Goal: Task Accomplishment & Management: Manage account settings

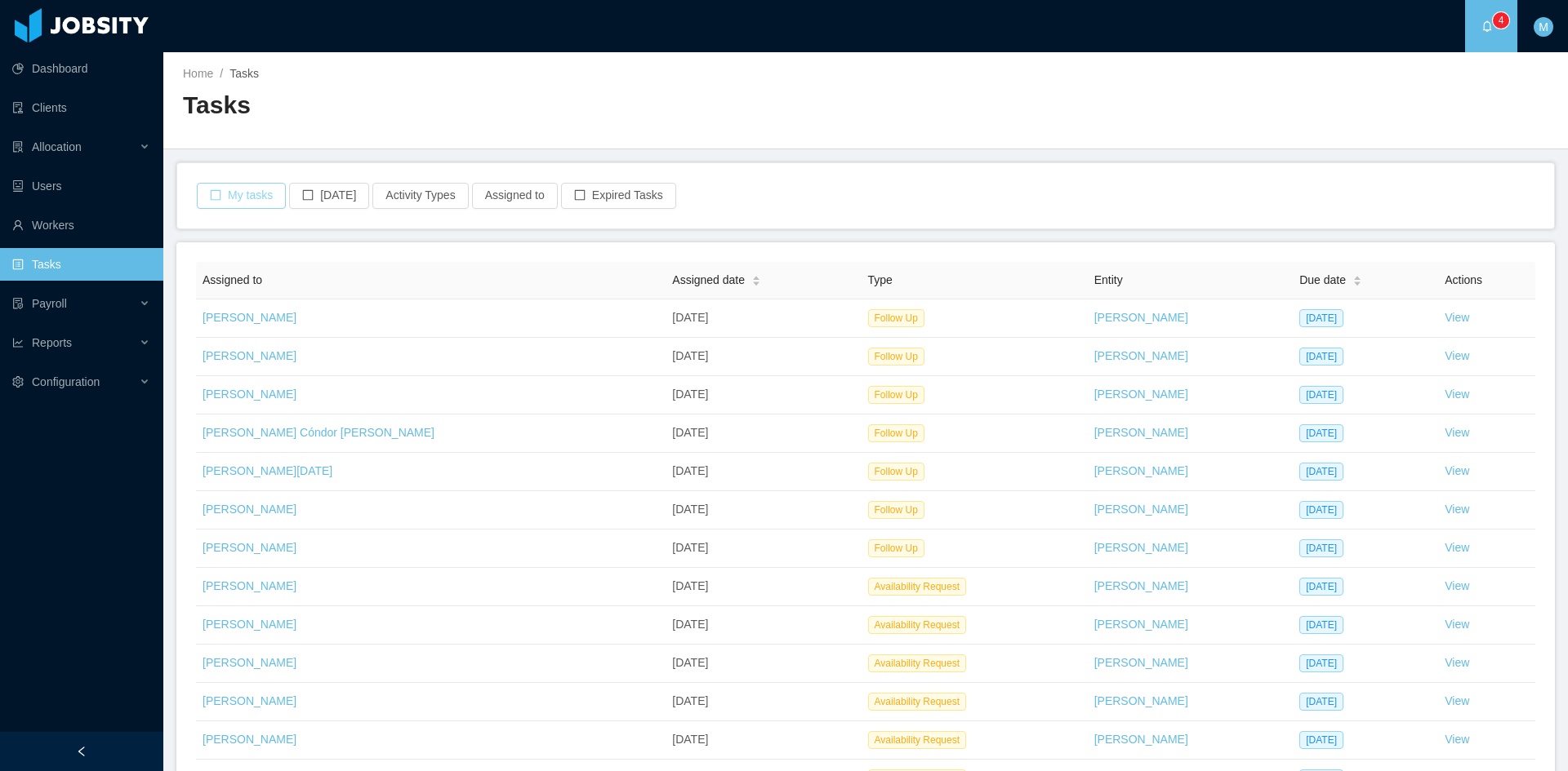
click at [250, 195] on button "My tasks" at bounding box center [241, 196] width 89 height 26
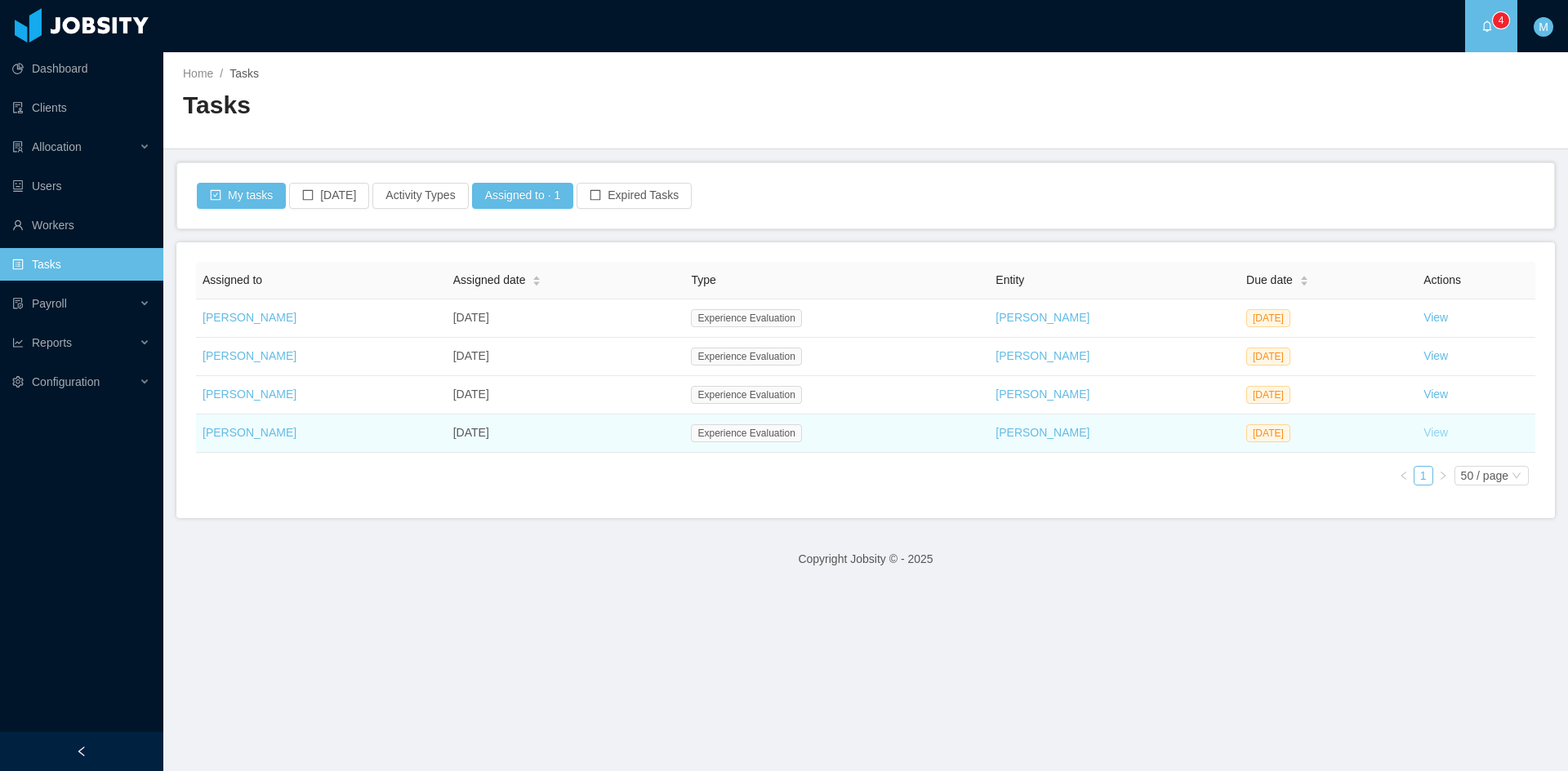
click at [1423, 436] on link "View" at bounding box center [1435, 432] width 24 height 13
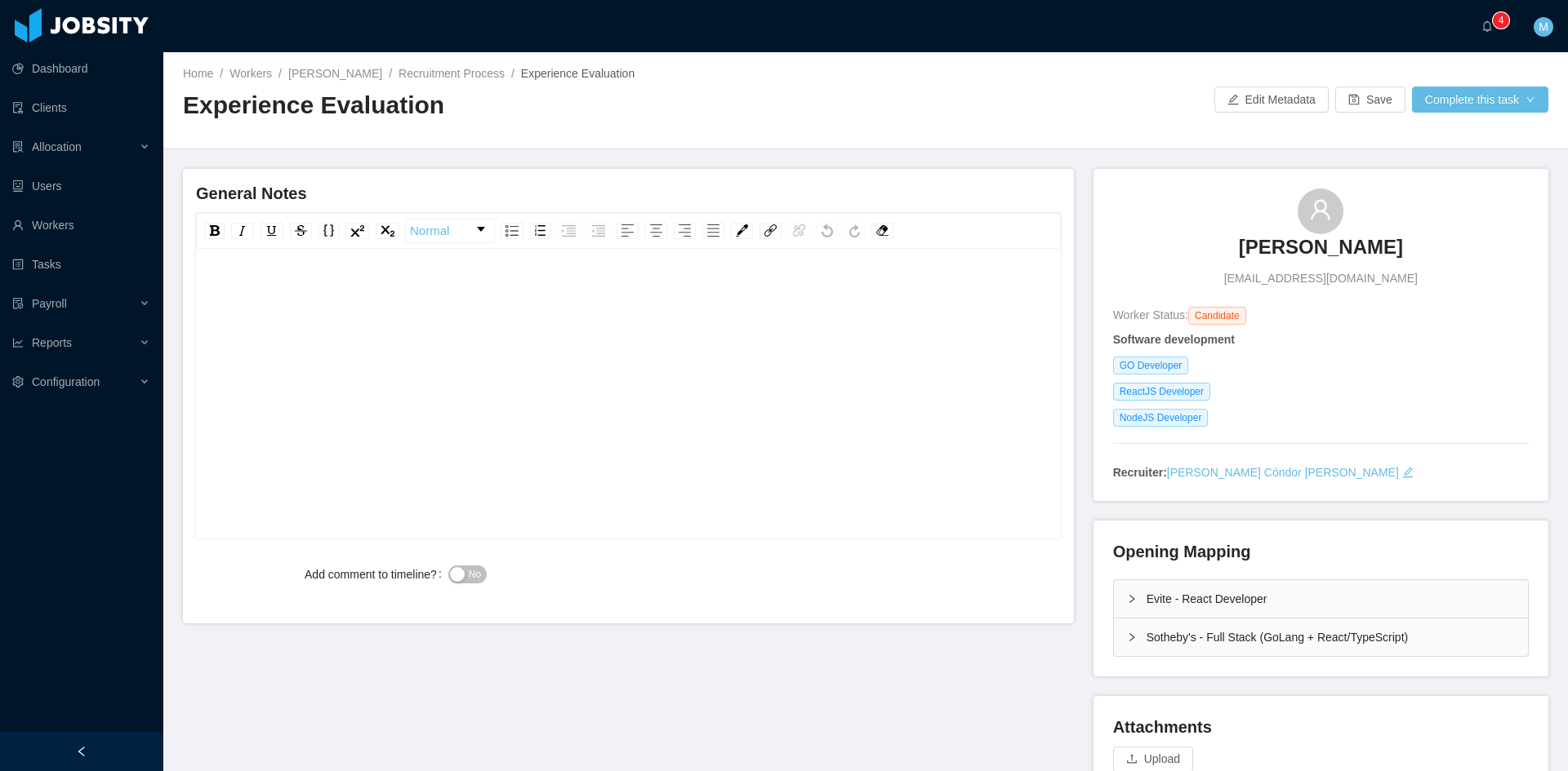
click at [1129, 637] on icon "icon: right" at bounding box center [1131, 638] width 5 height 8
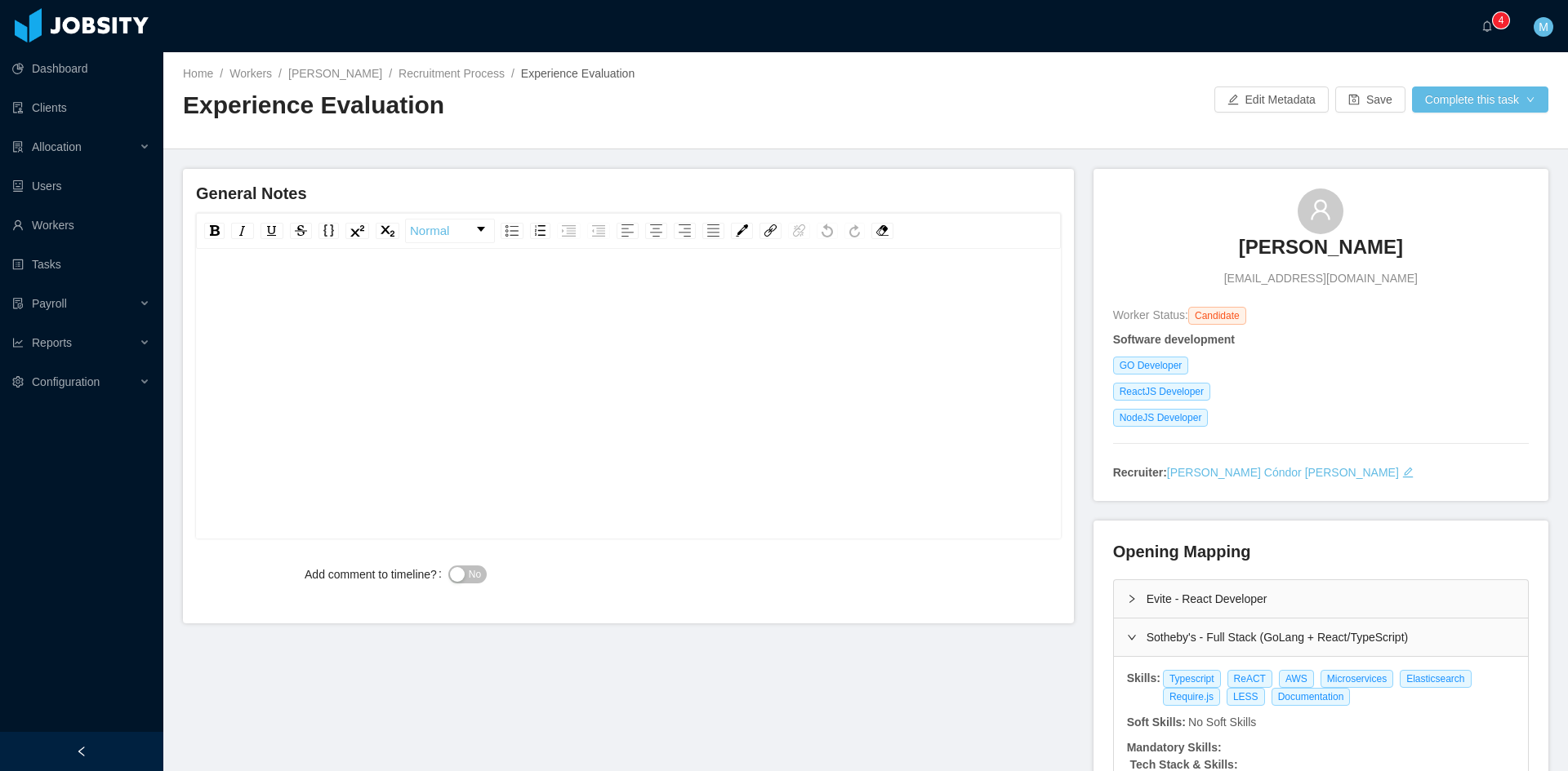
click at [1127, 594] on icon "icon: right" at bounding box center [1132, 599] width 10 height 10
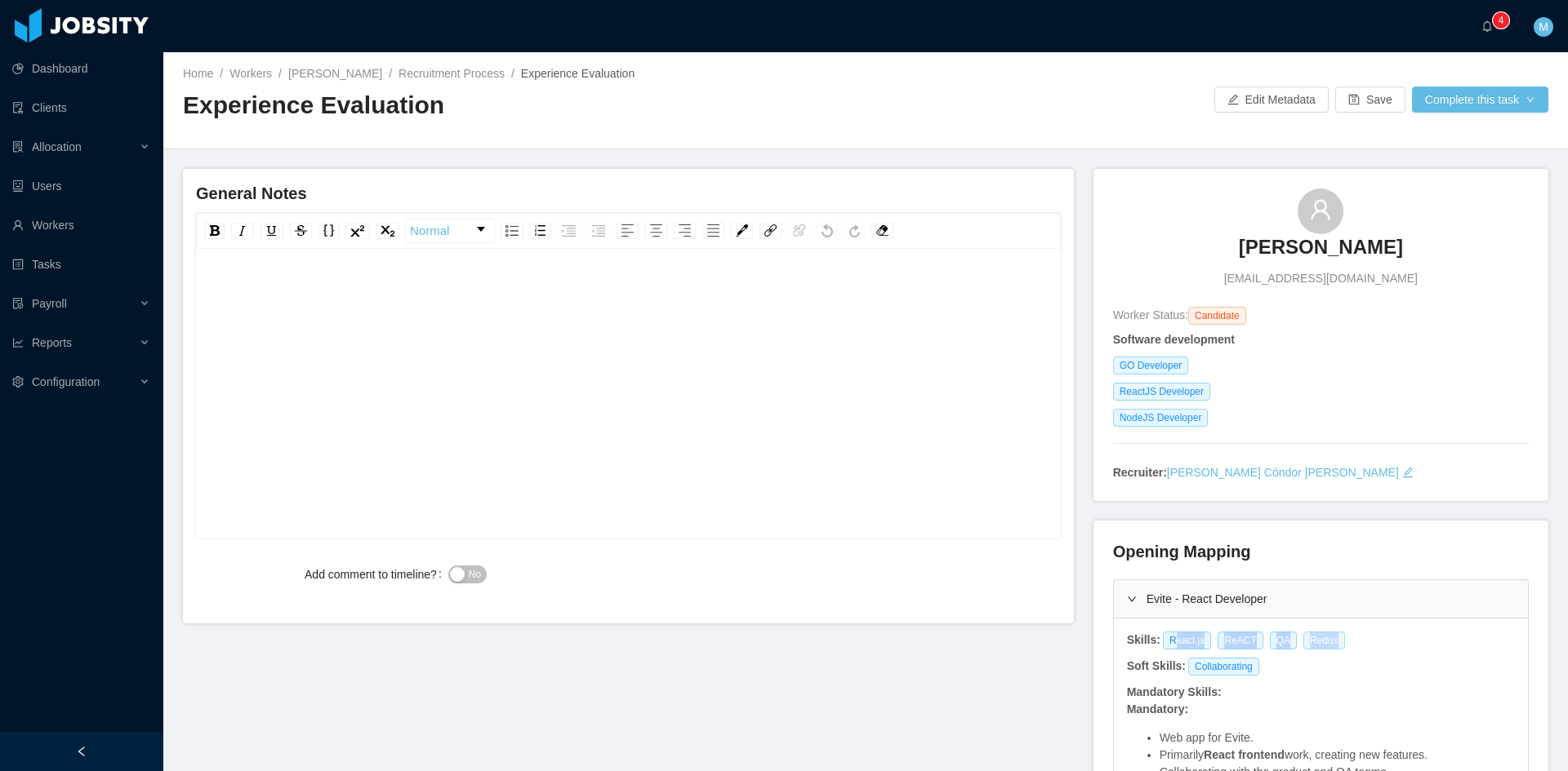
drag, startPoint x: 1160, startPoint y: 640, endPoint x: 1317, endPoint y: 643, distance: 157.0
click at [1317, 643] on div "React.js ReACT QA Redux" at bounding box center [1256, 641] width 191 height 18
copy div "eact.js ReACT QA Redux"
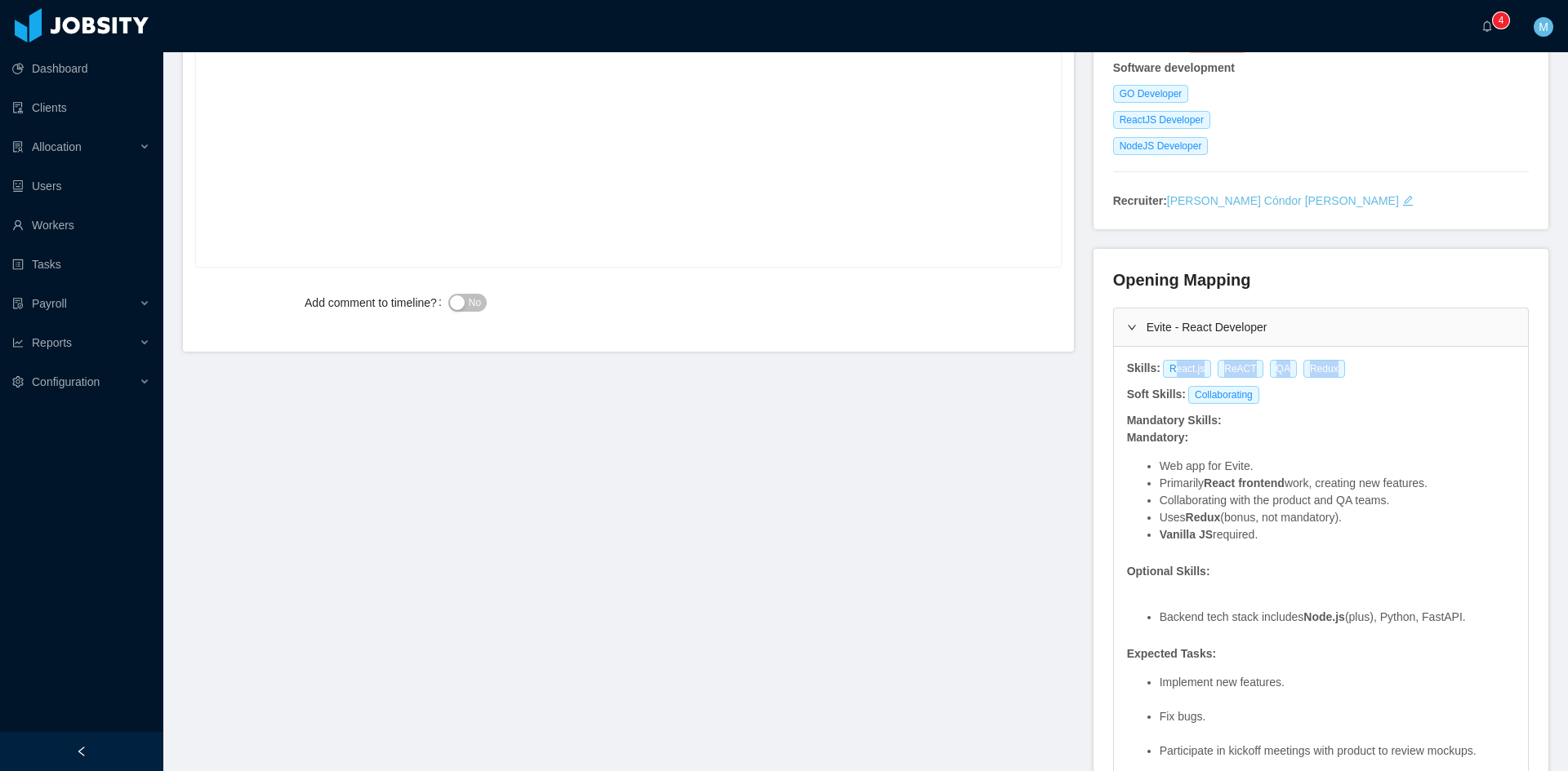
scroll to position [544, 0]
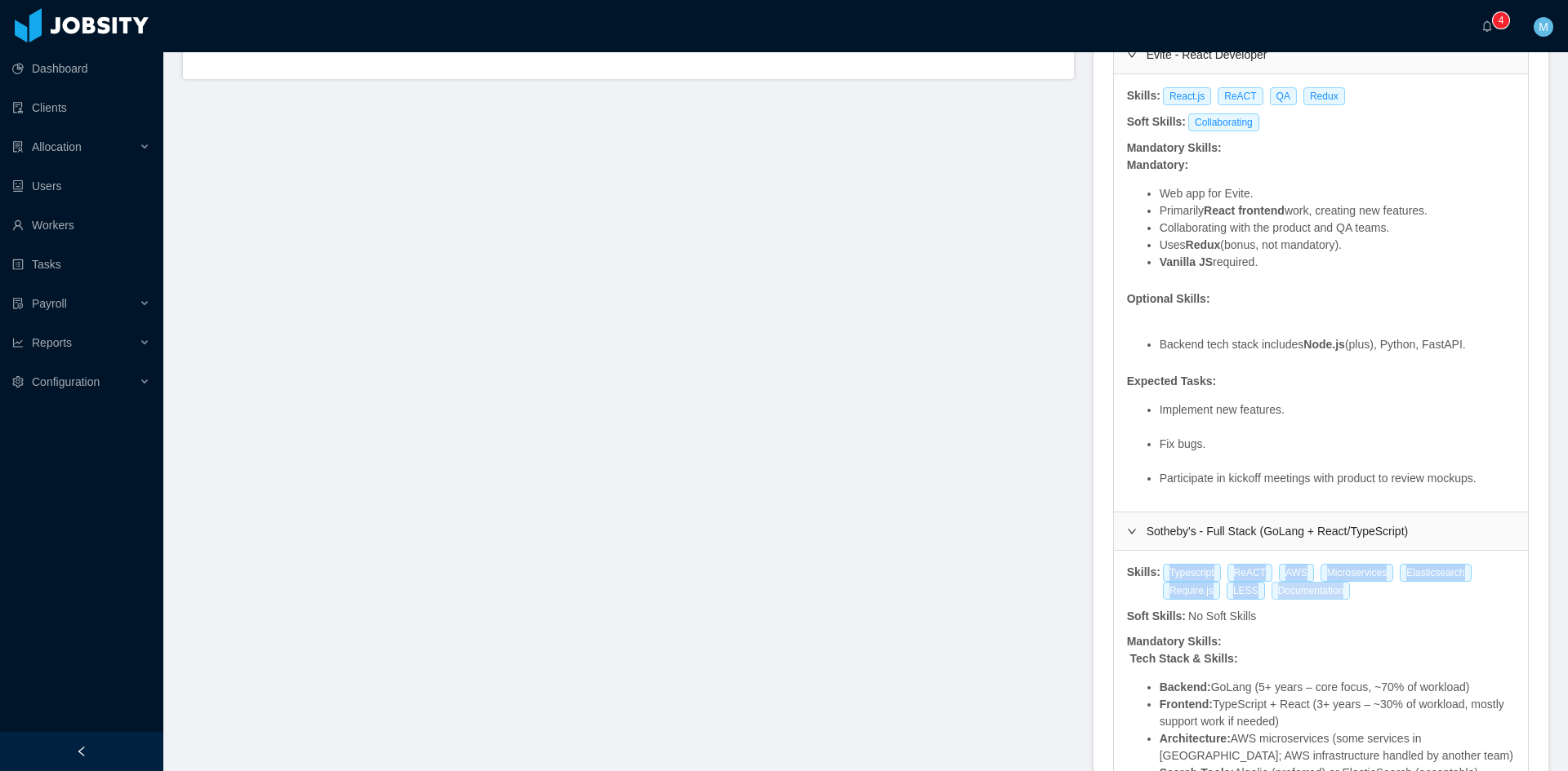
drag, startPoint x: 1155, startPoint y: 571, endPoint x: 1330, endPoint y: 597, distance: 176.9
click at [1330, 597] on div "Typescript ReACT AWS Microservices Elasticsearch Require.js LESS Documentation" at bounding box center [1338, 581] width 355 height 36
copy div "Typescript ReACT AWS Microservices Elasticsearch Require.js LESS Documentation"
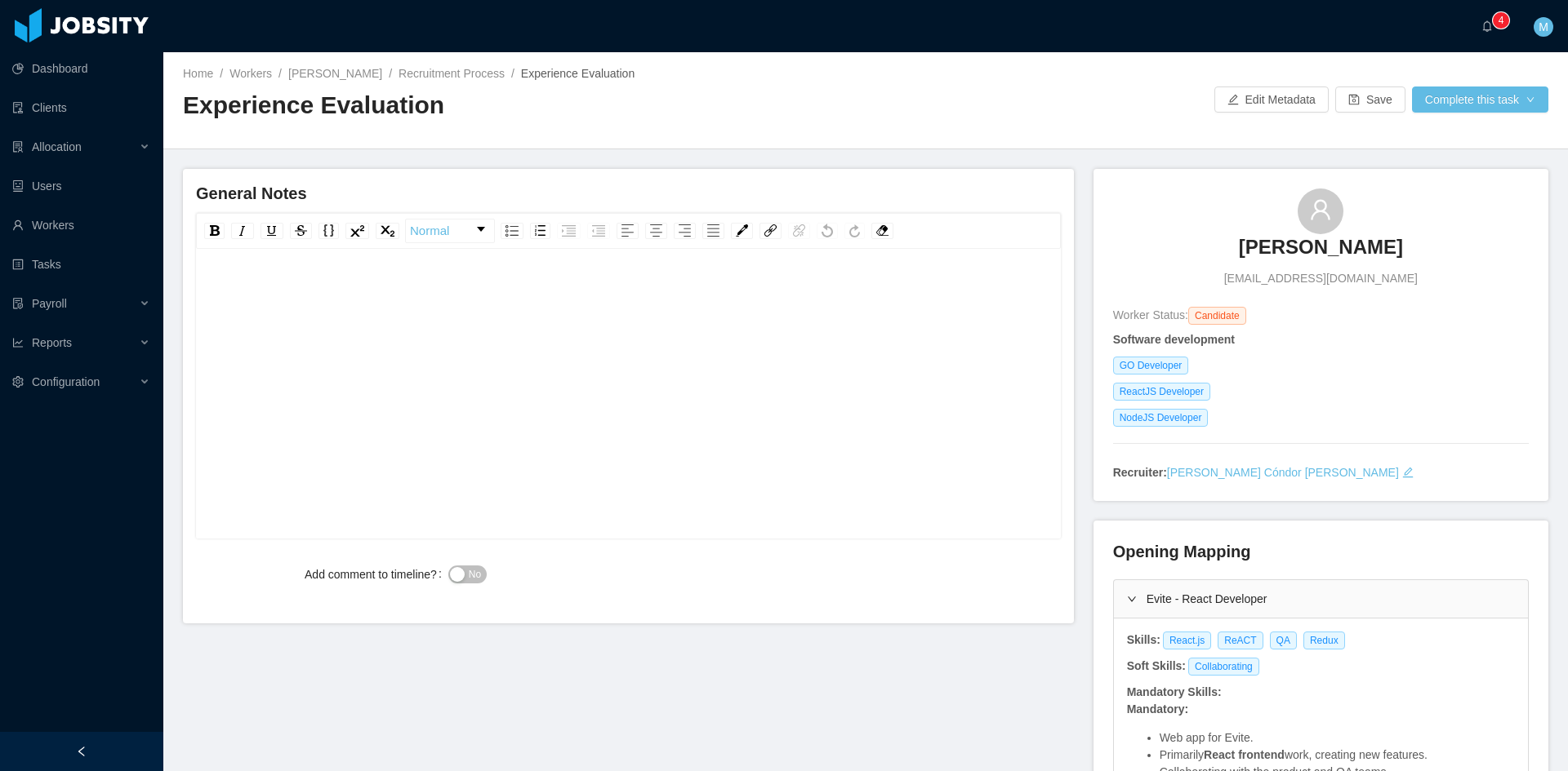
click at [431, 343] on div "rdw-editor" at bounding box center [629, 419] width 840 height 285
click at [761, 309] on div "**********" at bounding box center [629, 293] width 840 height 33
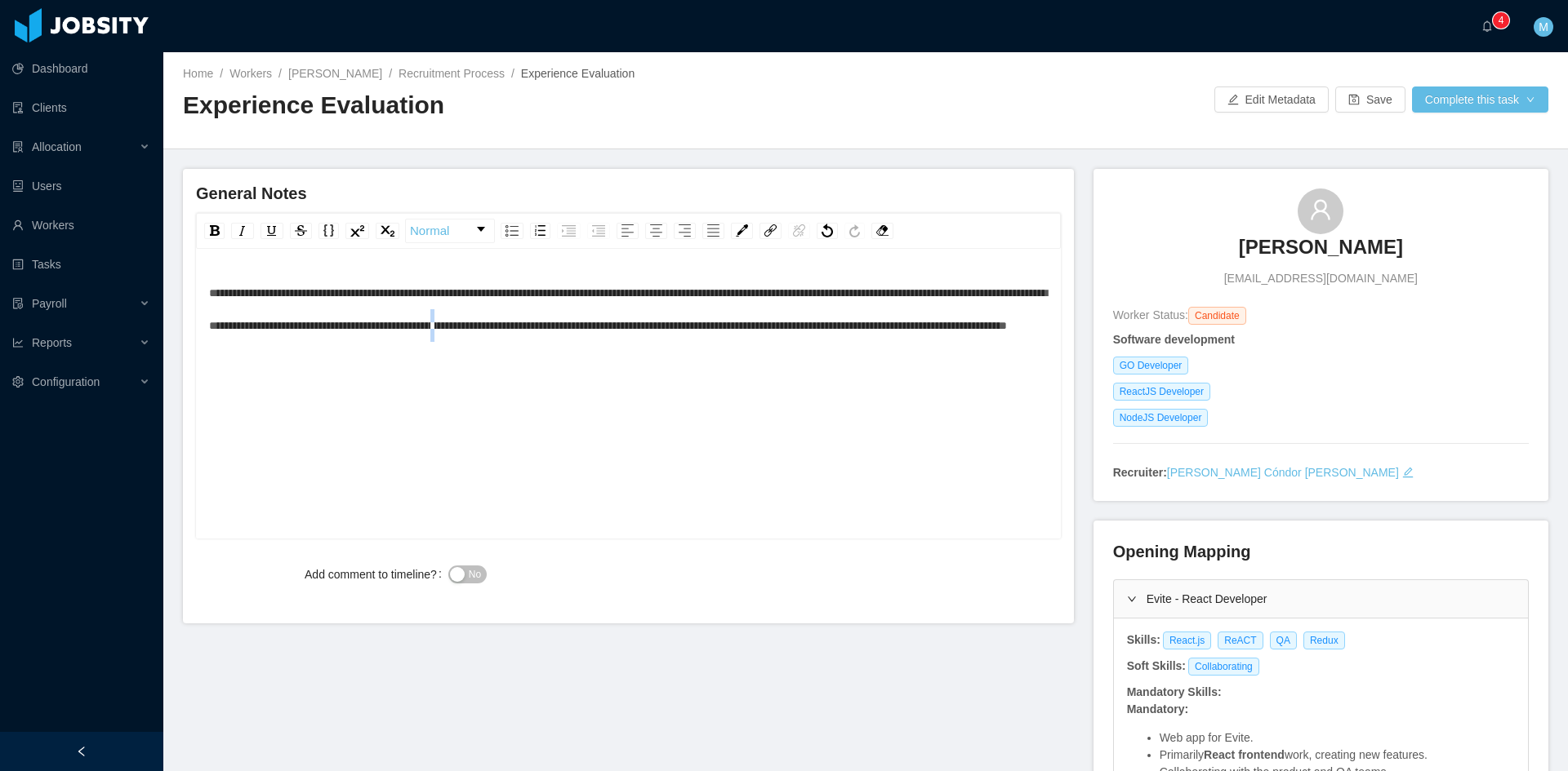
click at [674, 336] on div "**********" at bounding box center [629, 309] width 840 height 65
click at [662, 375] on div "**********" at bounding box center [629, 419] width 840 height 285
click at [468, 574] on span "No" at bounding box center [474, 574] width 13 height 17
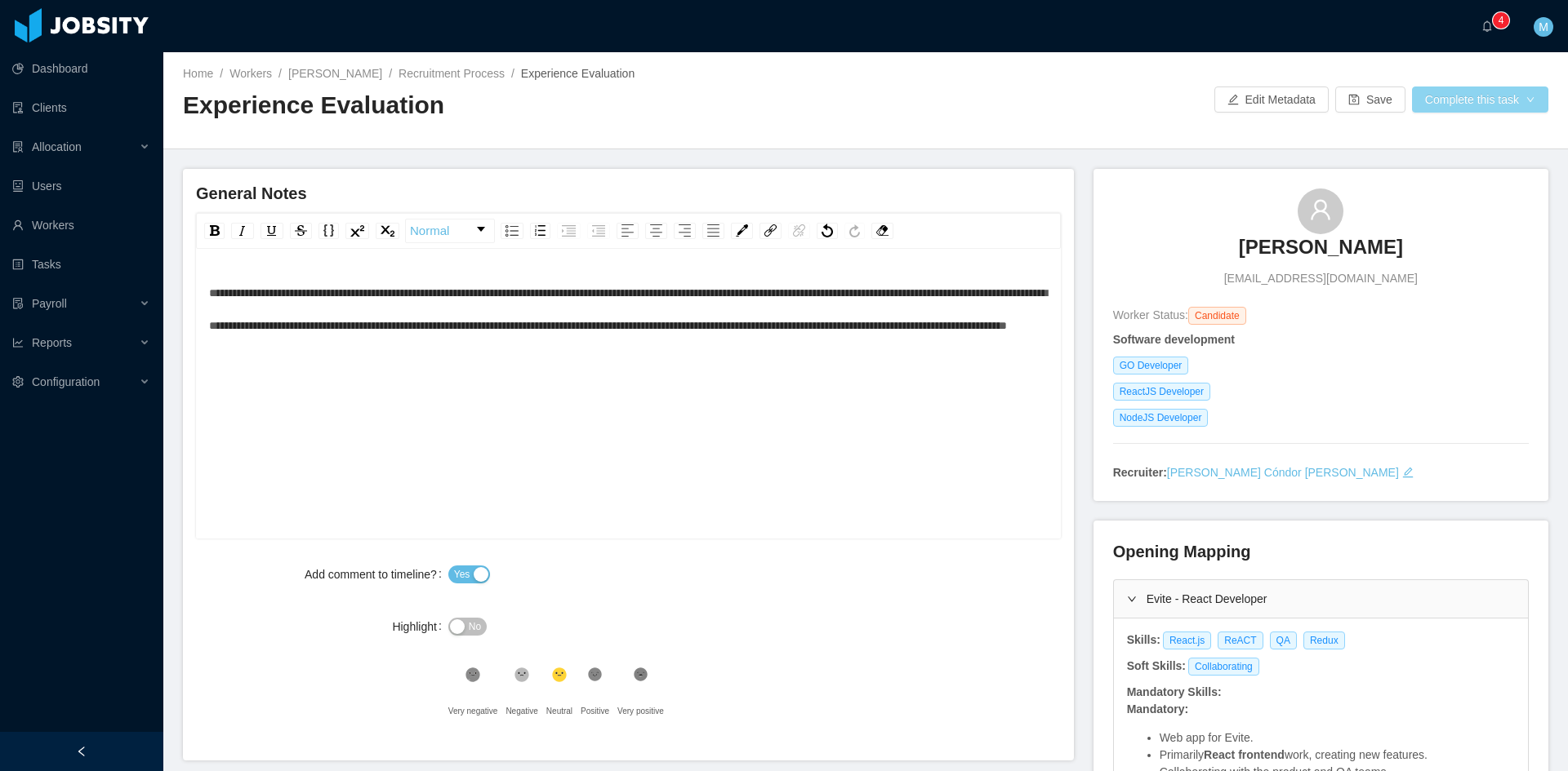
click at [1465, 103] on button "Complete this task" at bounding box center [1479, 99] width 136 height 26
click at [1459, 138] on button "Save Evaluation" at bounding box center [1470, 136] width 127 height 26
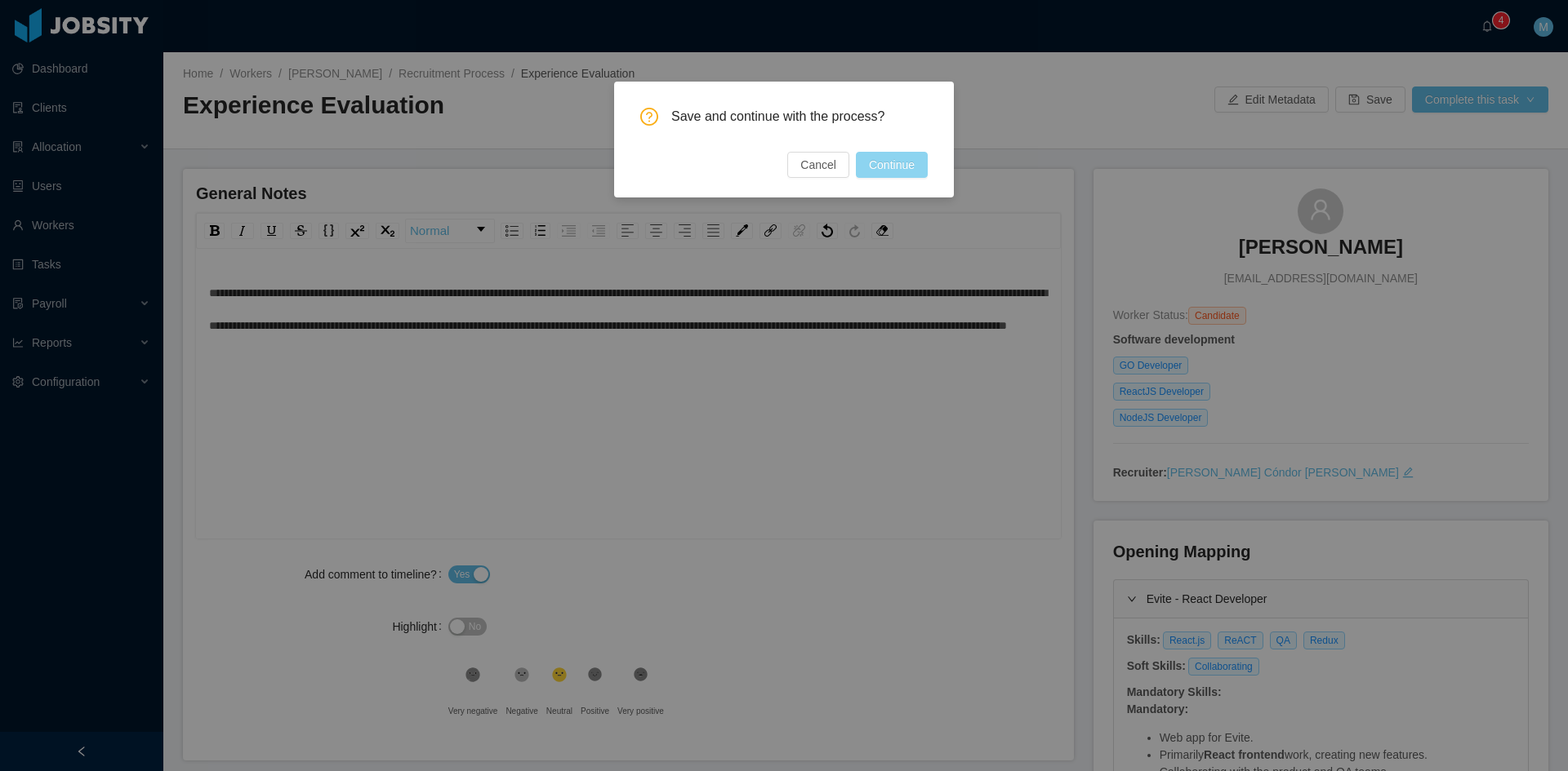
click at [906, 166] on button "Continue" at bounding box center [892, 165] width 72 height 26
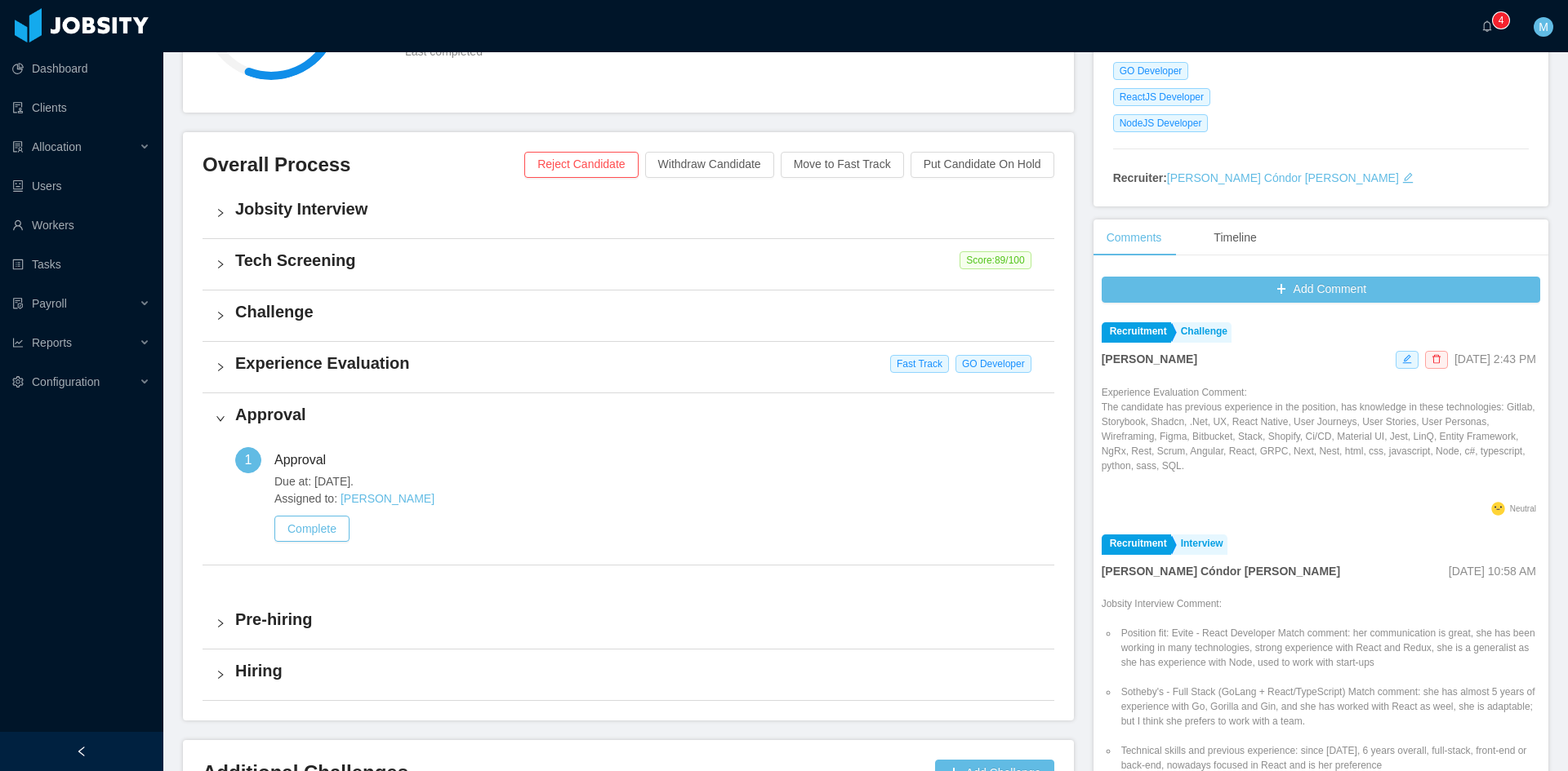
scroll to position [416, 0]
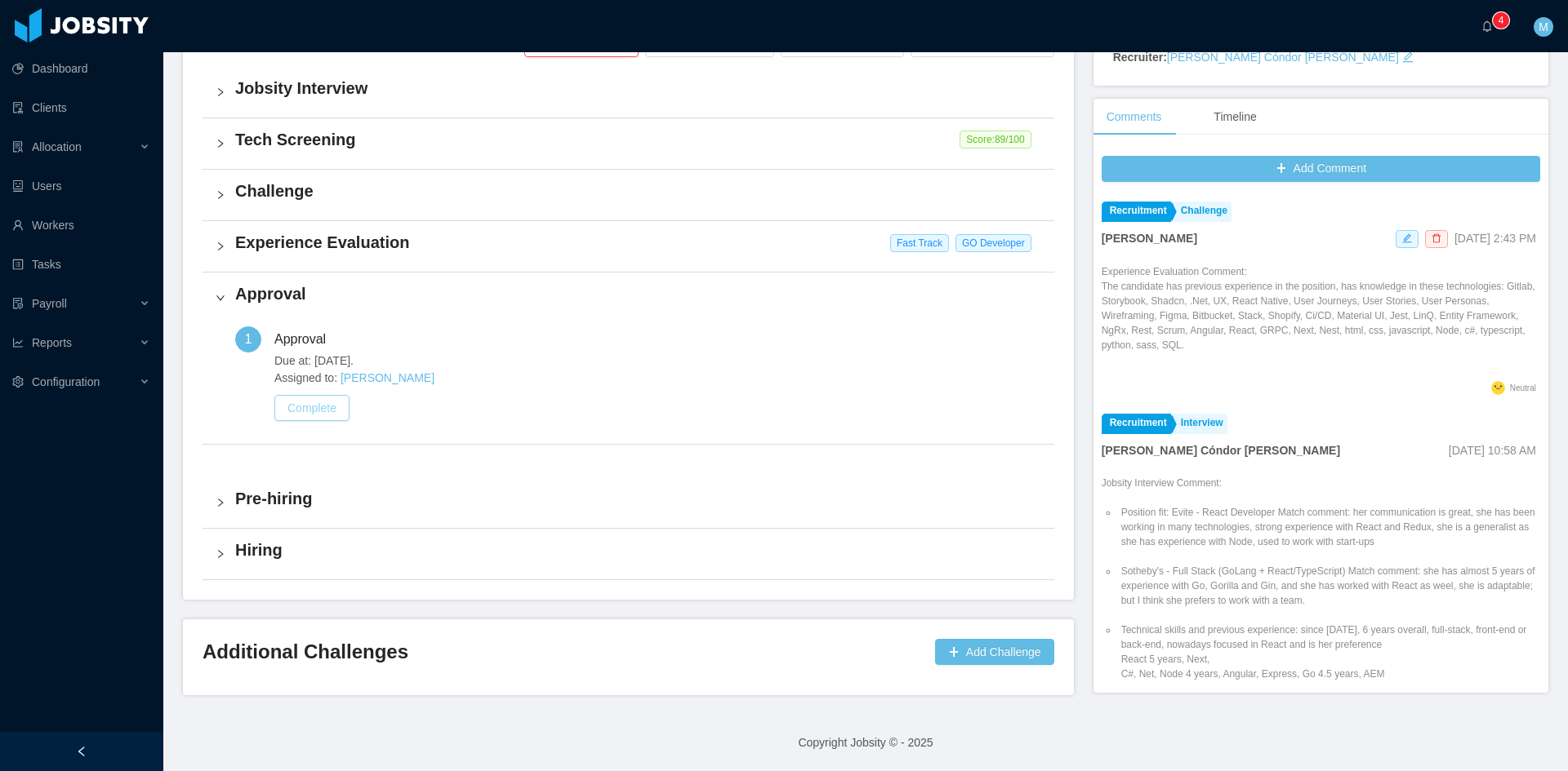
click at [316, 413] on button "Complete" at bounding box center [312, 408] width 75 height 26
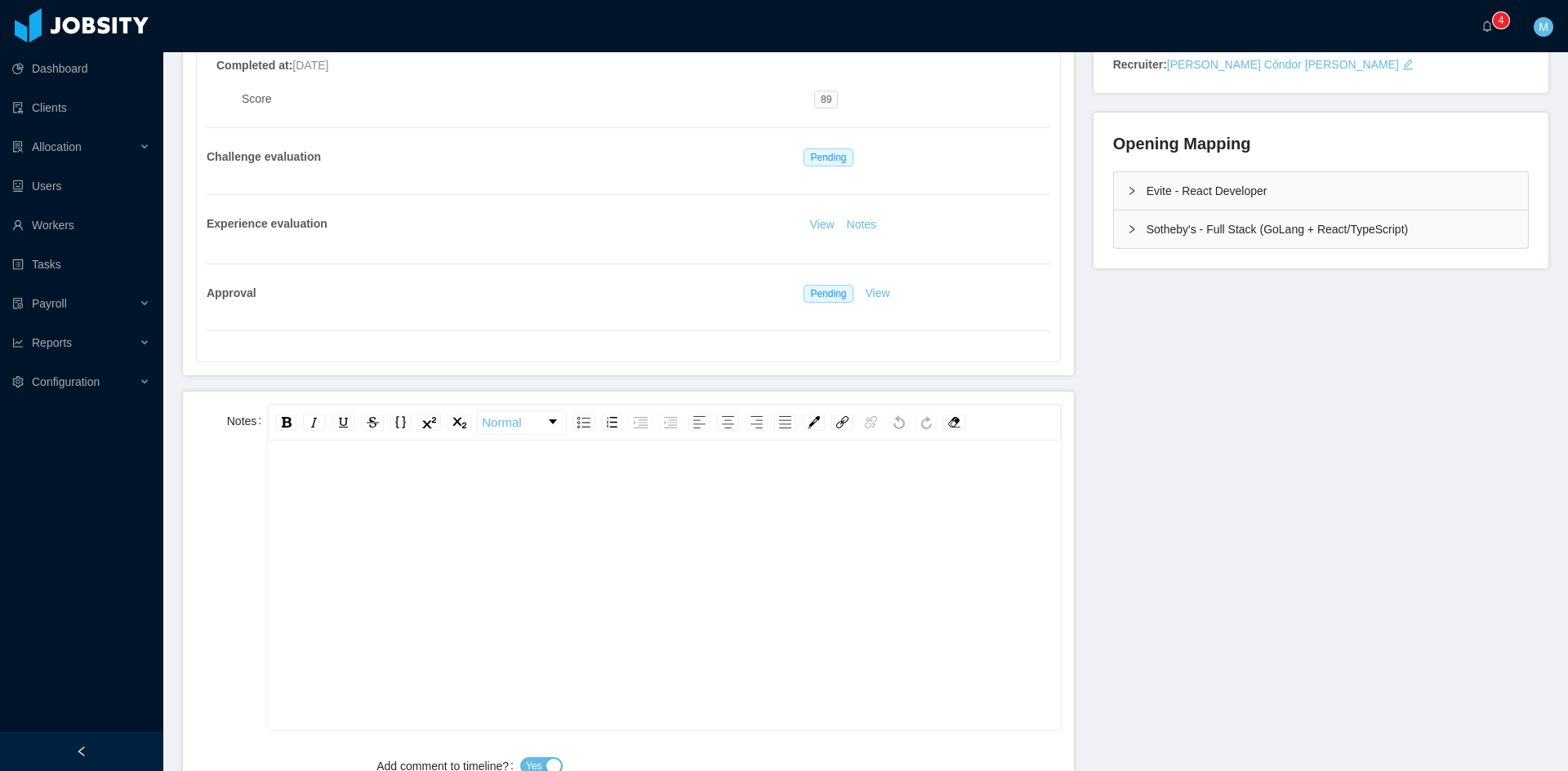
scroll to position [544, 0]
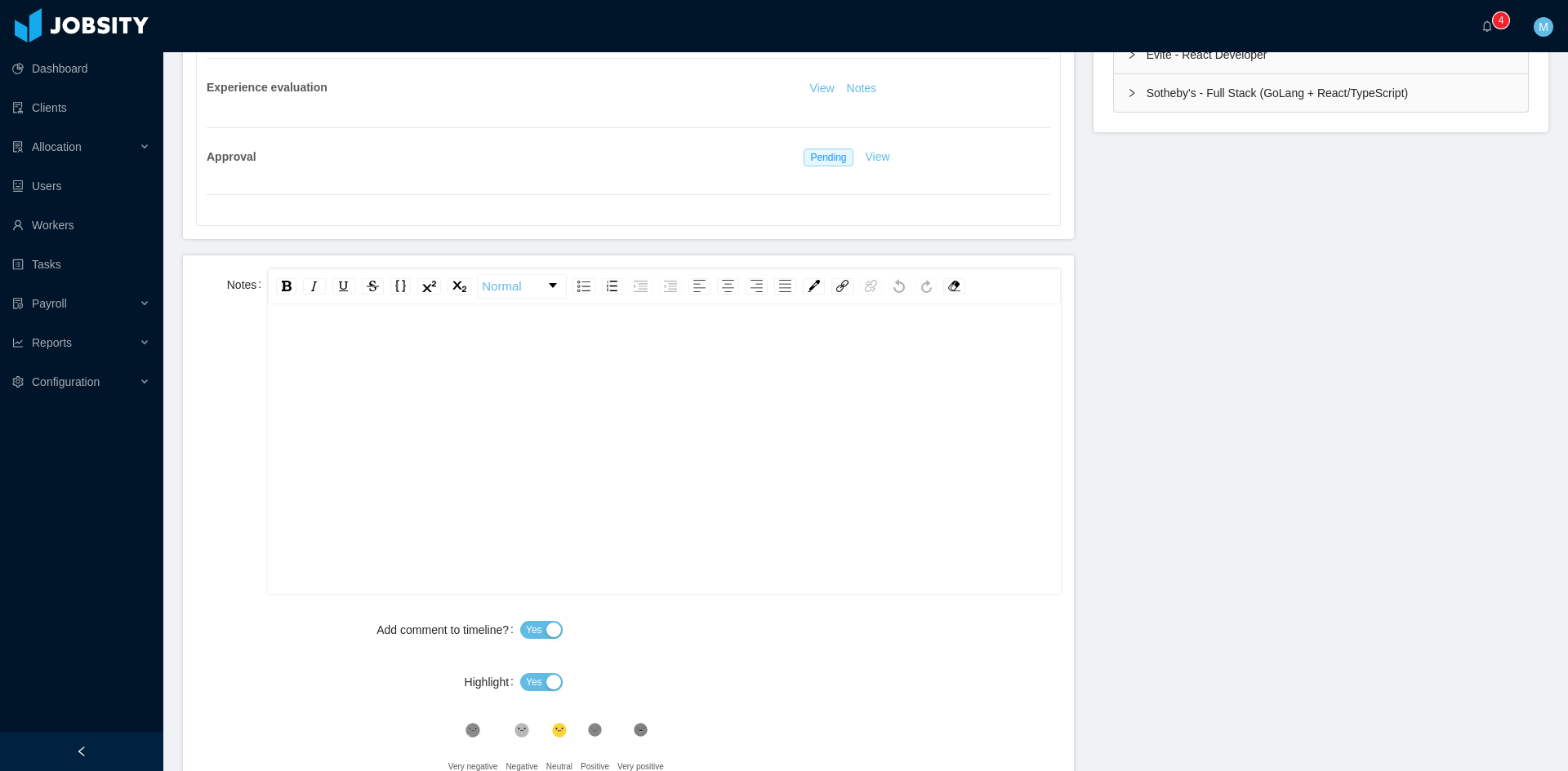
click at [393, 472] on div "rdw-editor" at bounding box center [663, 474] width 766 height 285
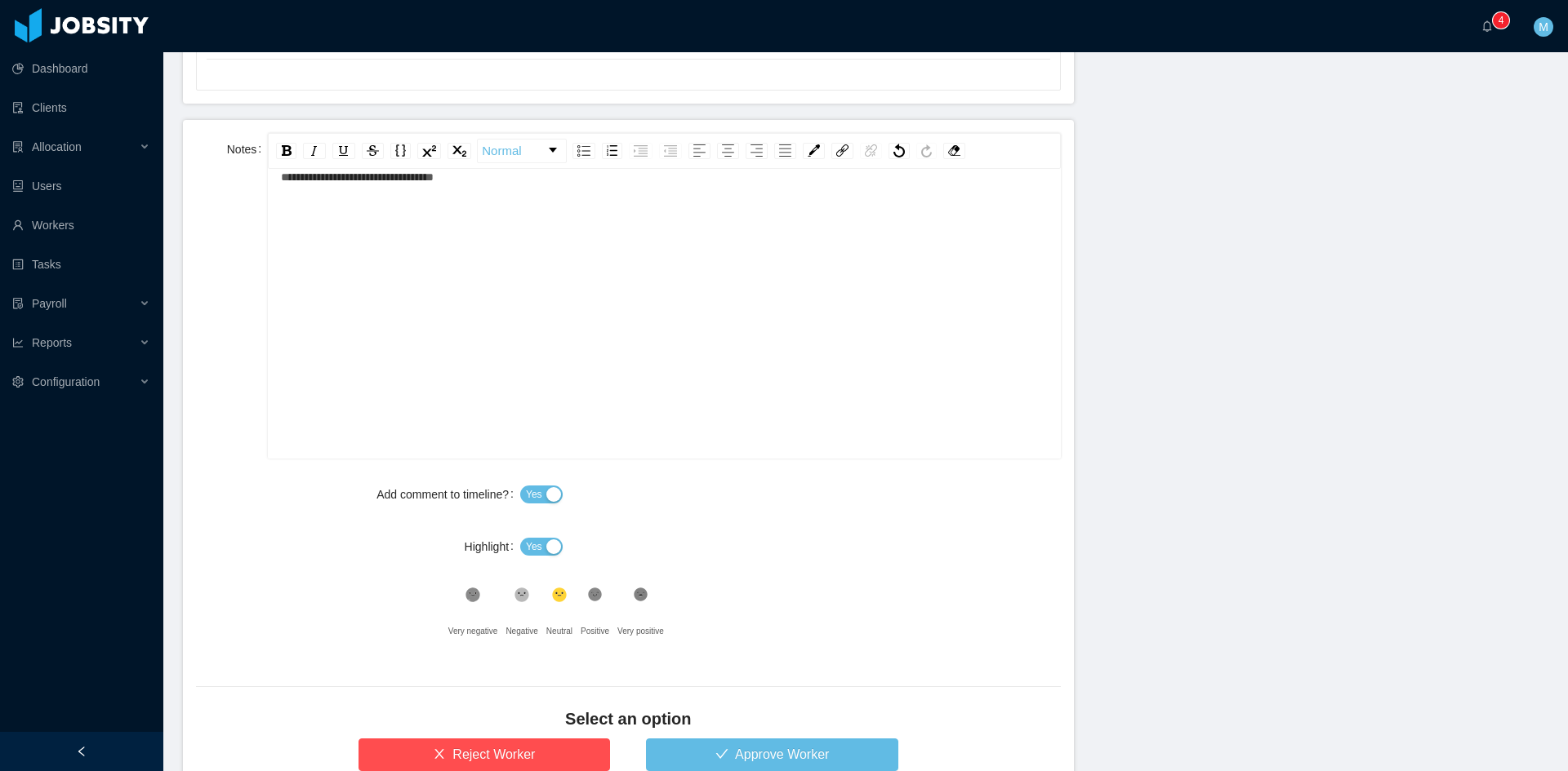
click at [550, 546] on button "Yes" at bounding box center [541, 546] width 43 height 18
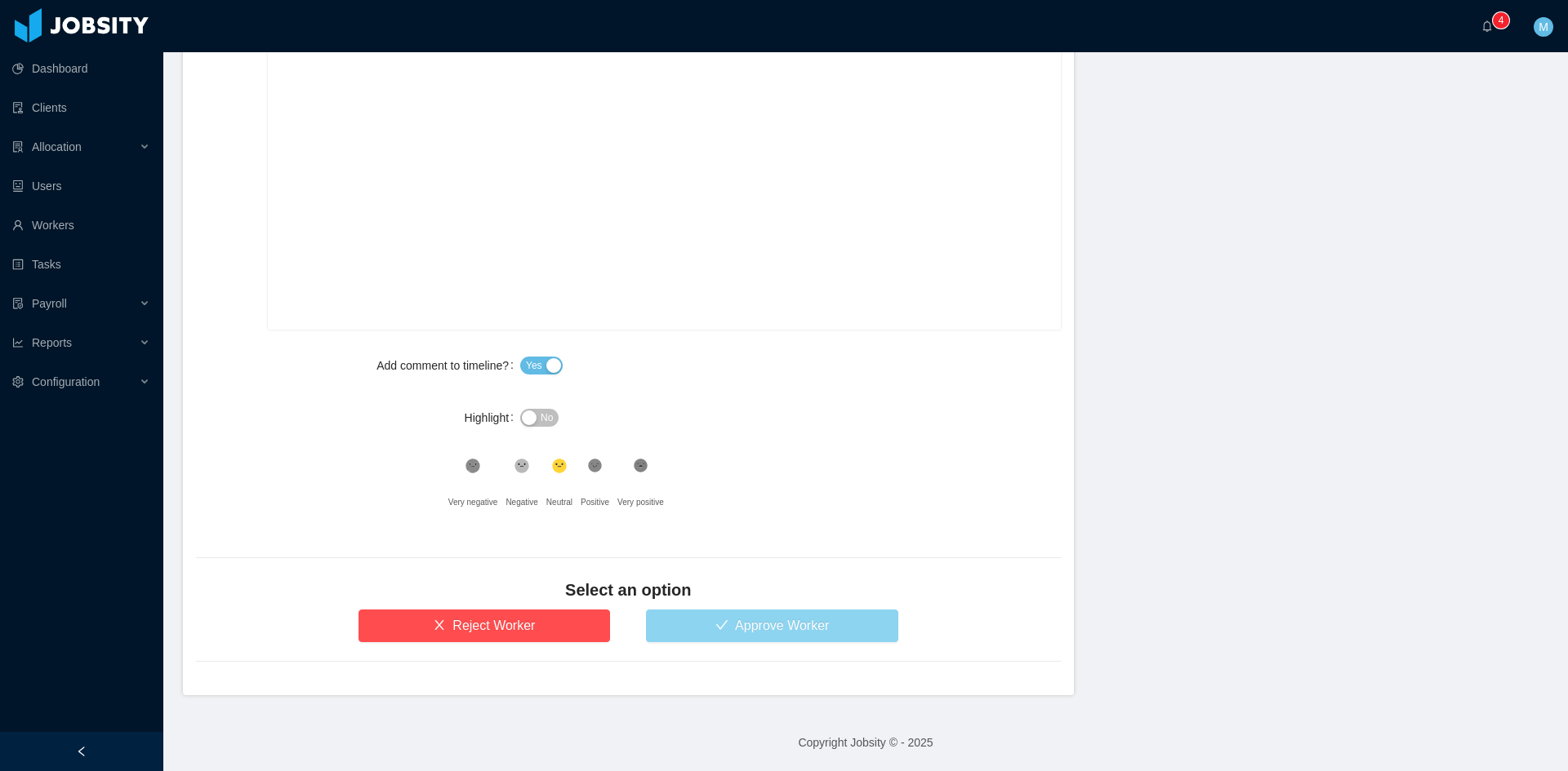
click at [792, 614] on button "Approve Worker" at bounding box center [771, 626] width 252 height 33
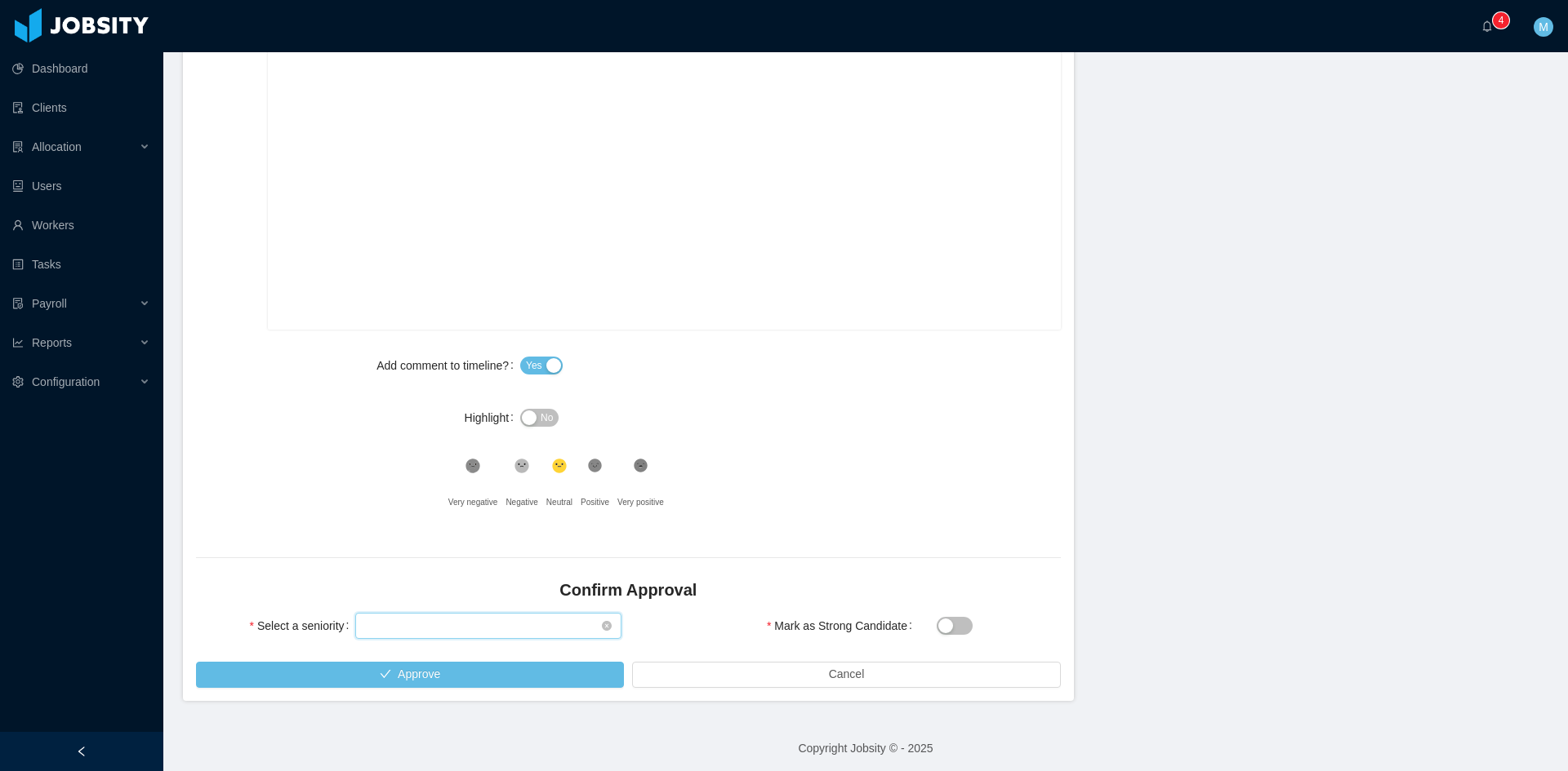
click at [528, 620] on div "Select seniority" at bounding box center [483, 625] width 236 height 24
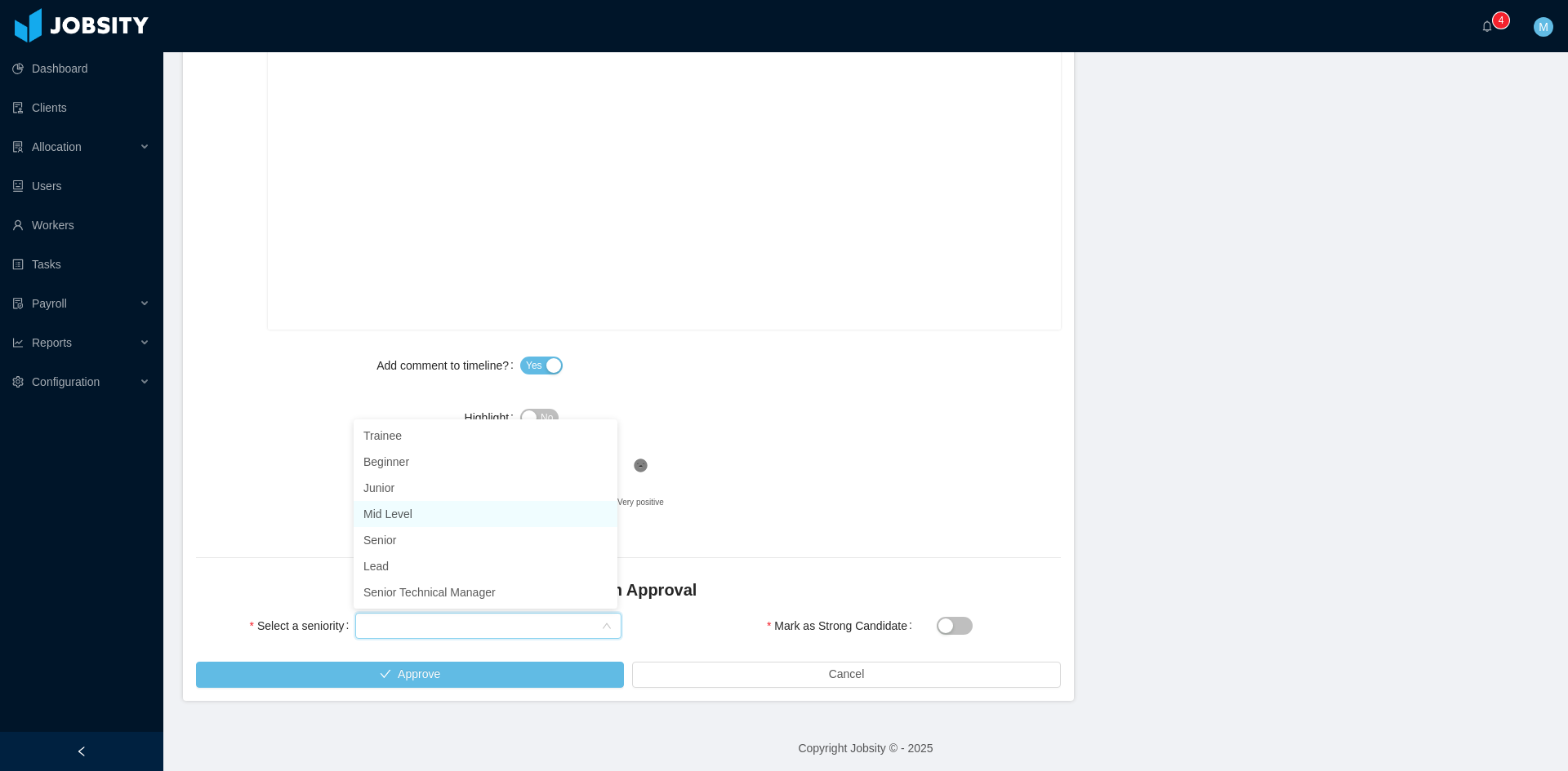
click at [403, 514] on li "Mid Level" at bounding box center [485, 514] width 264 height 26
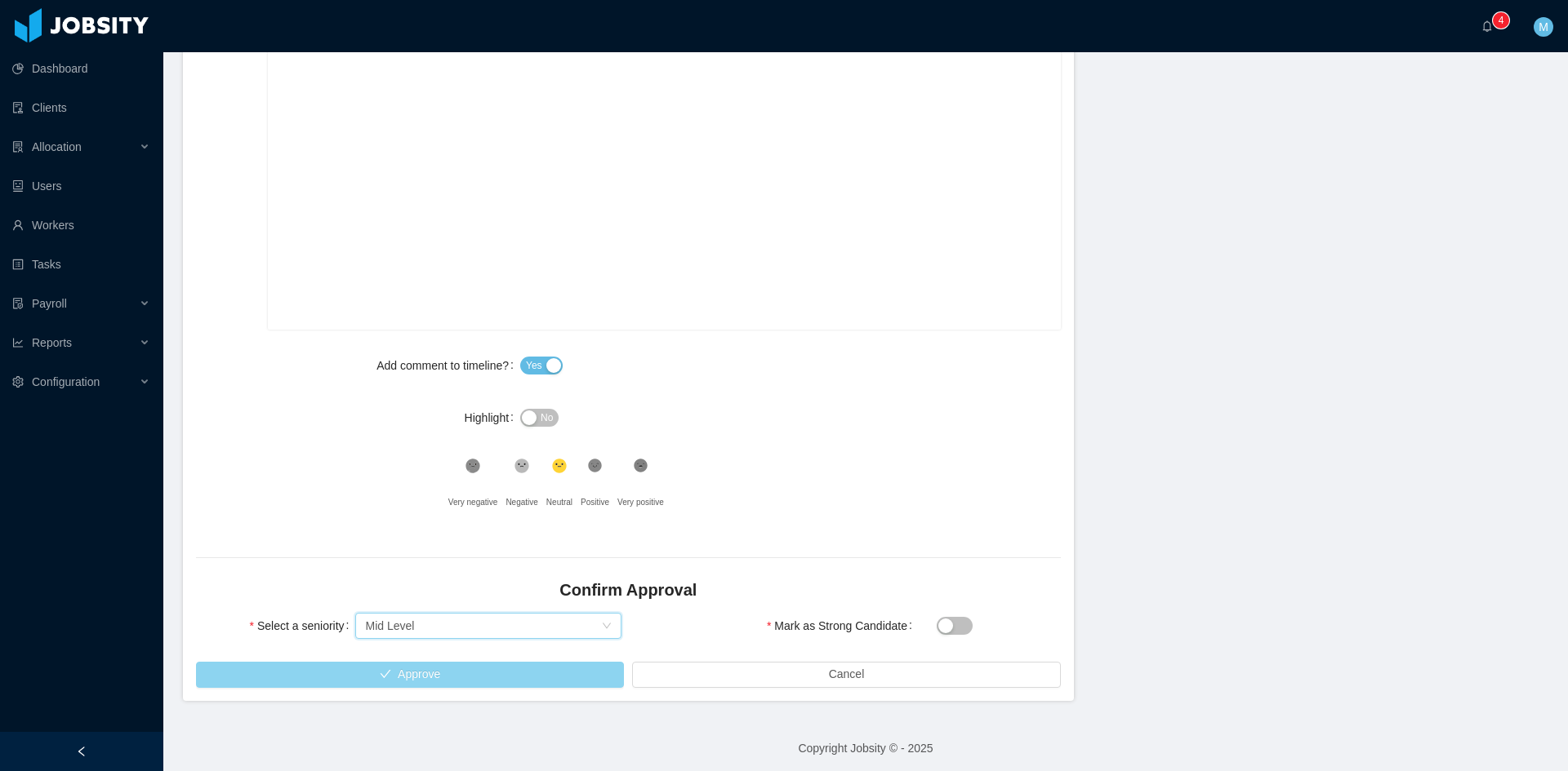
click at [448, 679] on button "Approve" at bounding box center [409, 675] width 428 height 26
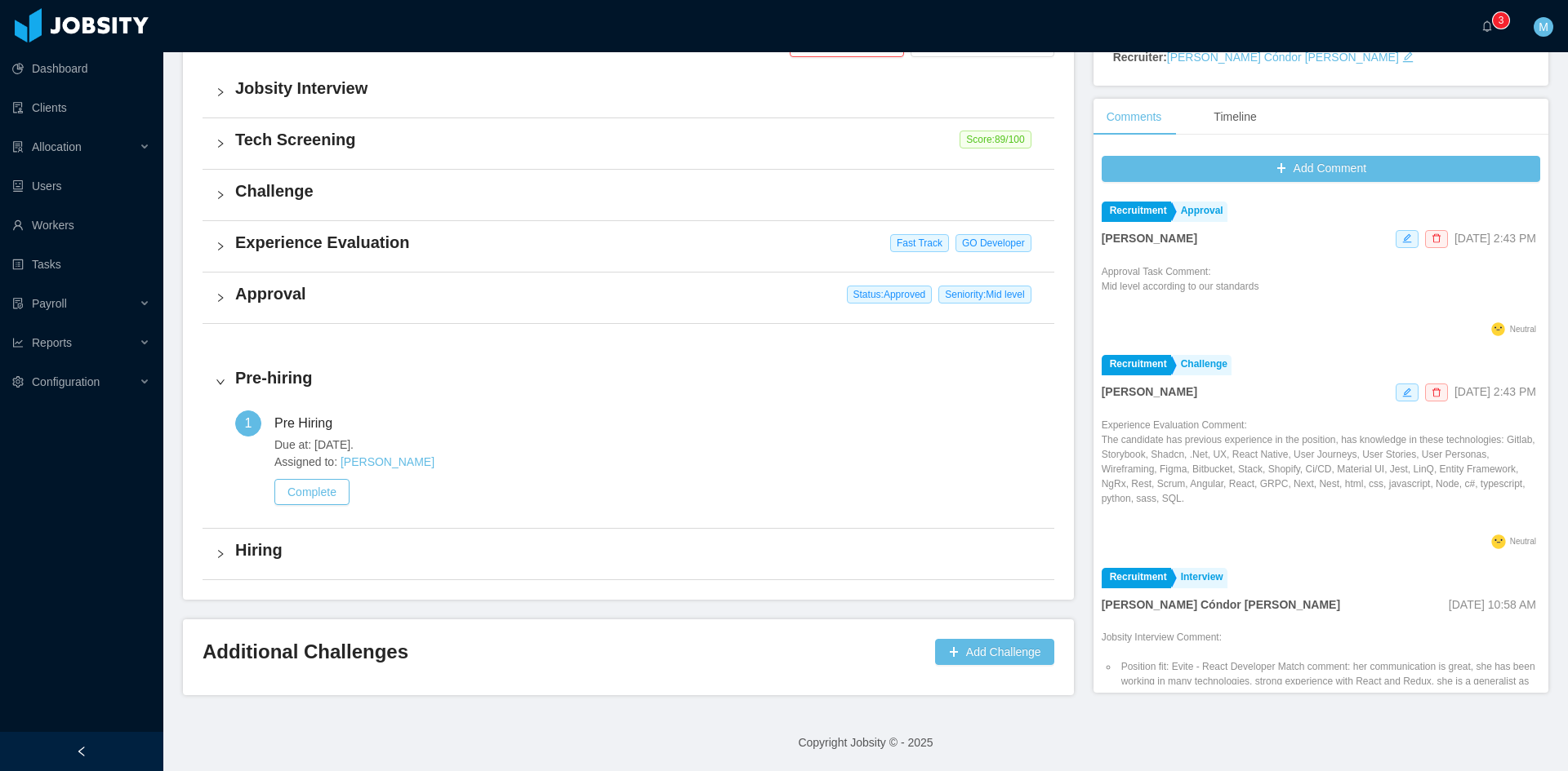
scroll to position [410, 0]
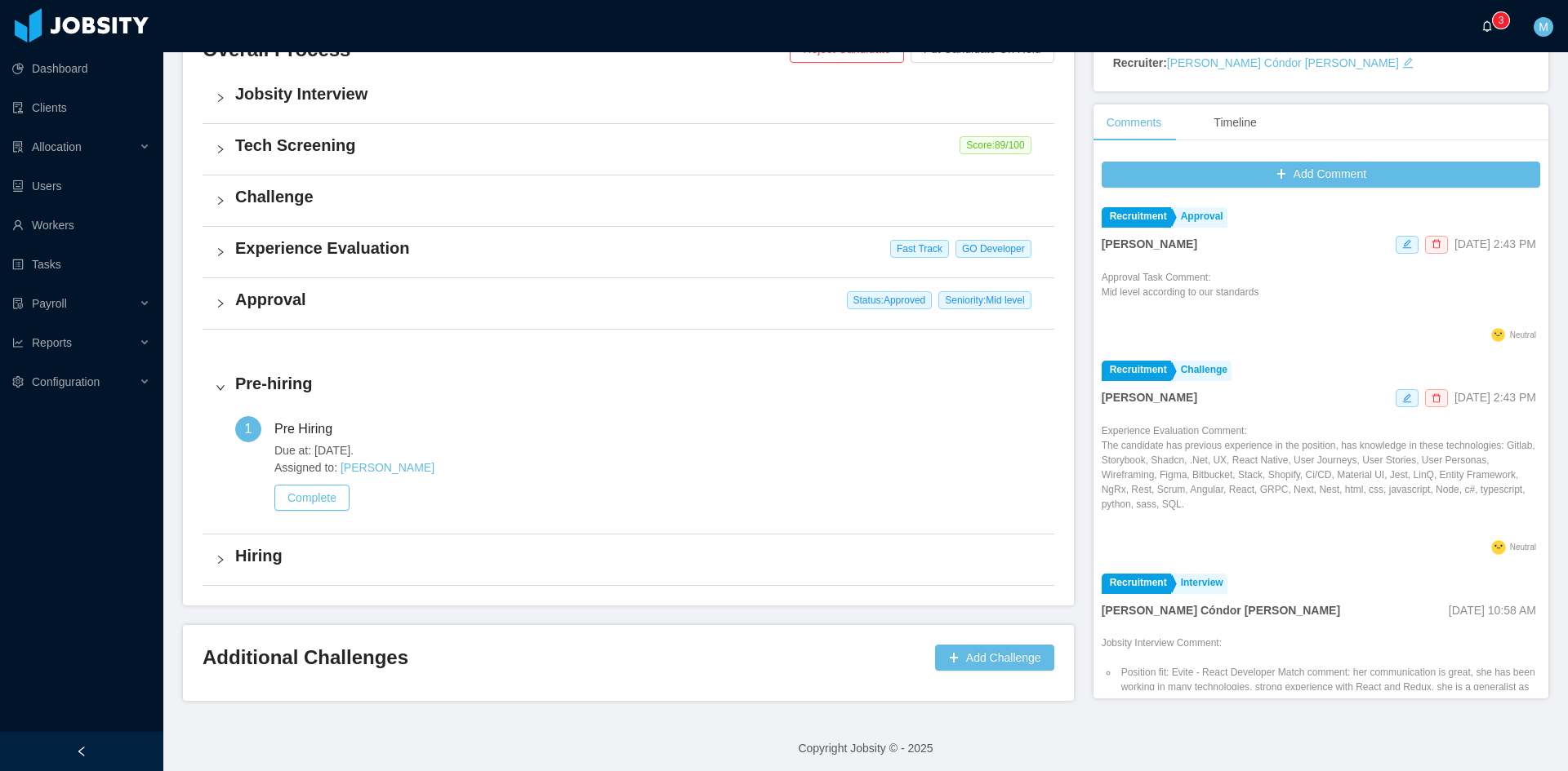
click at [1484, 28] on icon "icon: bell" at bounding box center [1487, 26] width 12 height 12
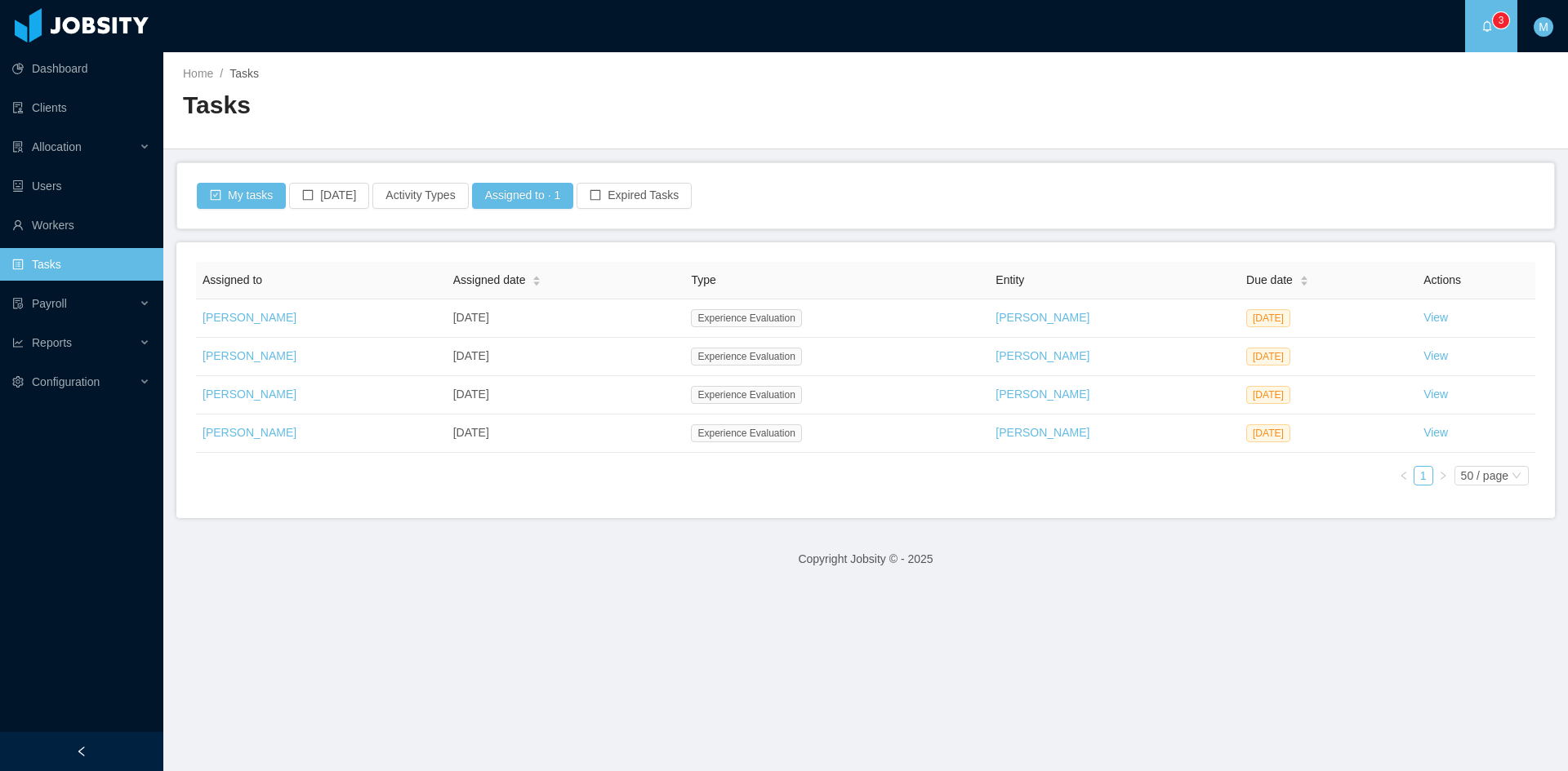
click at [856, 608] on main "Home / Tasks / Tasks My tasks Today Activity Types Assigned to · 1 Expired Task…" at bounding box center [866, 412] width 1404 height 719
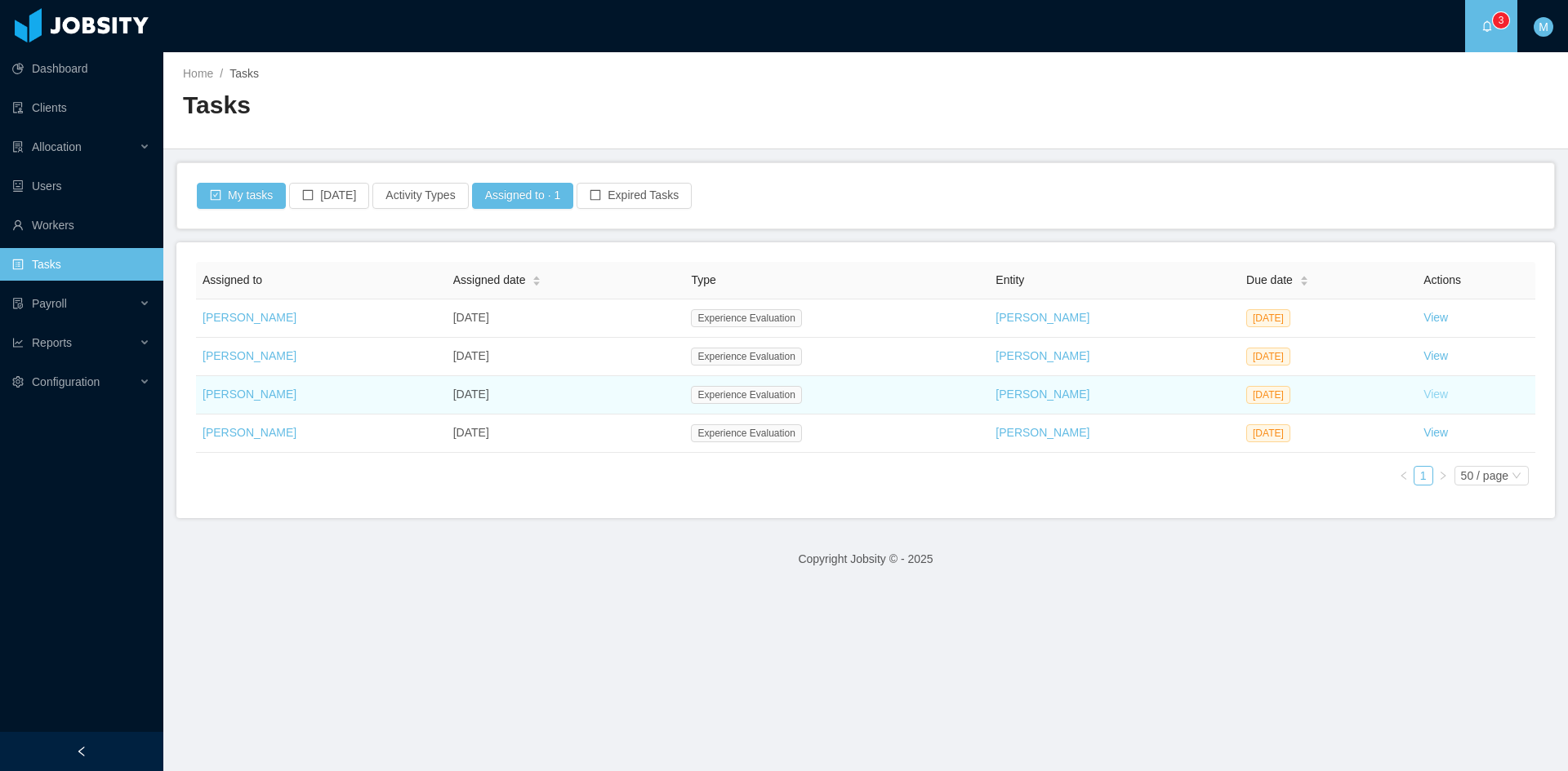
click at [1423, 392] on link "View" at bounding box center [1435, 393] width 24 height 13
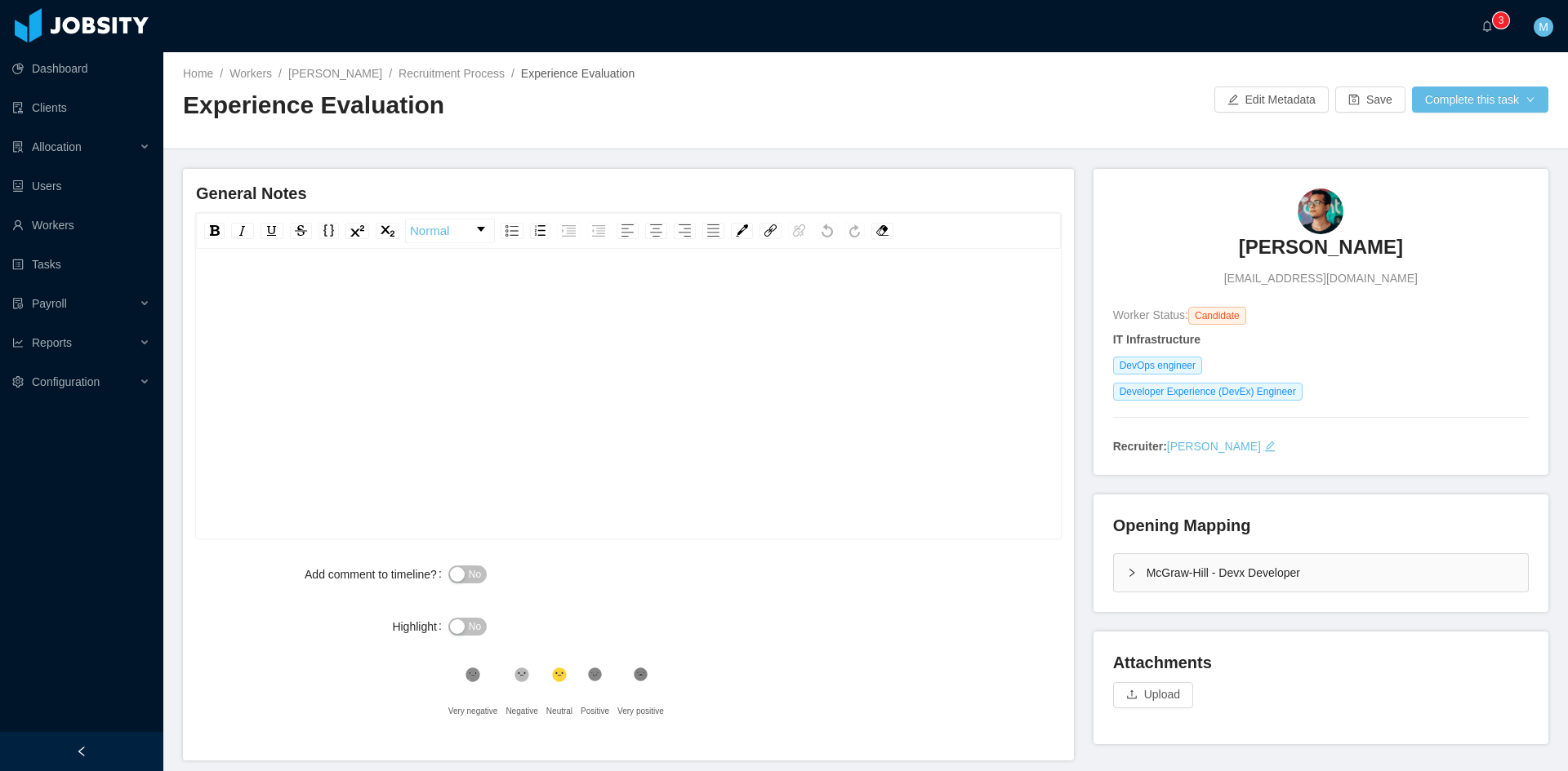
click at [495, 340] on div "rdw-editor" at bounding box center [629, 419] width 840 height 285
click at [667, 277] on div "rdw-editor" at bounding box center [629, 293] width 840 height 33
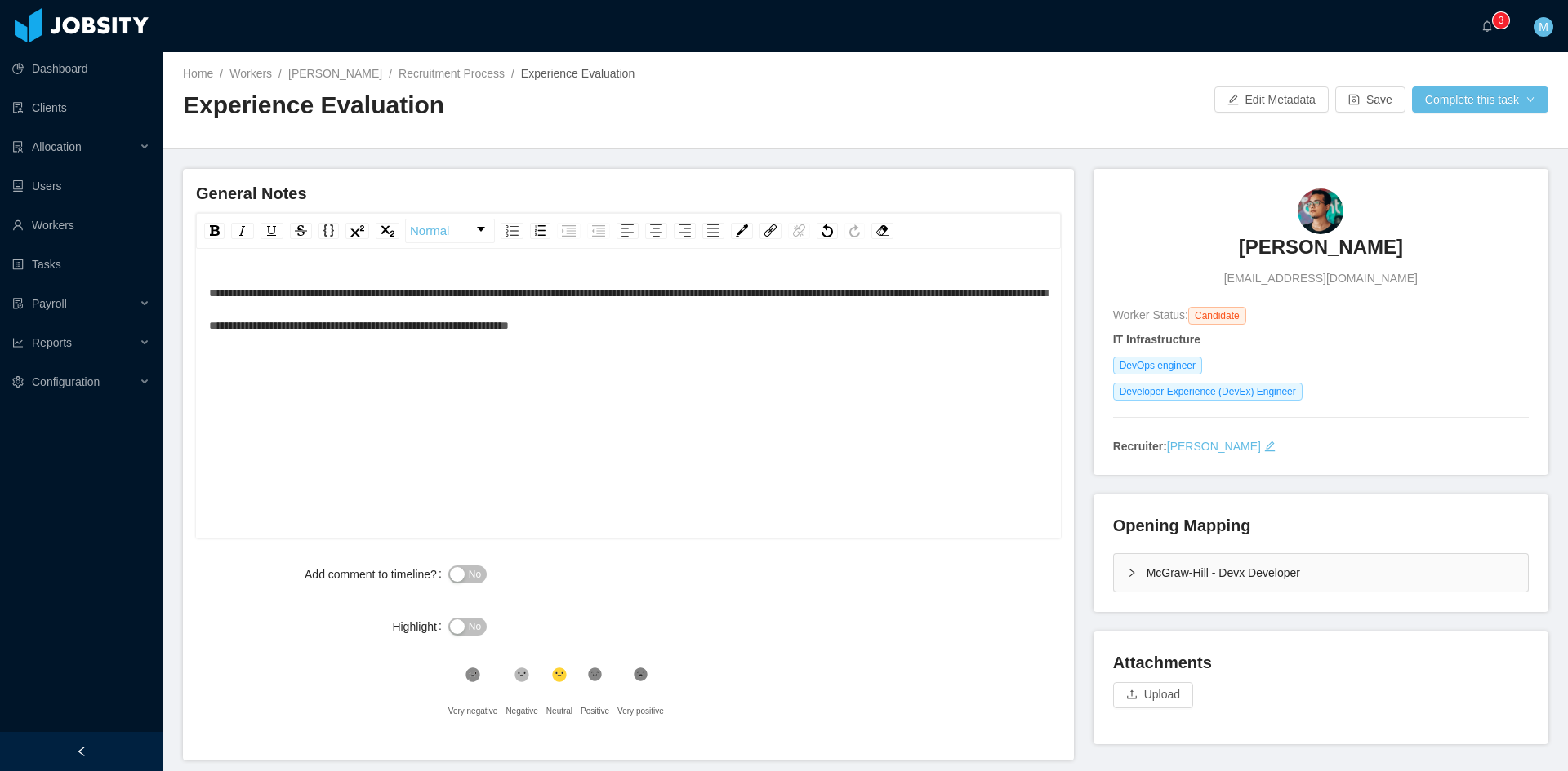
click at [474, 564] on div "No" at bounding box center [663, 574] width 431 height 33
click at [469, 569] on span "No" at bounding box center [474, 574] width 13 height 17
click at [209, 292] on span "**********" at bounding box center [628, 309] width 838 height 44
click at [690, 339] on div "**********" at bounding box center [629, 309] width 840 height 65
click at [581, 376] on div "**********" at bounding box center [629, 419] width 840 height 285
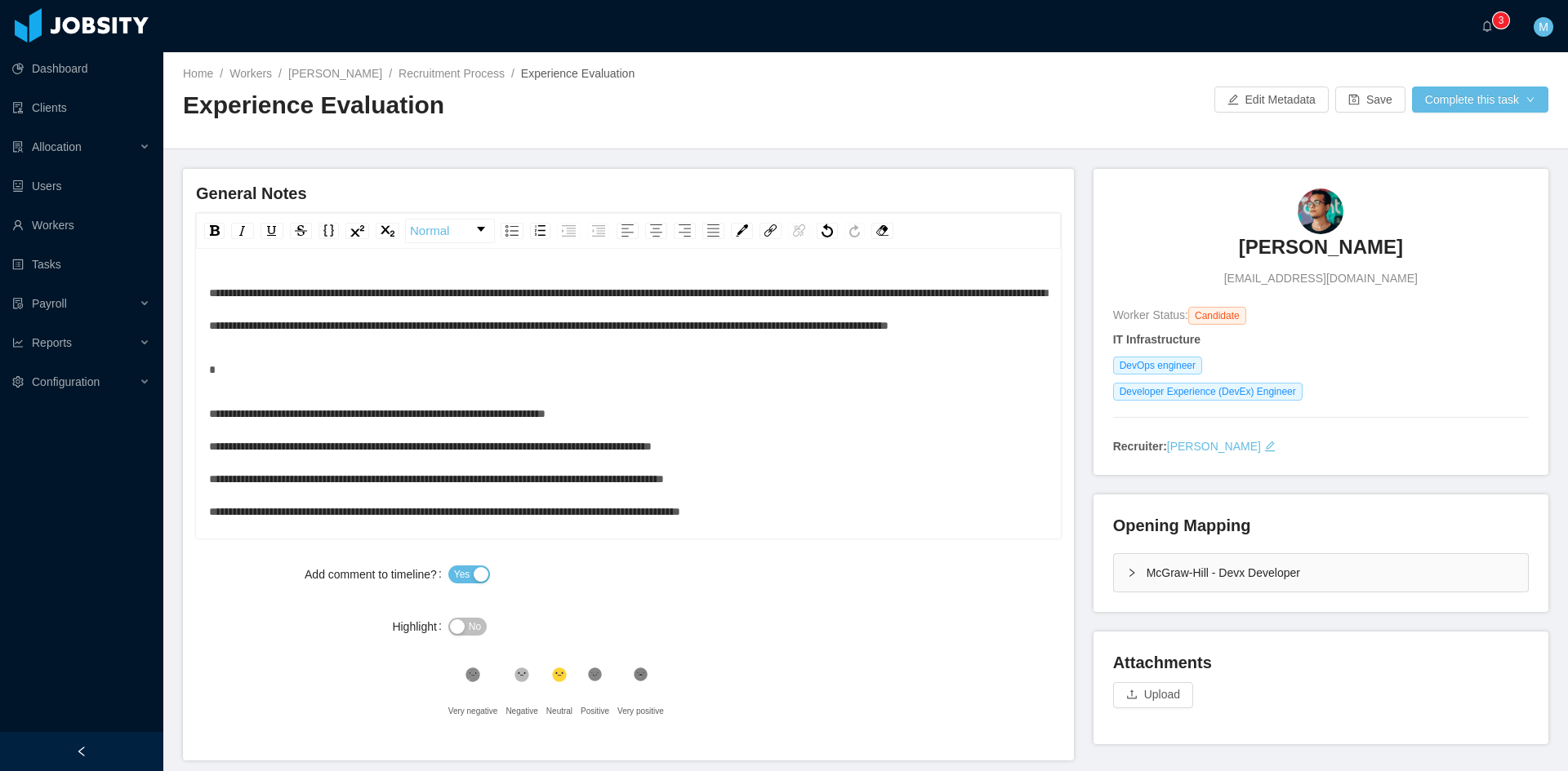
scroll to position [39, 0]
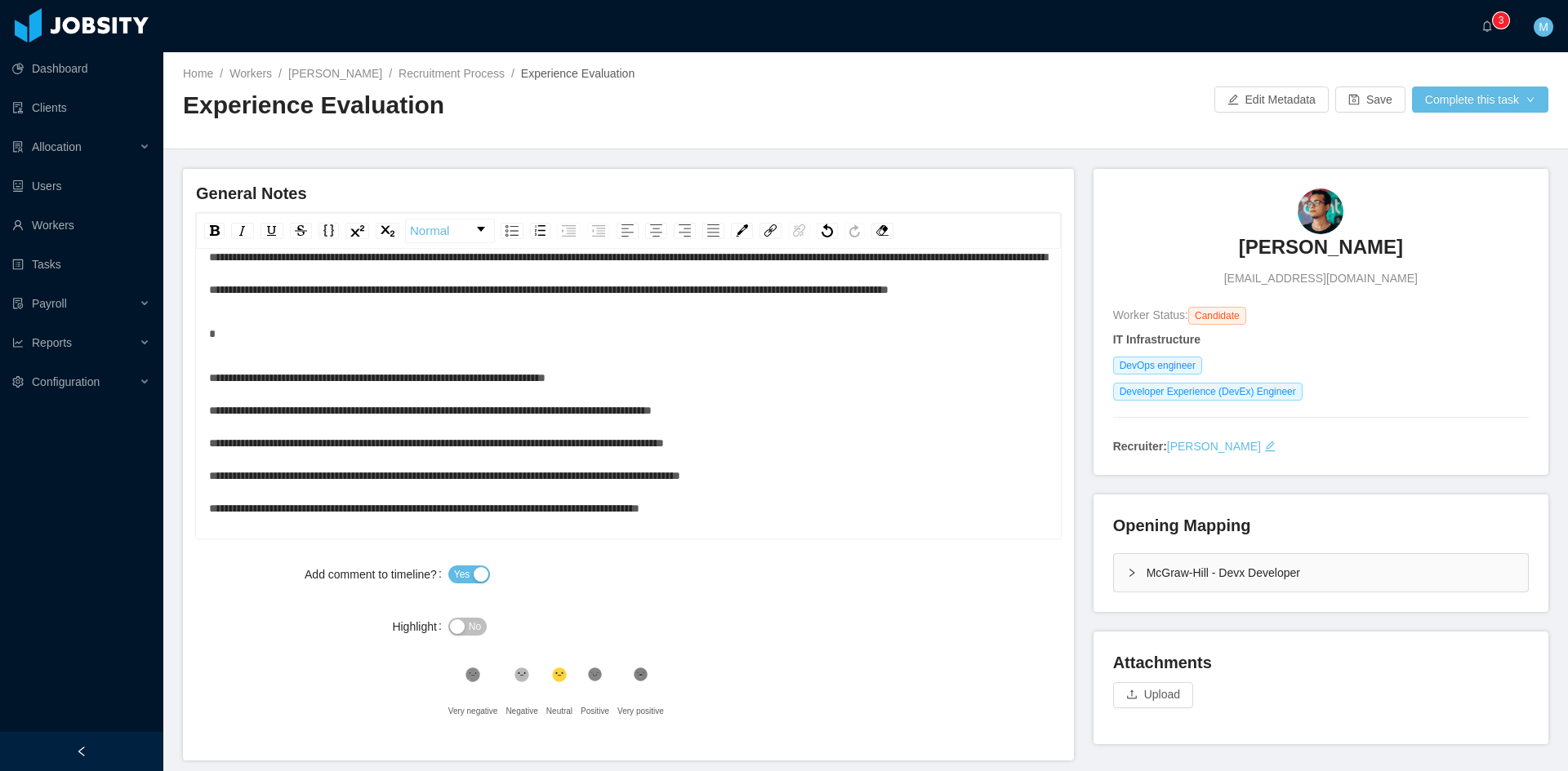
click at [653, 400] on div "**********" at bounding box center [629, 443] width 840 height 164
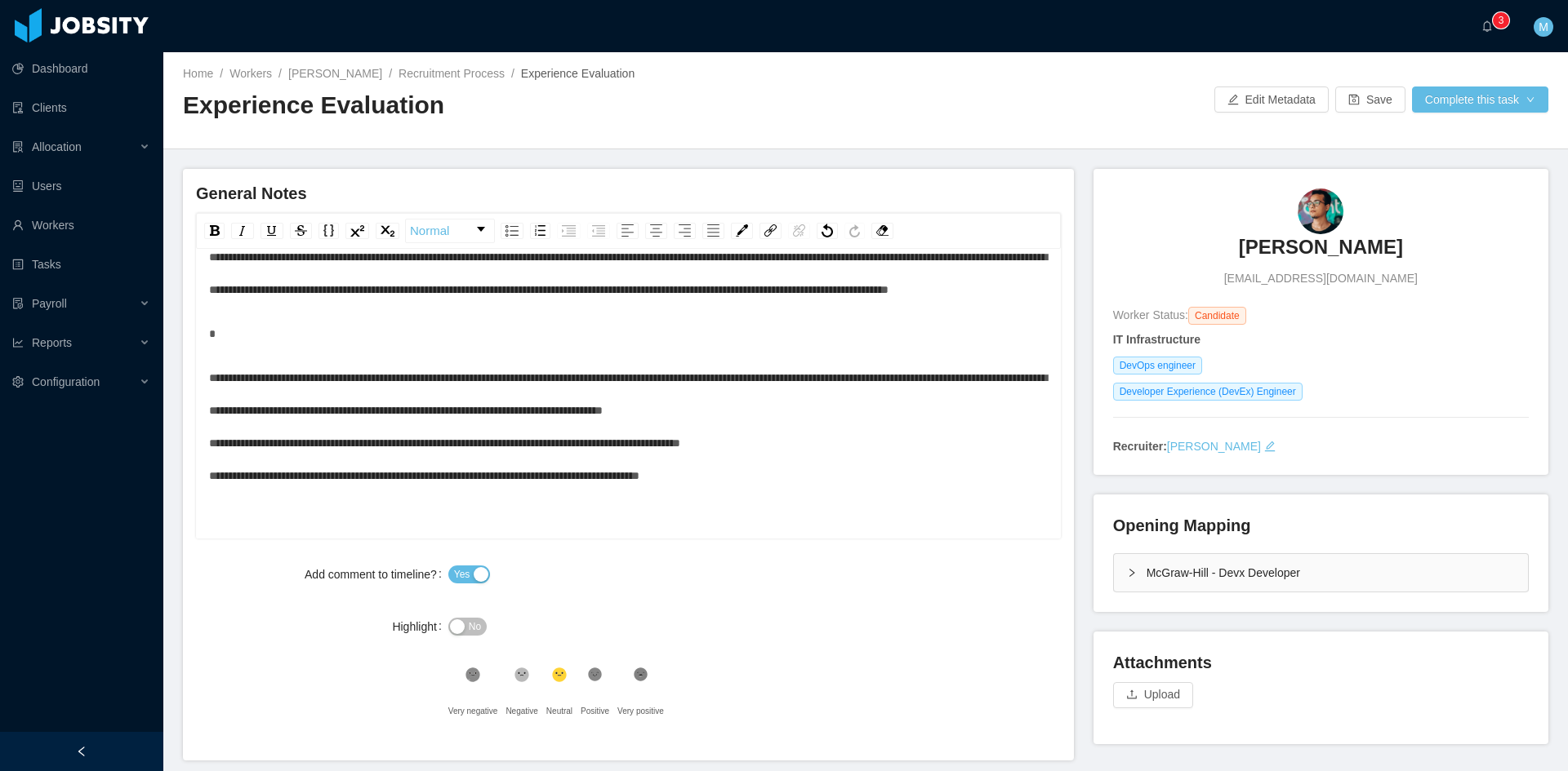
scroll to position [36, 0]
click at [989, 446] on div "**********" at bounding box center [629, 426] width 840 height 130
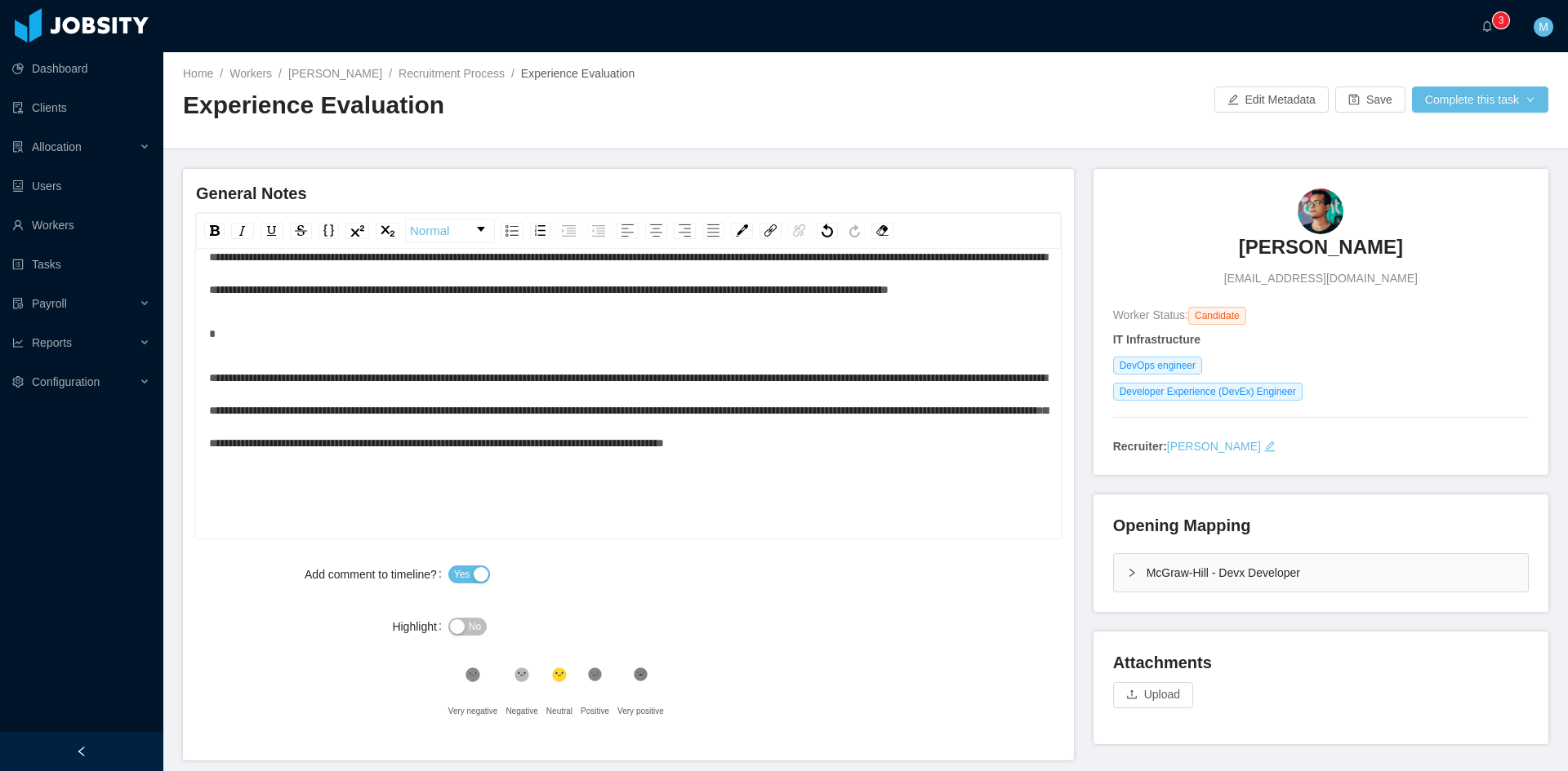
click at [592, 678] on icon at bounding box center [595, 675] width 14 height 14
click at [483, 341] on div "**********" at bounding box center [629, 349] width 840 height 219
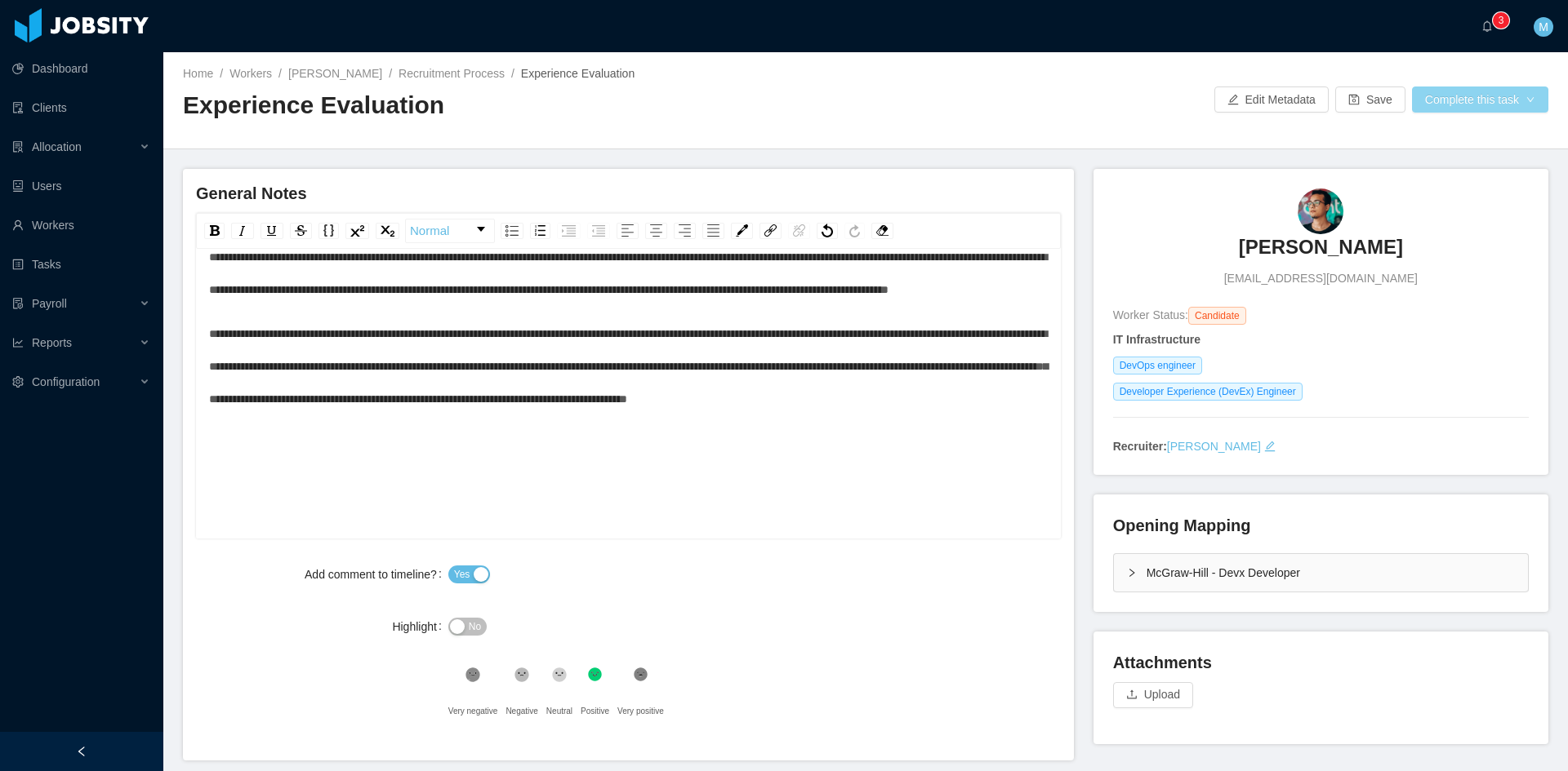
click at [1485, 92] on button "Complete this task" at bounding box center [1479, 99] width 136 height 26
click at [1475, 139] on button "Save Evaluation" at bounding box center [1470, 136] width 127 height 26
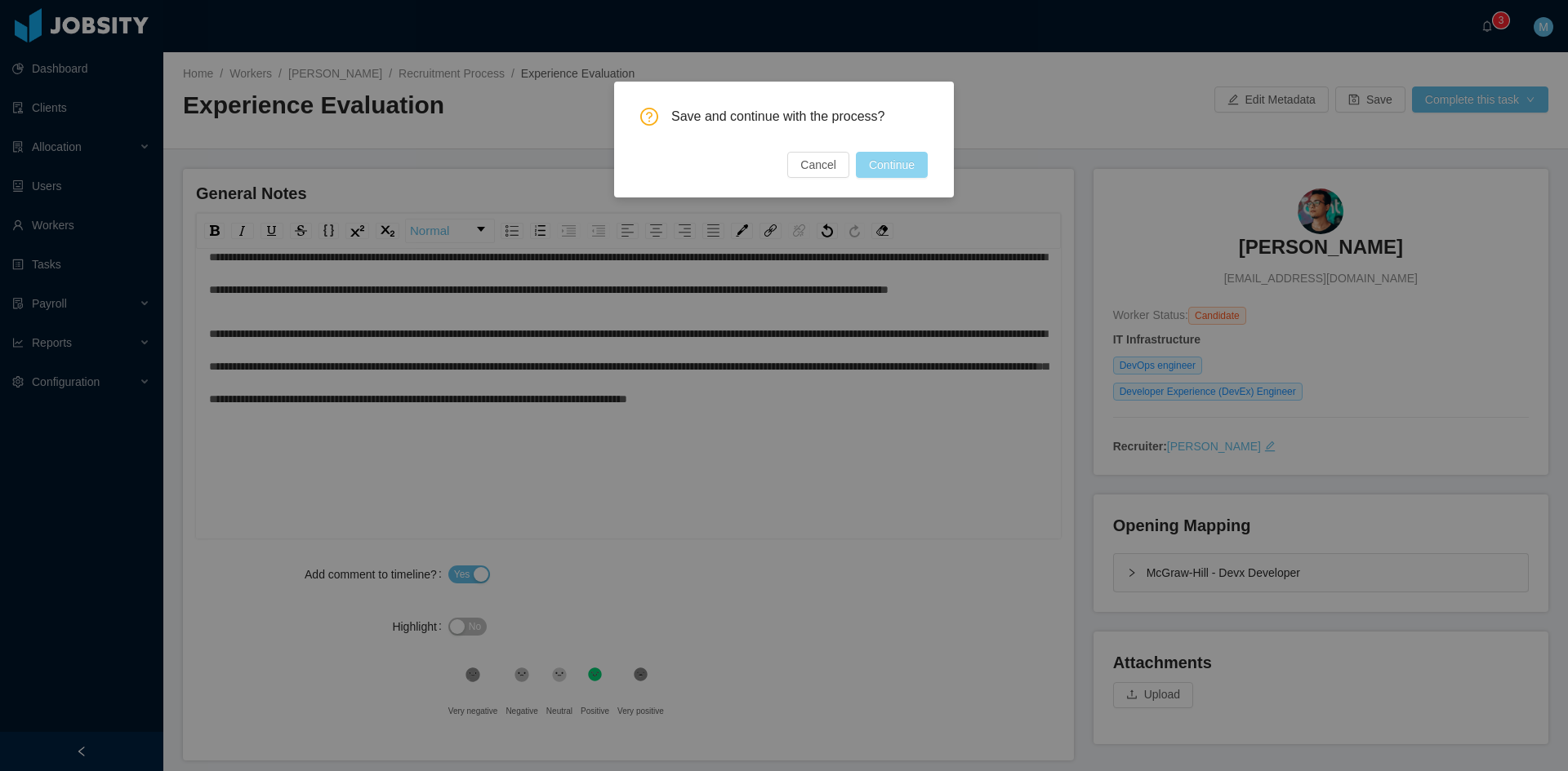
click at [907, 168] on button "Continue" at bounding box center [892, 165] width 72 height 26
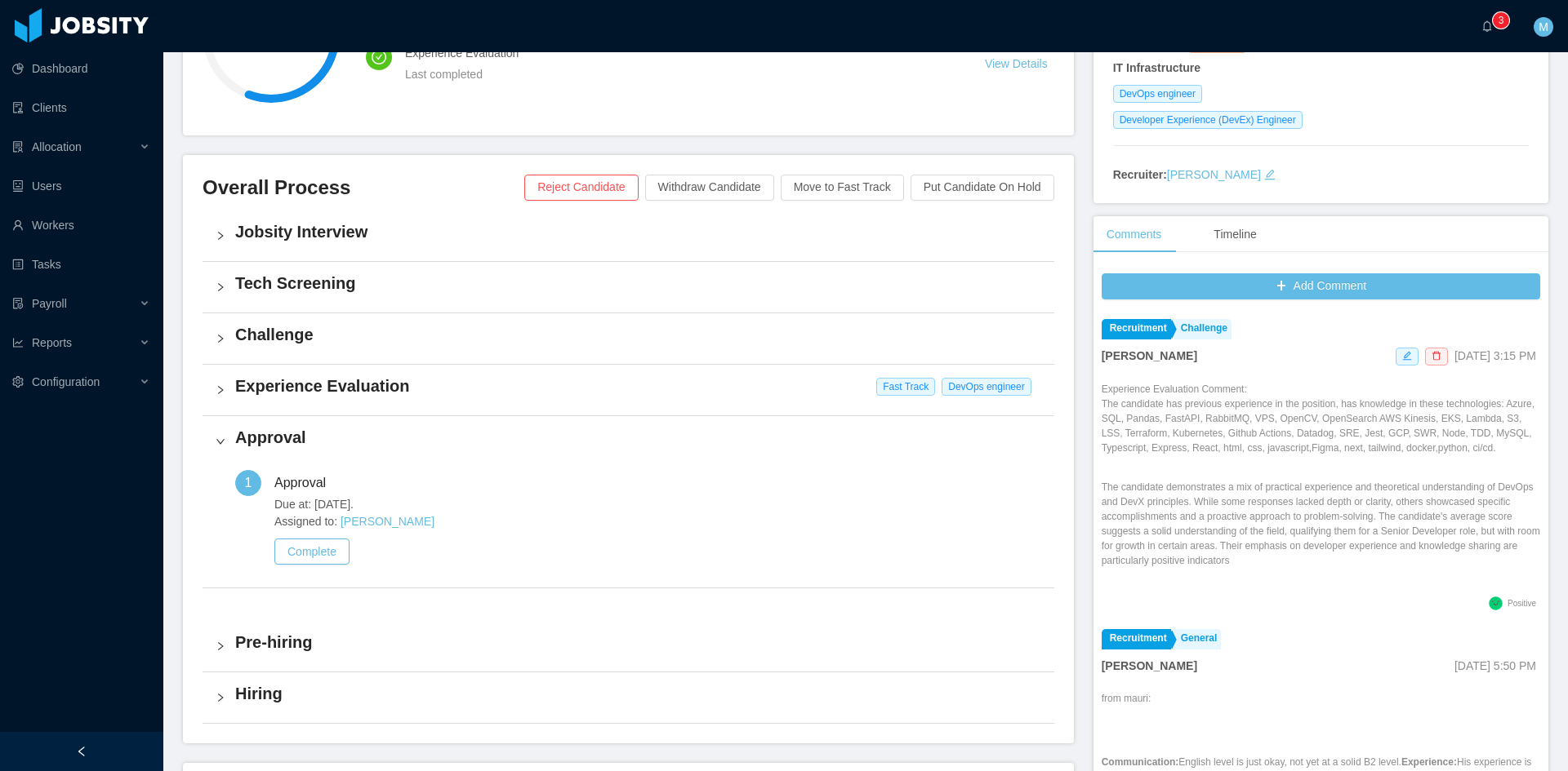
scroll to position [416, 0]
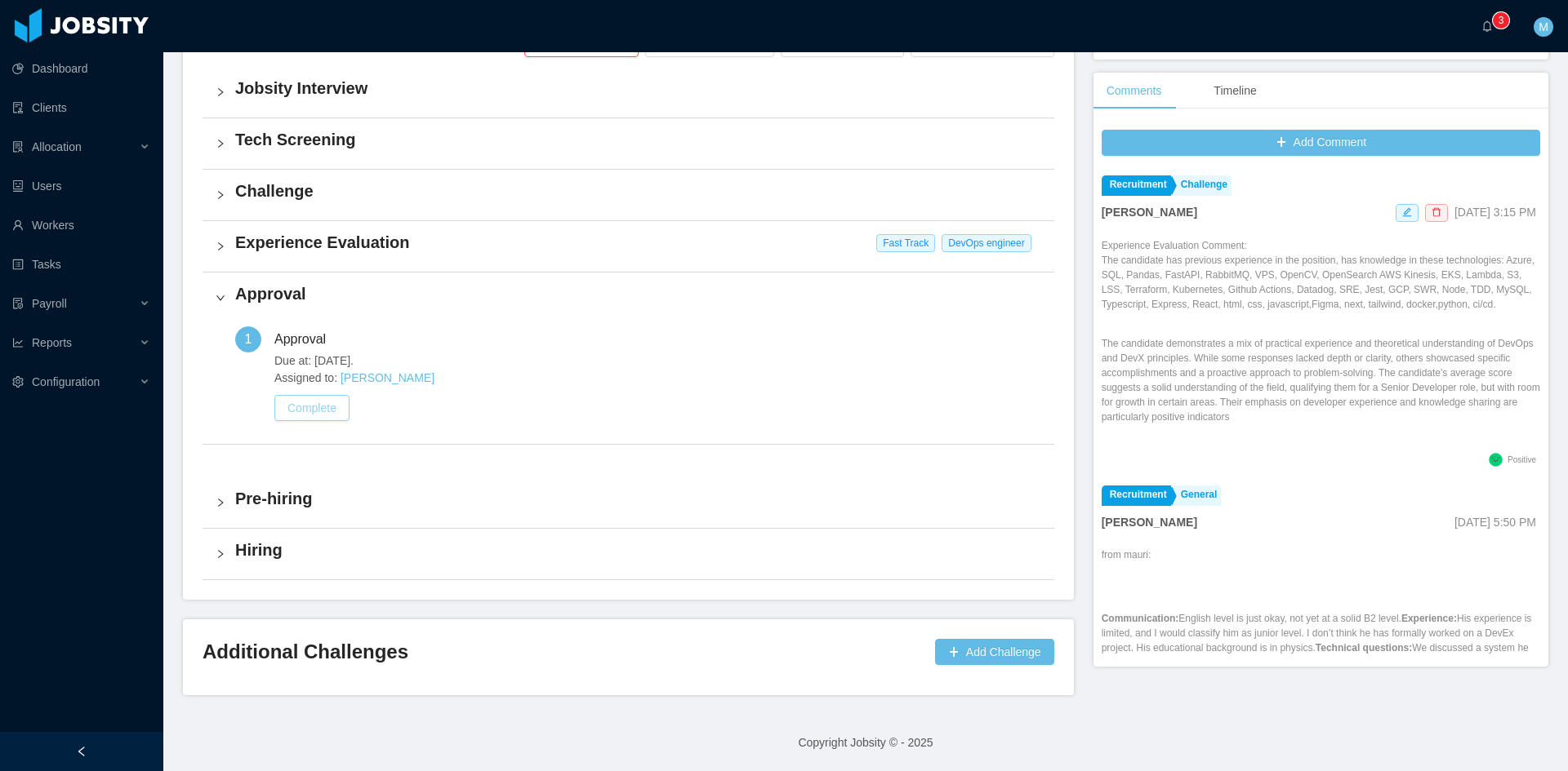
click at [290, 404] on button "Complete" at bounding box center [312, 408] width 75 height 26
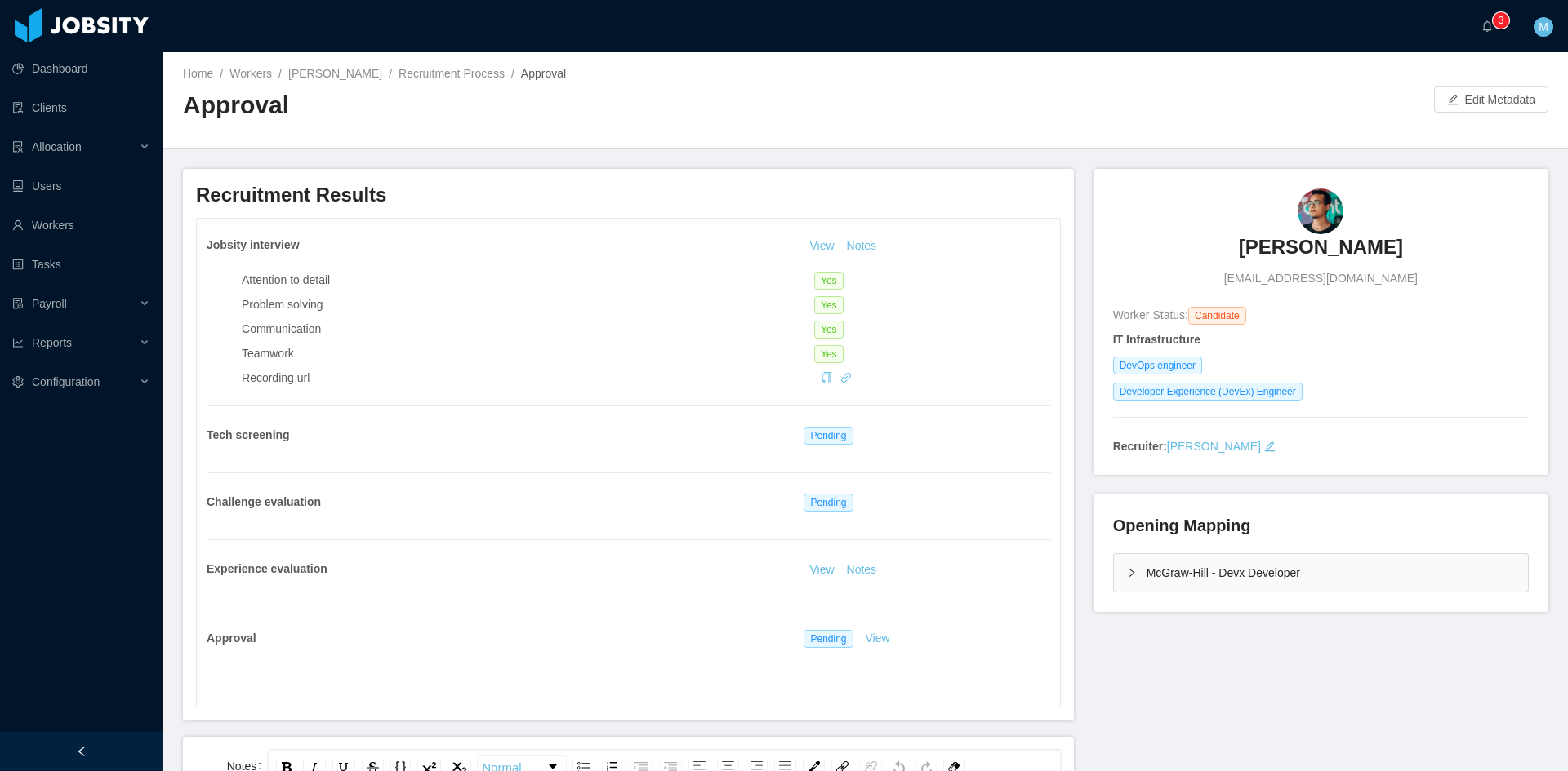
click at [545, 441] on div "Tech screening" at bounding box center [504, 435] width 597 height 18
click at [841, 246] on button "Notes" at bounding box center [862, 246] width 43 height 19
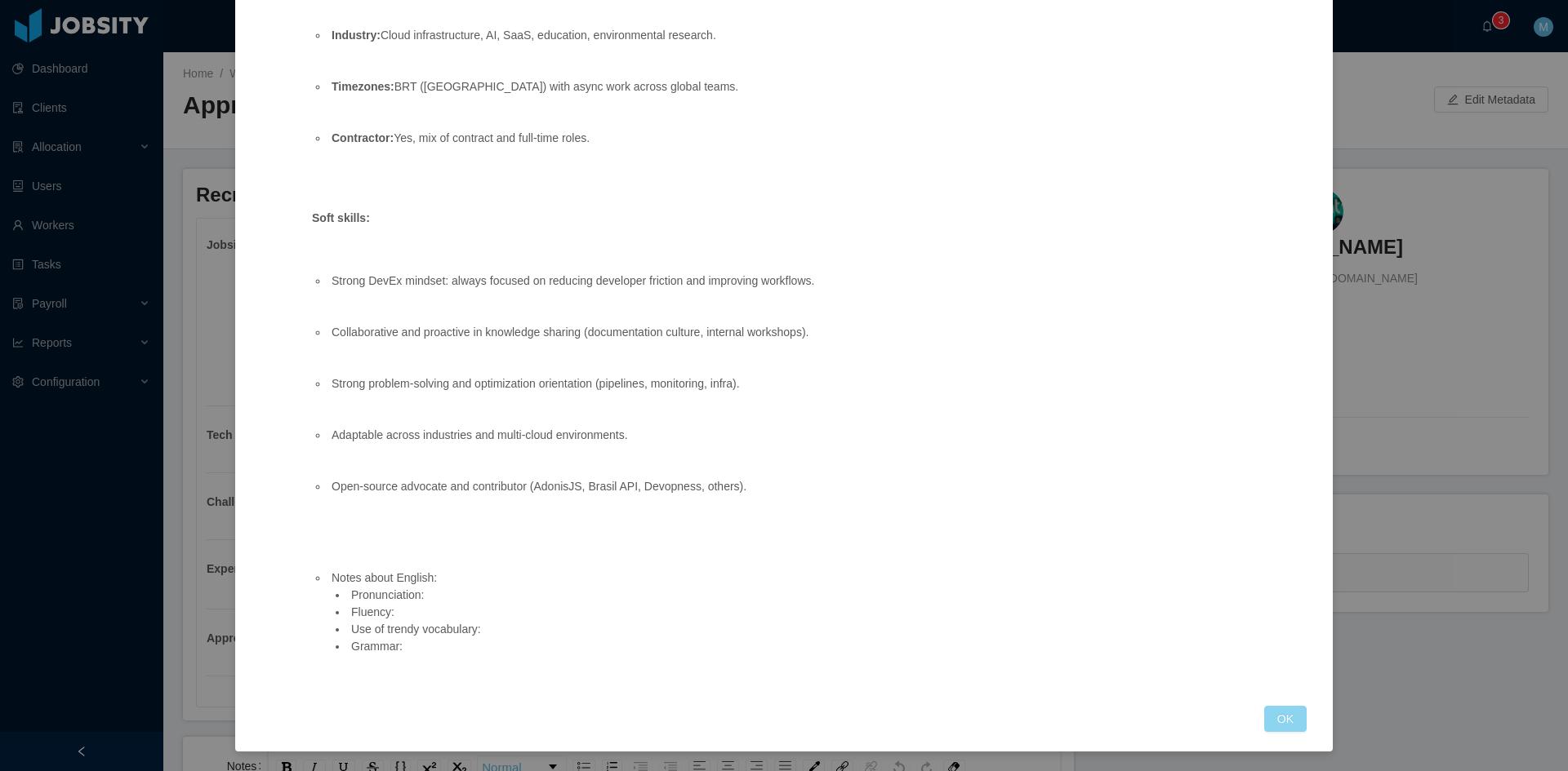
click at [1284, 715] on button "OK" at bounding box center [1286, 718] width 43 height 26
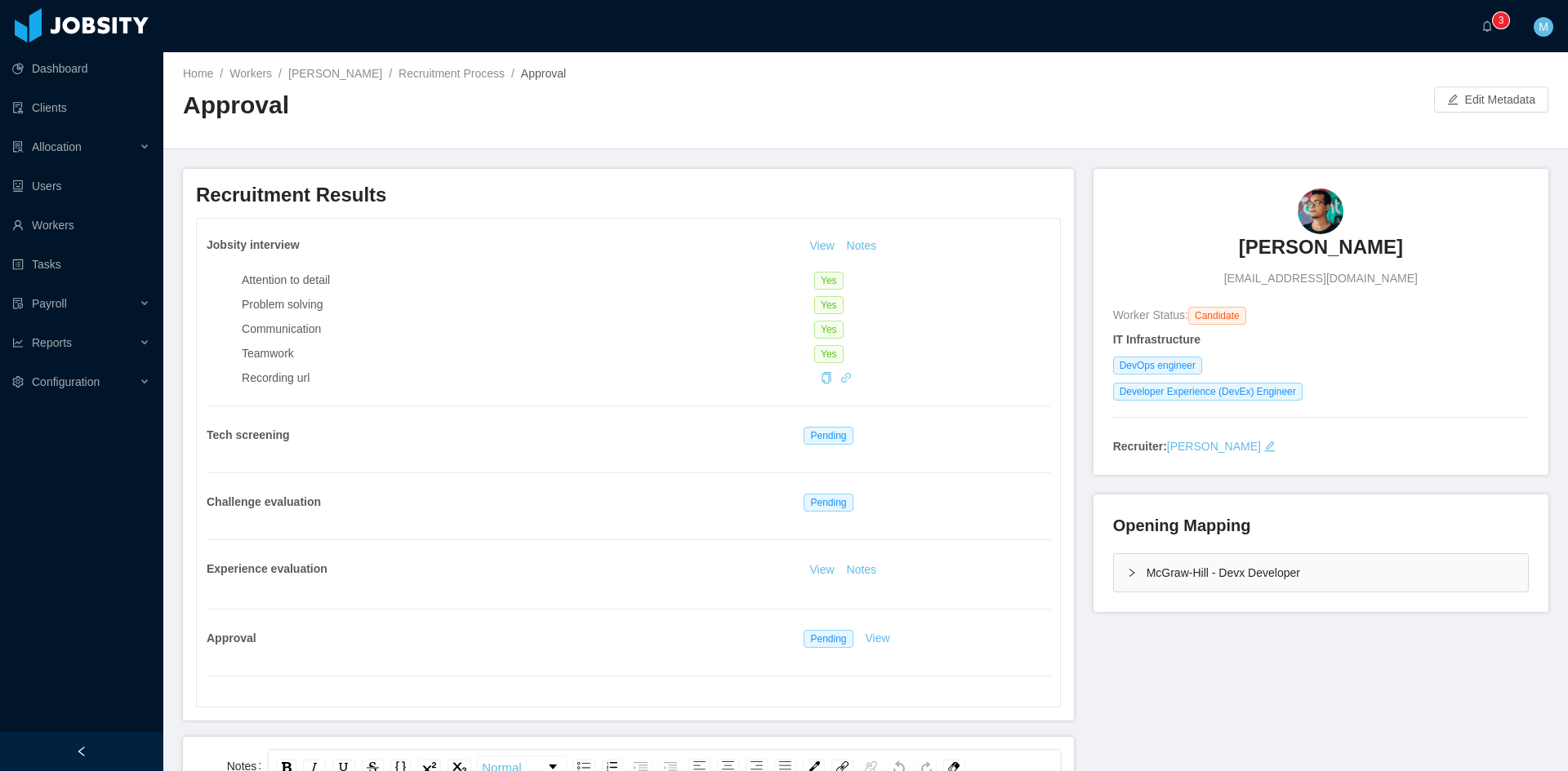
click at [1134, 575] on div "McGraw-Hill - Devx Developer" at bounding box center [1320, 572] width 414 height 38
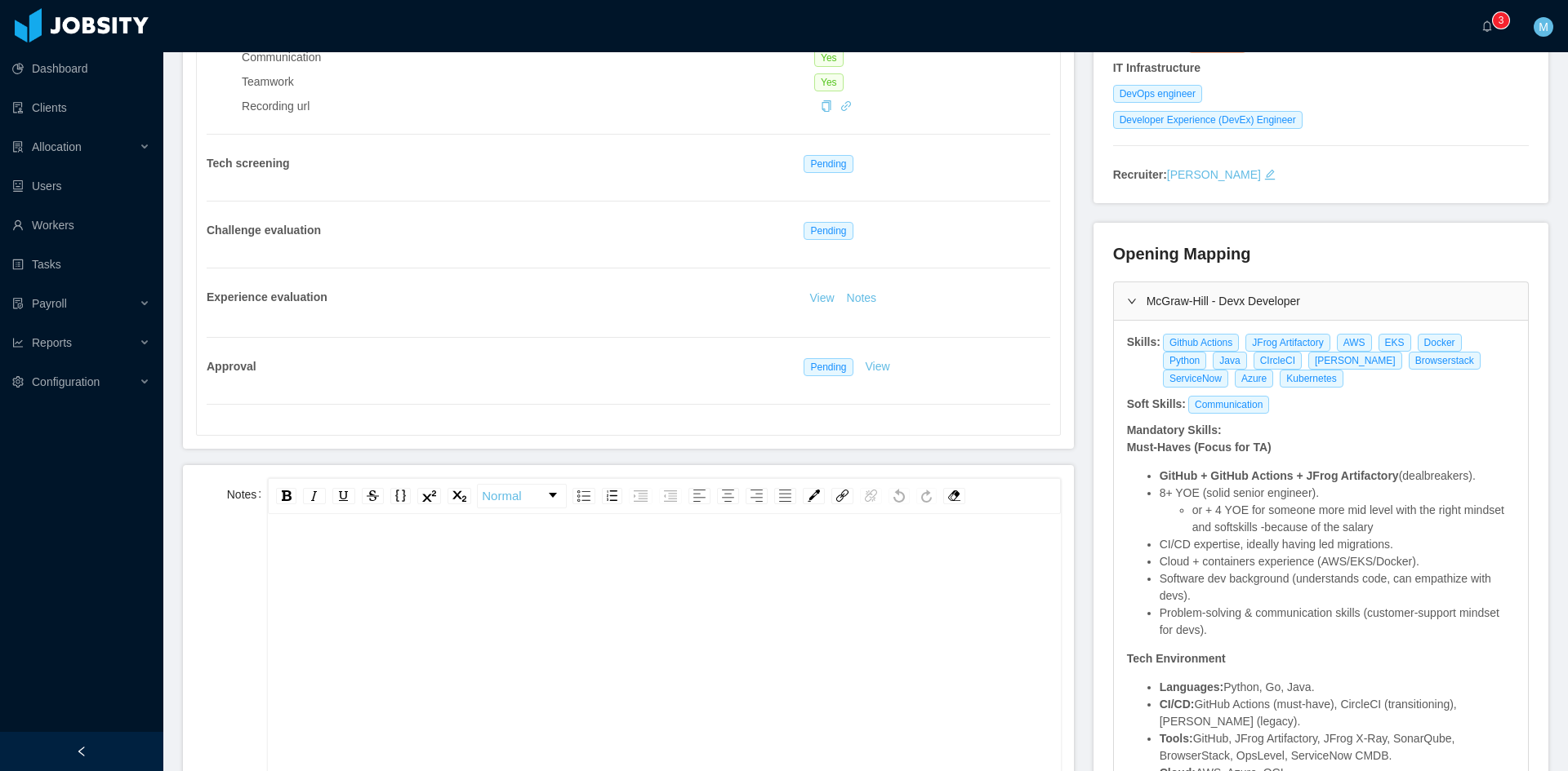
scroll to position [408, 0]
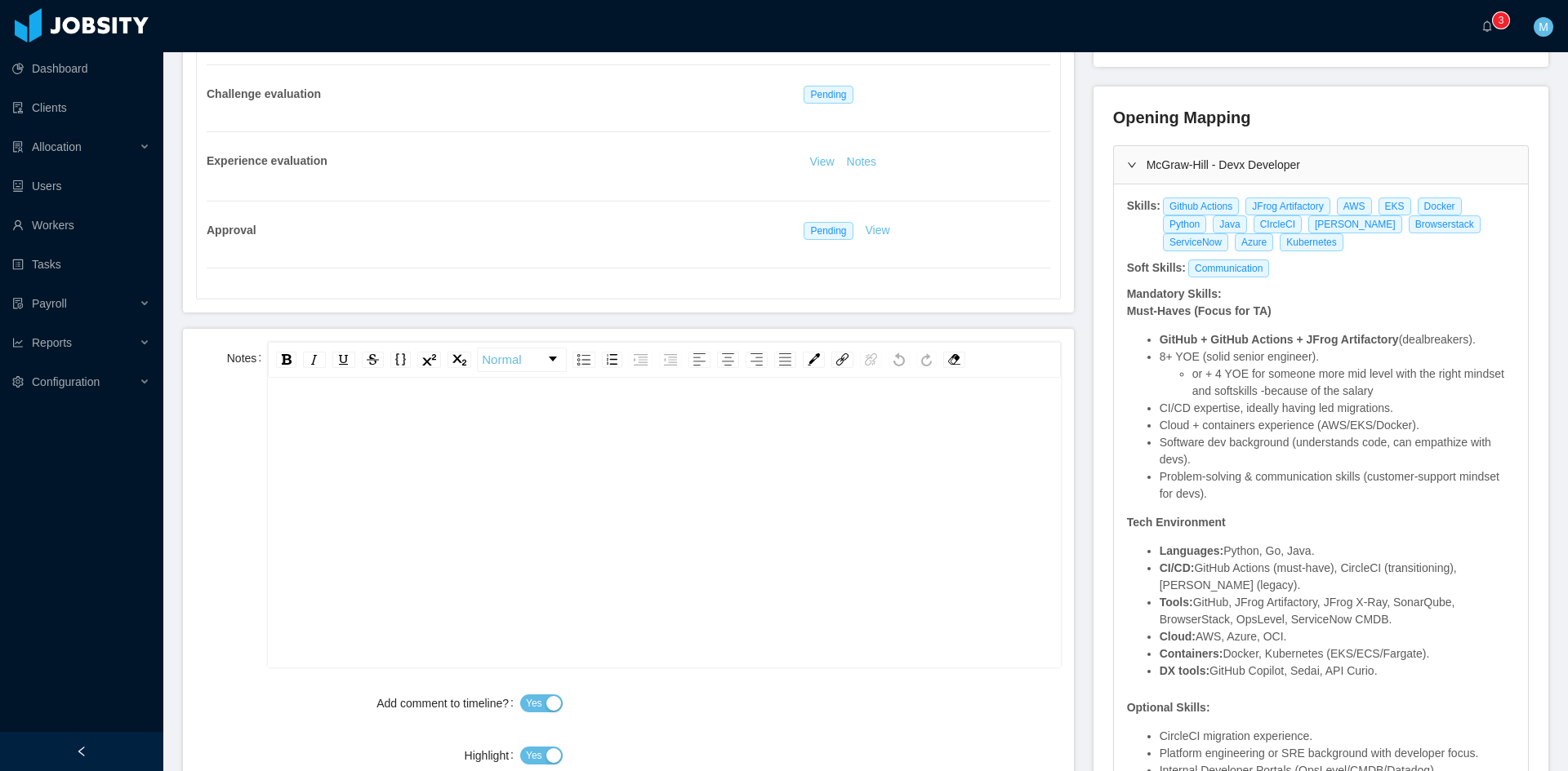
click at [493, 444] on div "rdw-editor" at bounding box center [663, 548] width 766 height 285
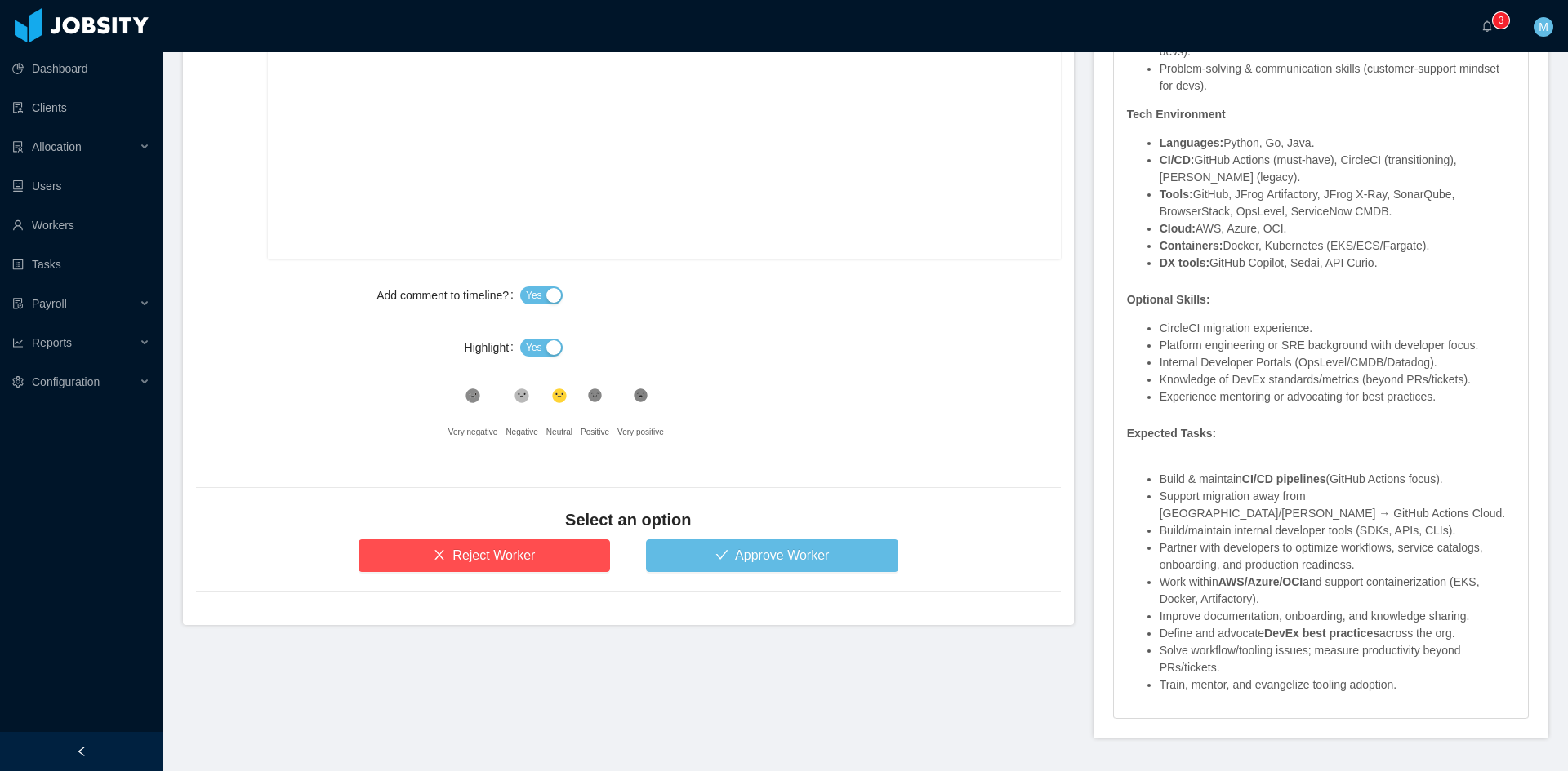
click at [538, 352] on button "Yes" at bounding box center [541, 348] width 43 height 18
click at [591, 397] on icon at bounding box center [595, 395] width 8 height 4
click at [724, 570] on button "Approve Worker" at bounding box center [771, 556] width 252 height 33
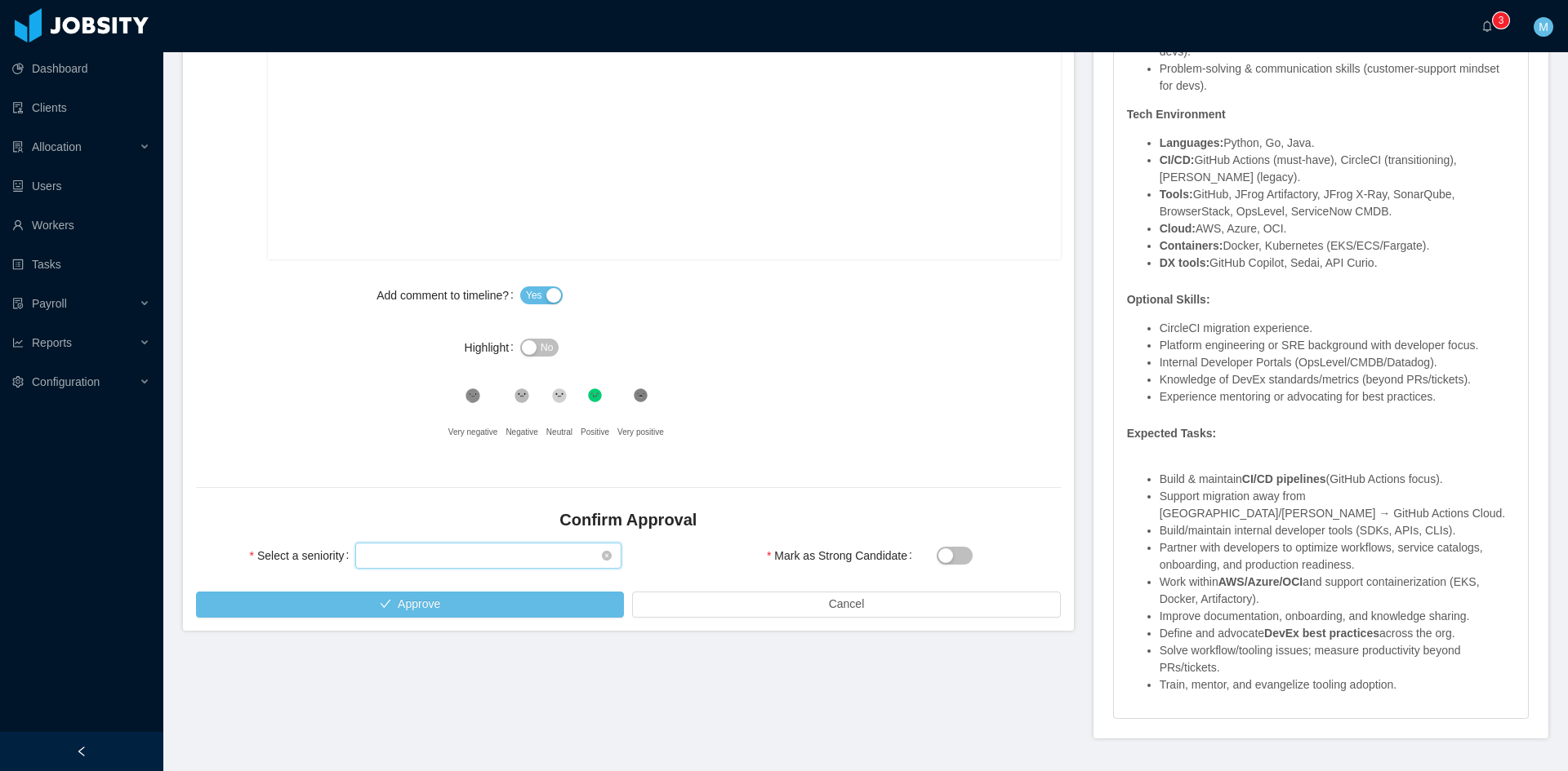
click at [544, 568] on div "Select seniority" at bounding box center [483, 555] width 236 height 24
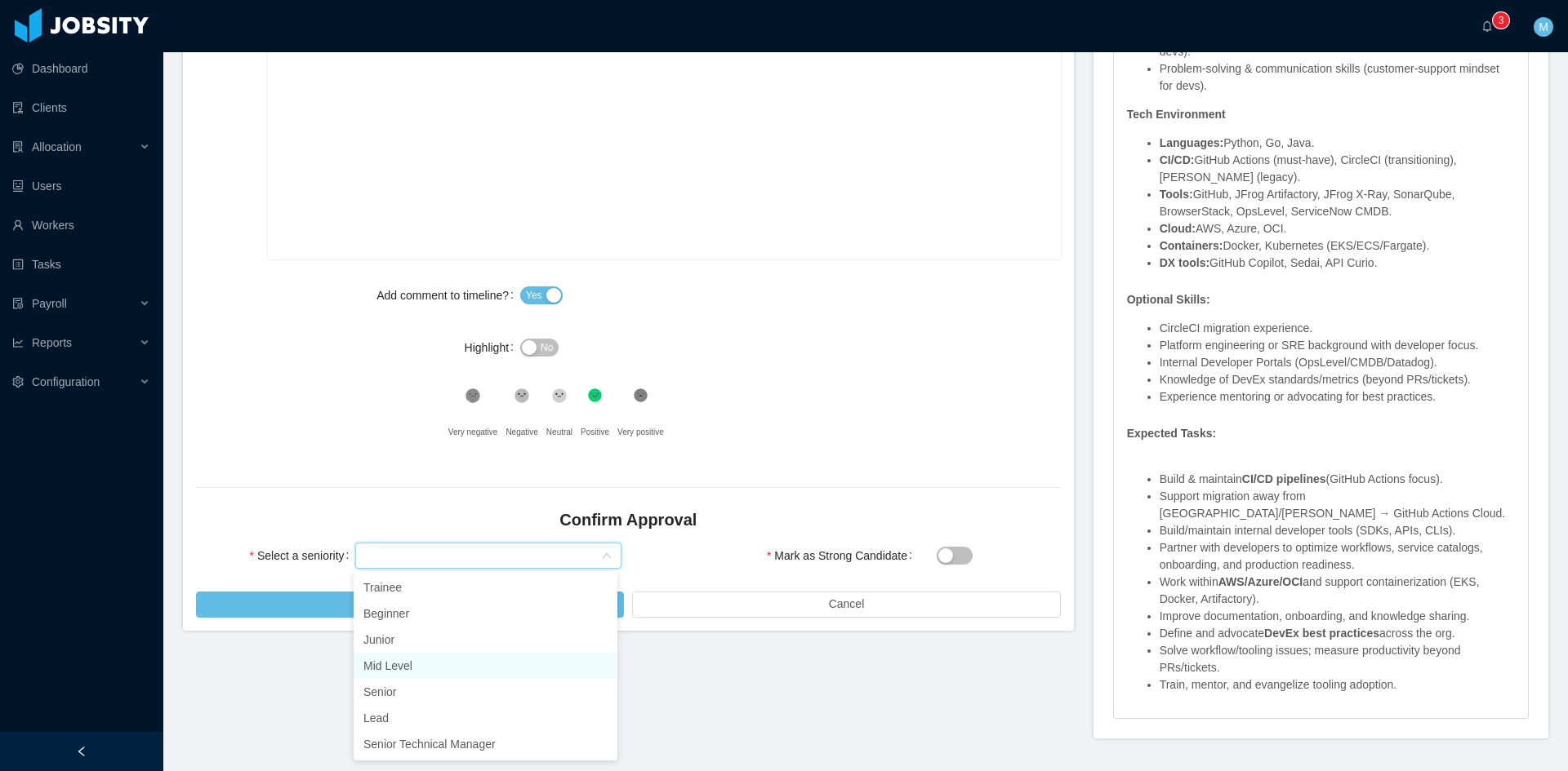
click at [402, 659] on li "Mid Level" at bounding box center [485, 666] width 264 height 26
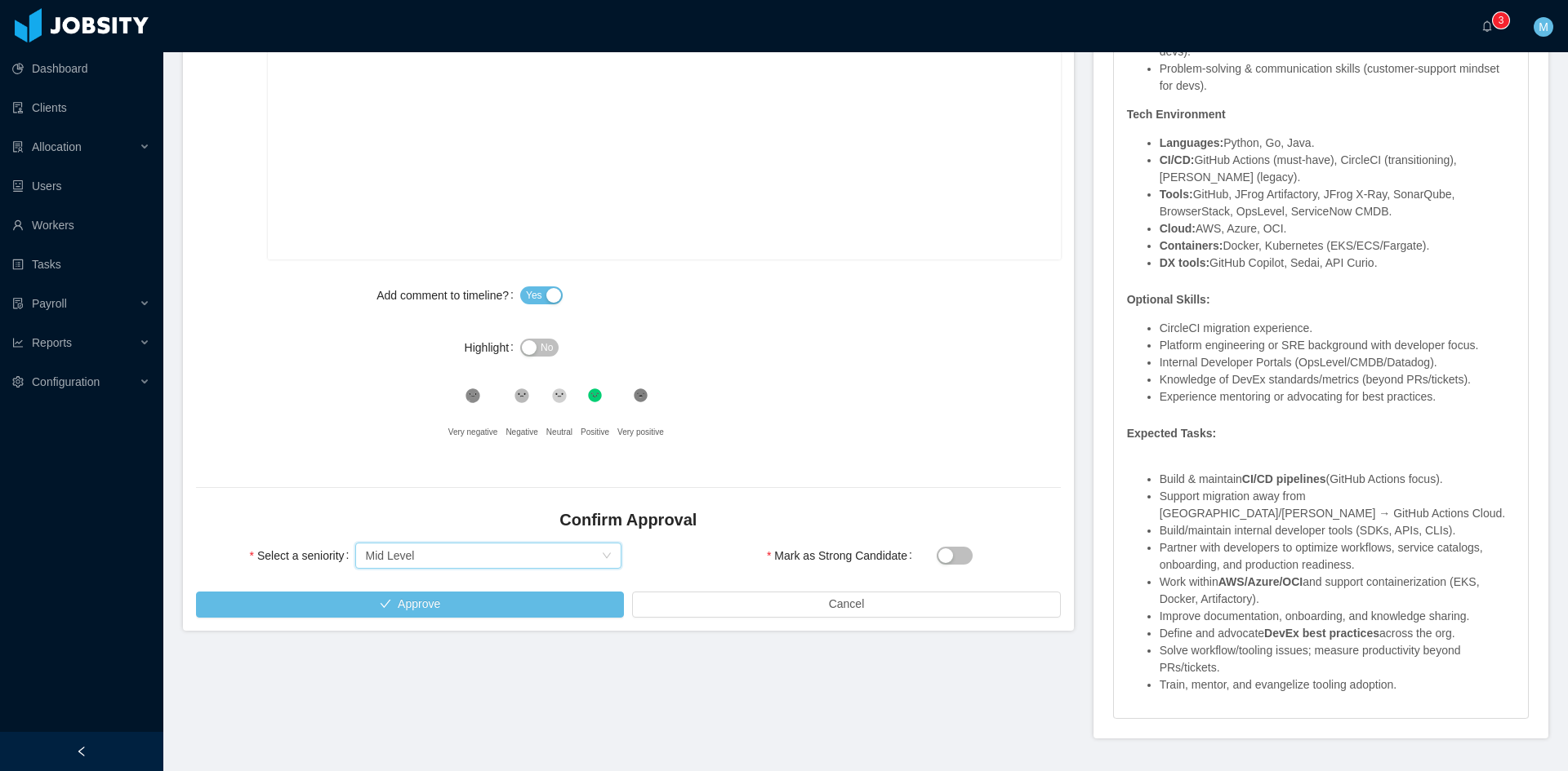
click at [434, 588] on div "Select a seniority Select seniority Mid Level" at bounding box center [408, 566] width 438 height 53
click at [434, 600] on button "Approve" at bounding box center [409, 605] width 428 height 26
click at [349, 390] on div "Add comment to timeline? Yes Highlight No .st0{fill:#8a8a8a}.st2{fill:#262626} …" at bounding box center [628, 364] width 865 height 169
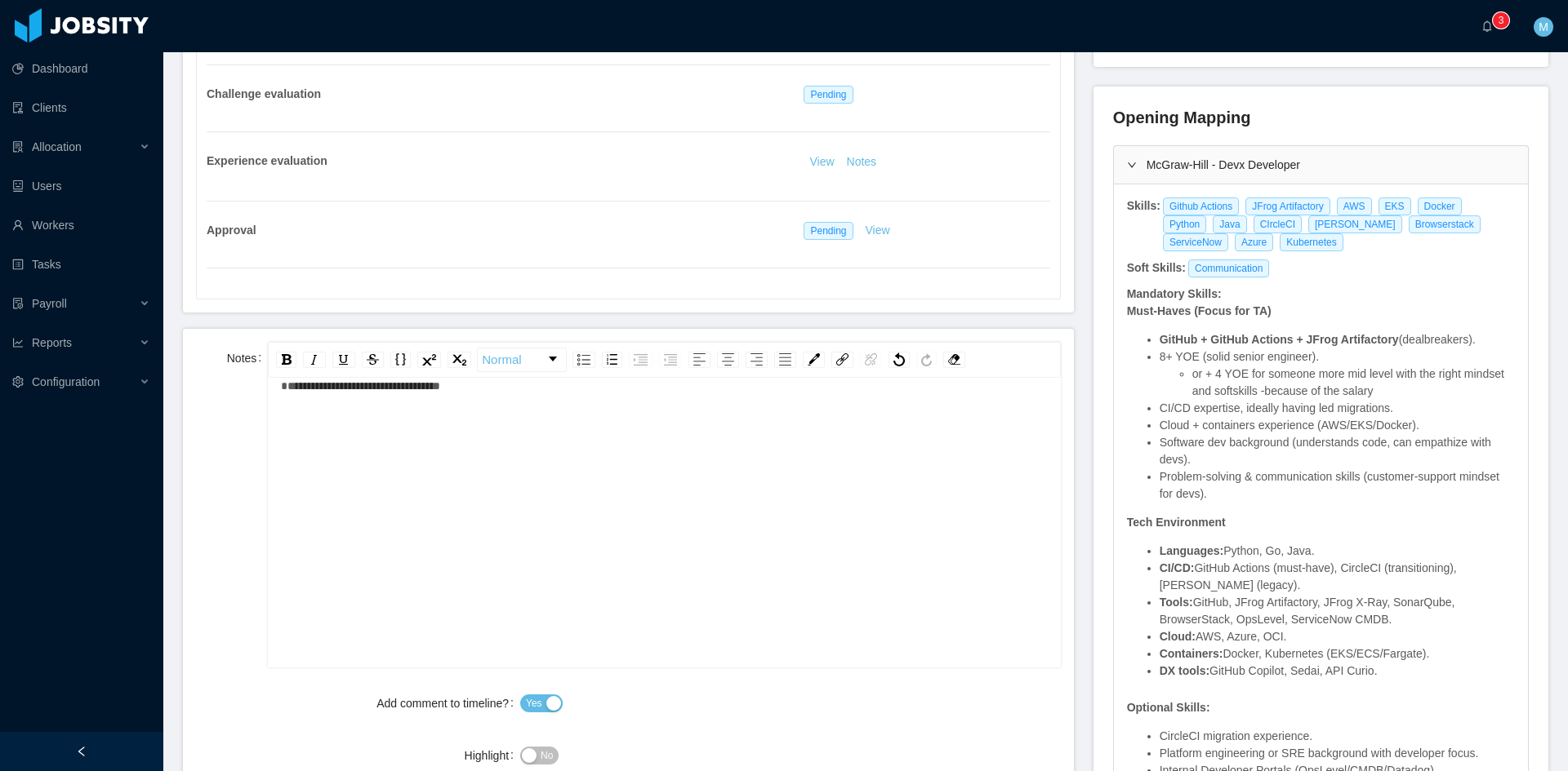
scroll to position [0, 0]
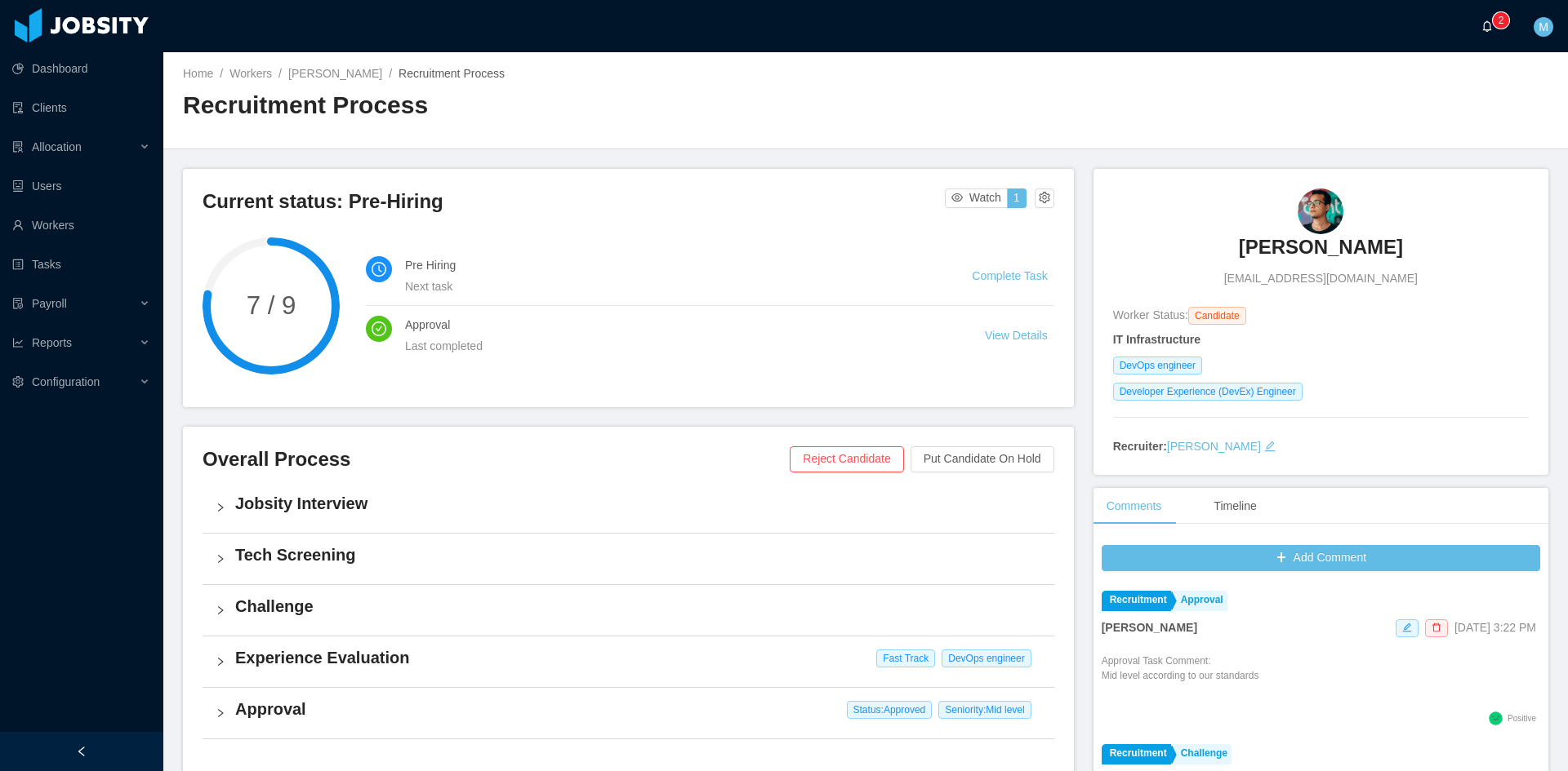
click at [1498, 19] on p "2" at bounding box center [1501, 20] width 6 height 17
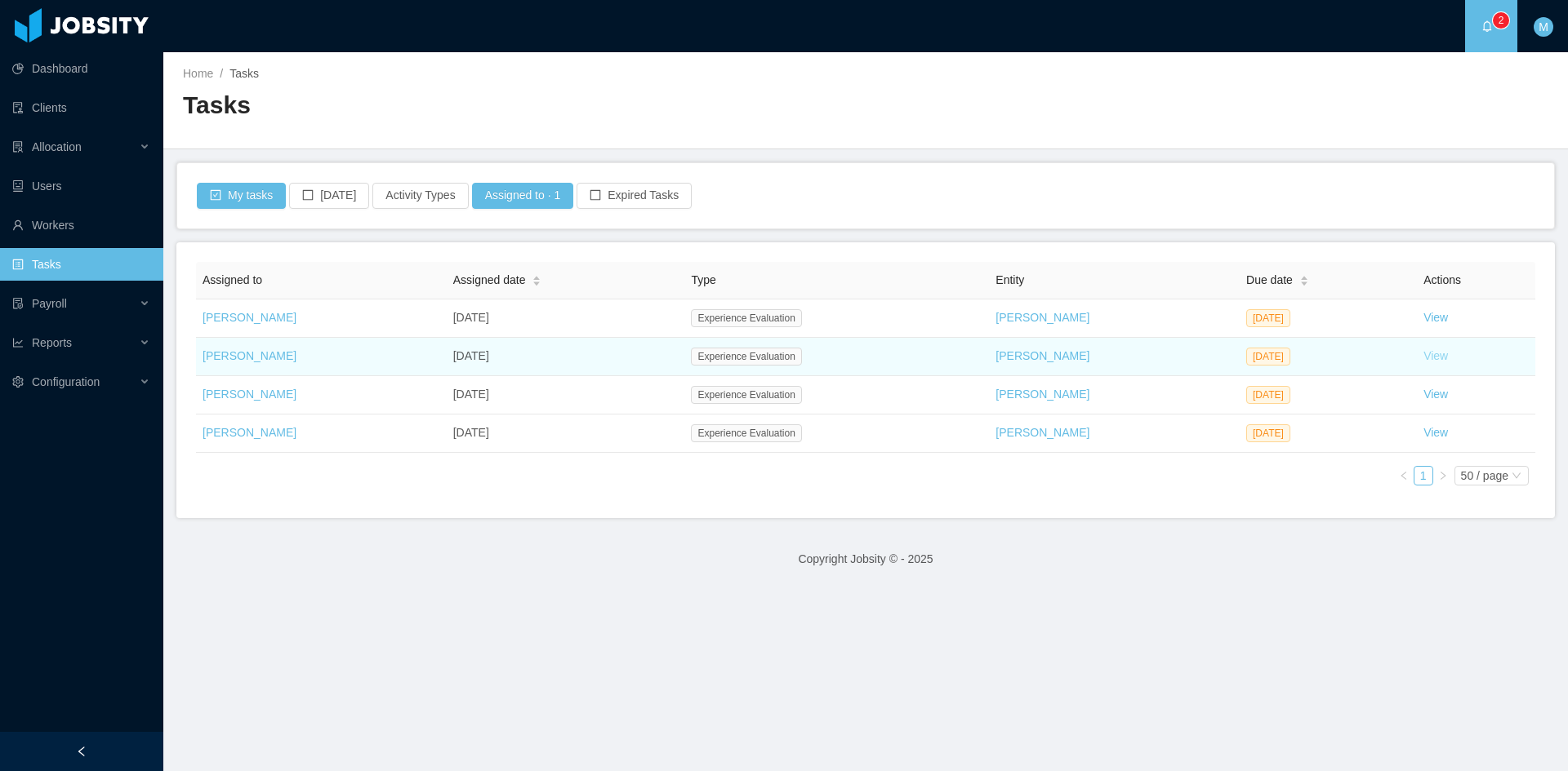
click at [1423, 355] on link "View" at bounding box center [1435, 355] width 24 height 13
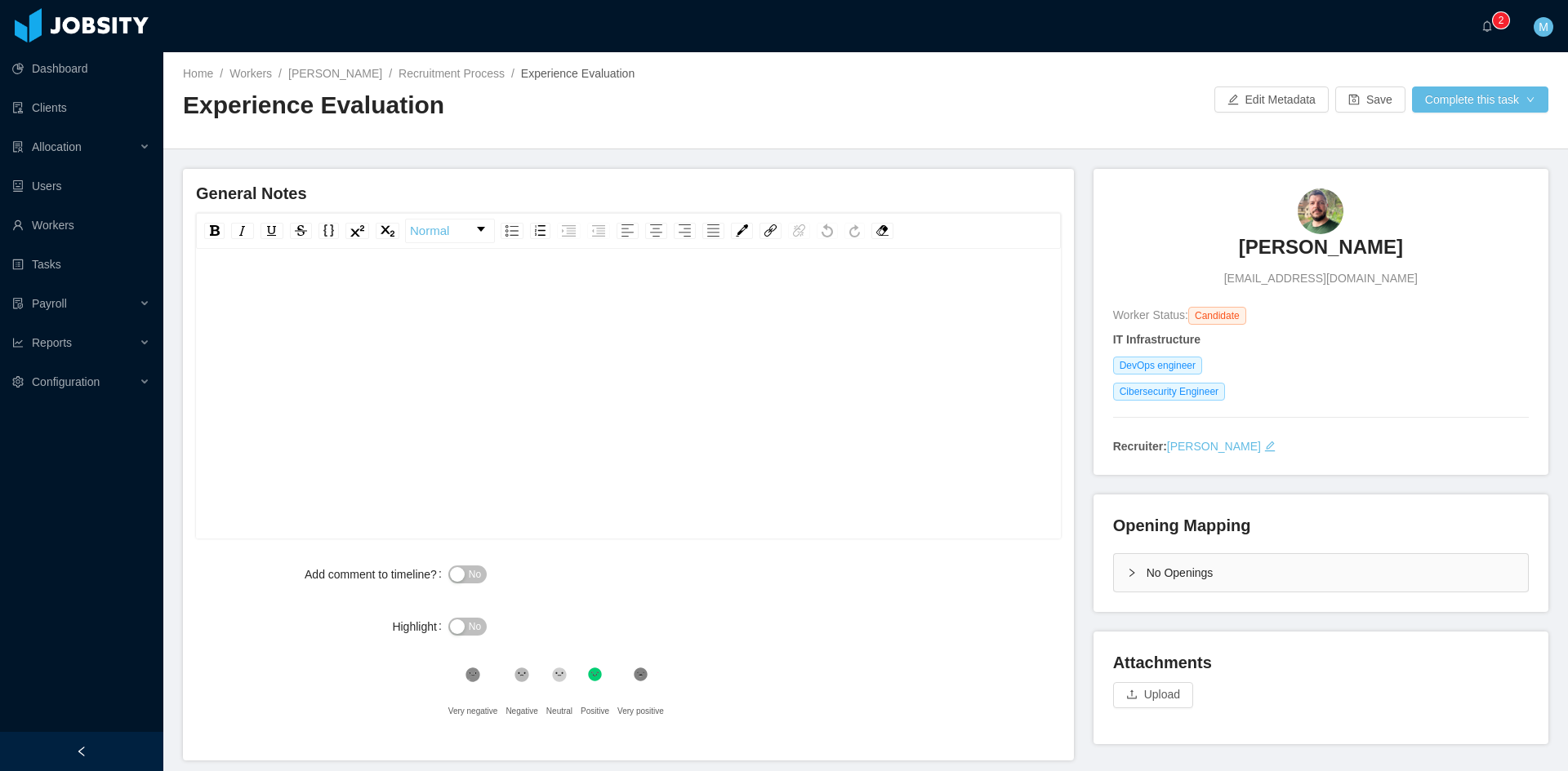
click at [689, 623] on div "No" at bounding box center [663, 627] width 431 height 33
click at [366, 401] on div "rdw-editor" at bounding box center [629, 419] width 840 height 285
click at [259, 532] on div "rdw-editor" at bounding box center [629, 419] width 840 height 285
click at [417, 330] on div "rdw-editor" at bounding box center [629, 419] width 840 height 285
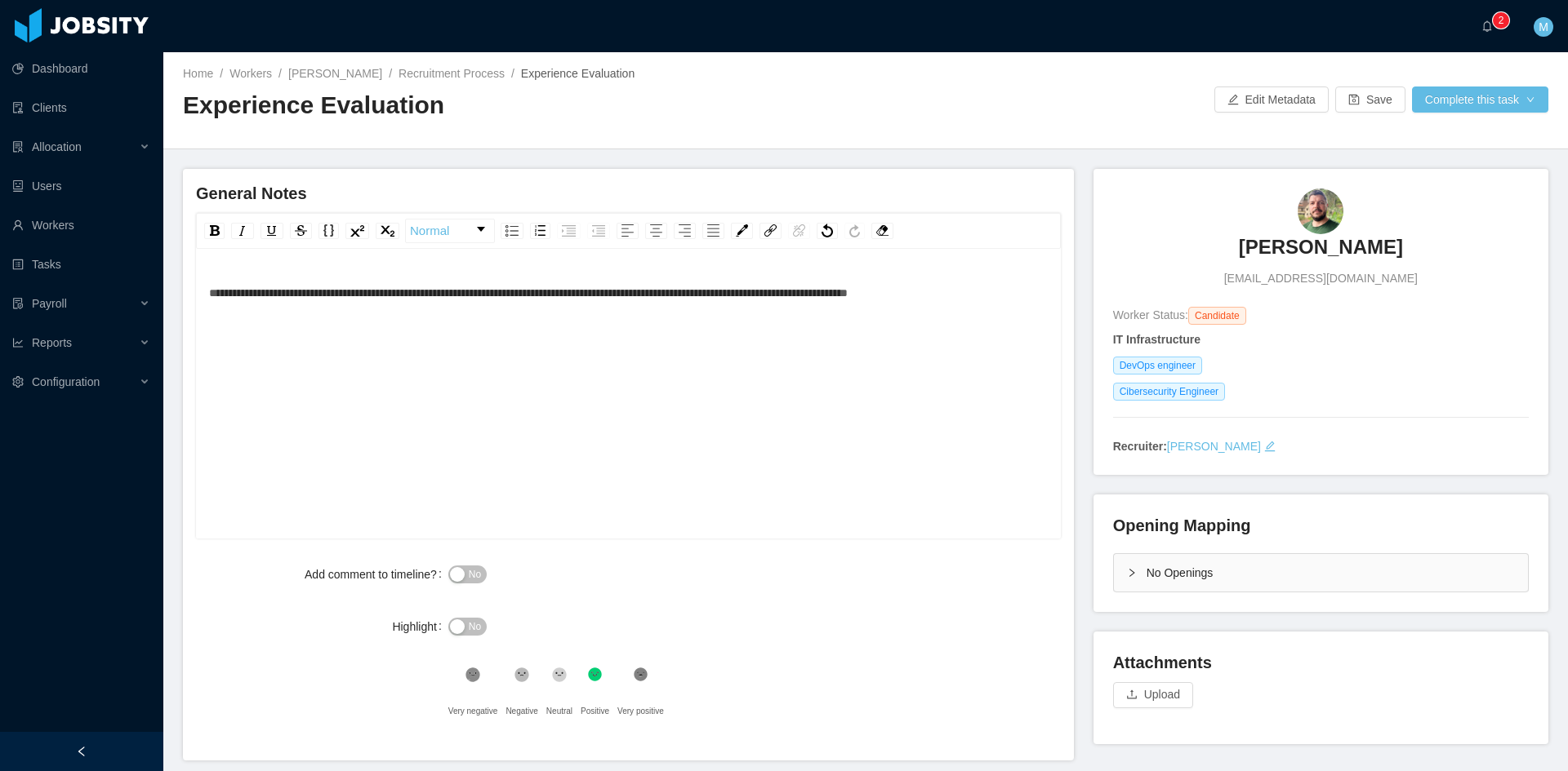
click at [847, 287] on span "**********" at bounding box center [529, 293] width 639 height 12
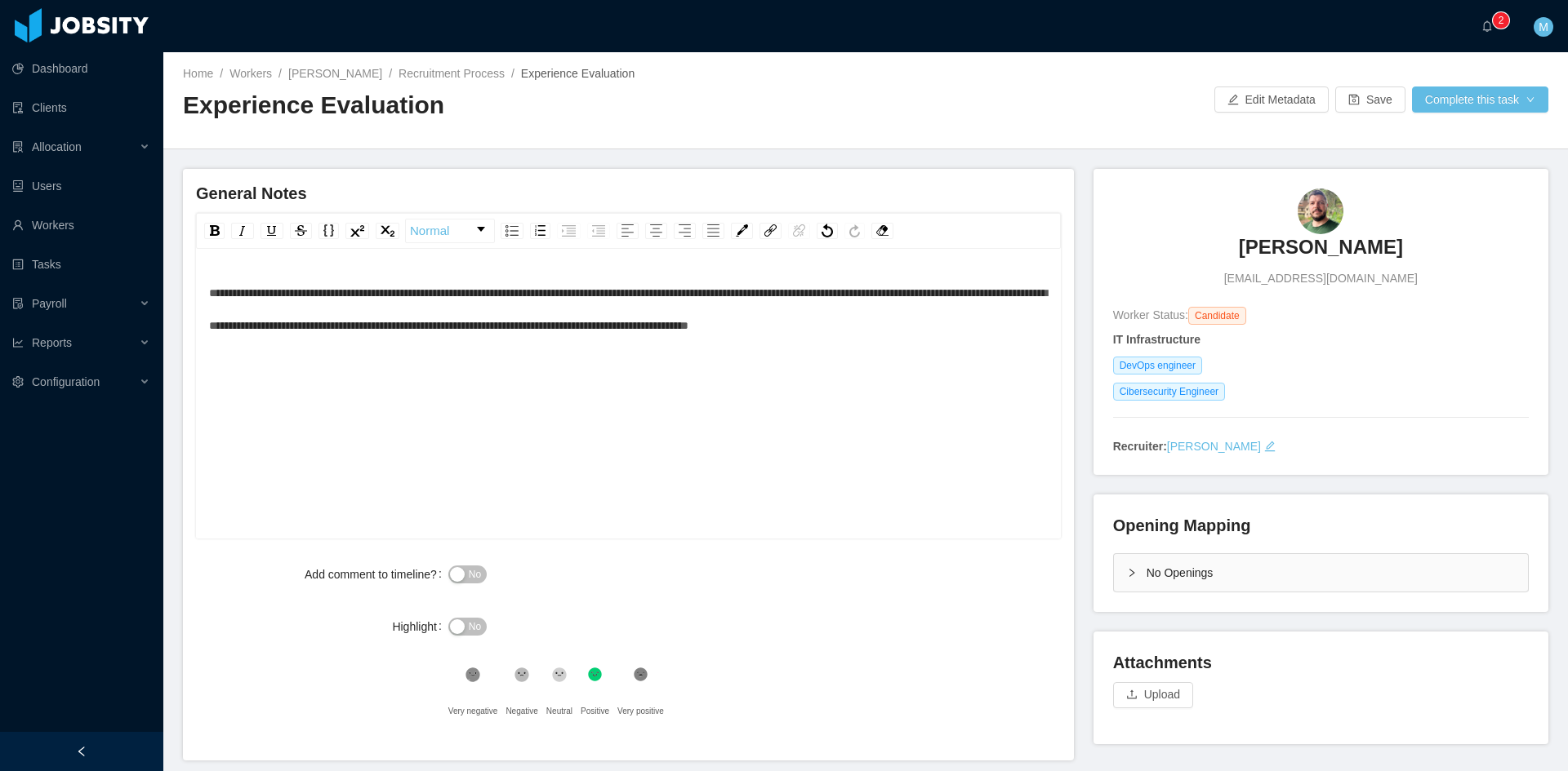
click at [209, 292] on span "**********" at bounding box center [628, 309] width 838 height 44
click at [460, 569] on button "No" at bounding box center [467, 574] width 38 height 18
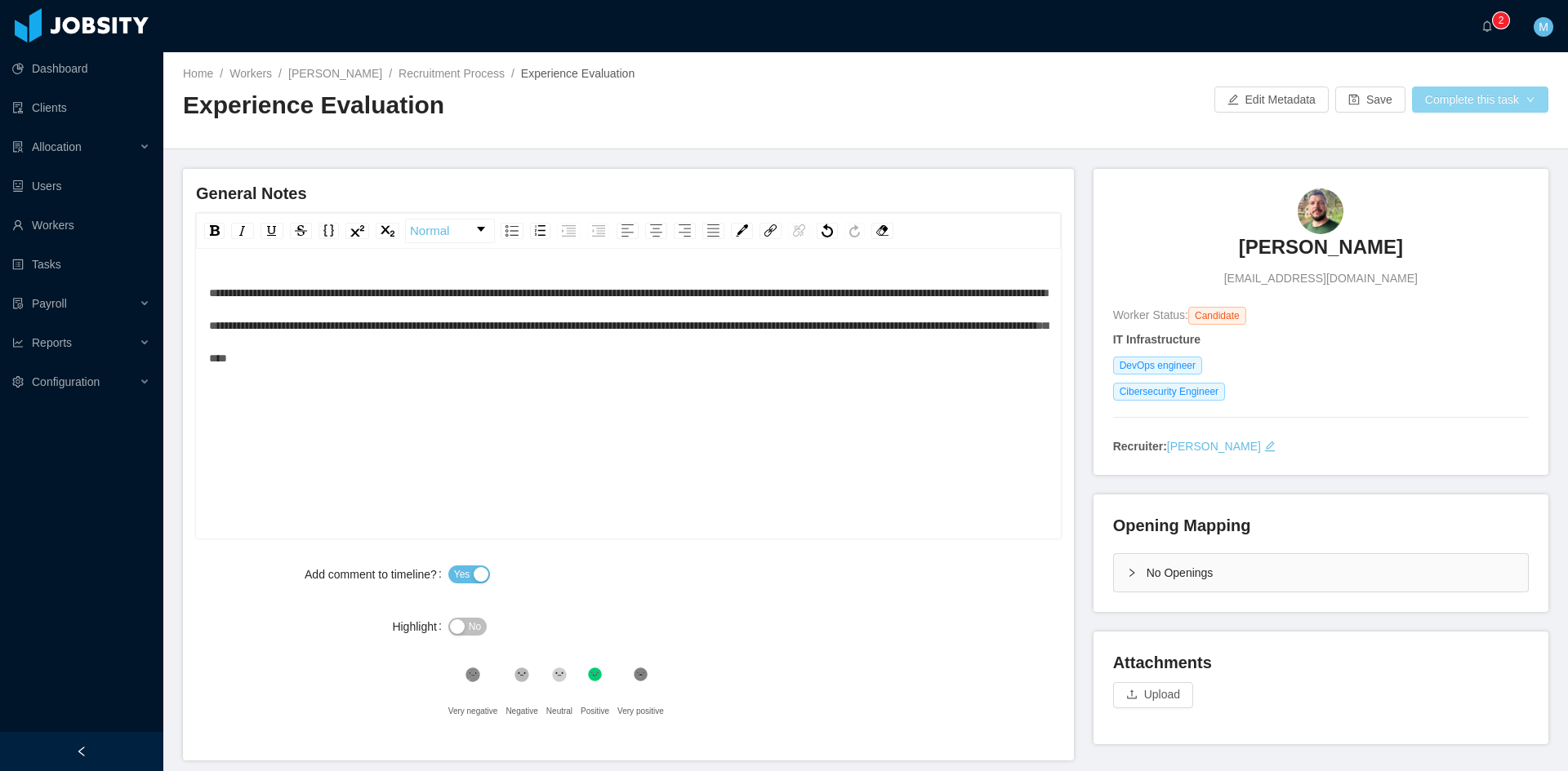
click at [1437, 94] on button "Complete this task" at bounding box center [1479, 99] width 136 height 26
click at [1461, 149] on li "Save Evaluation" at bounding box center [1469, 135] width 146 height 34
click at [1420, 89] on button "Complete this task" at bounding box center [1479, 99] width 136 height 26
click at [1437, 128] on button "Save Evaluation" at bounding box center [1470, 136] width 127 height 26
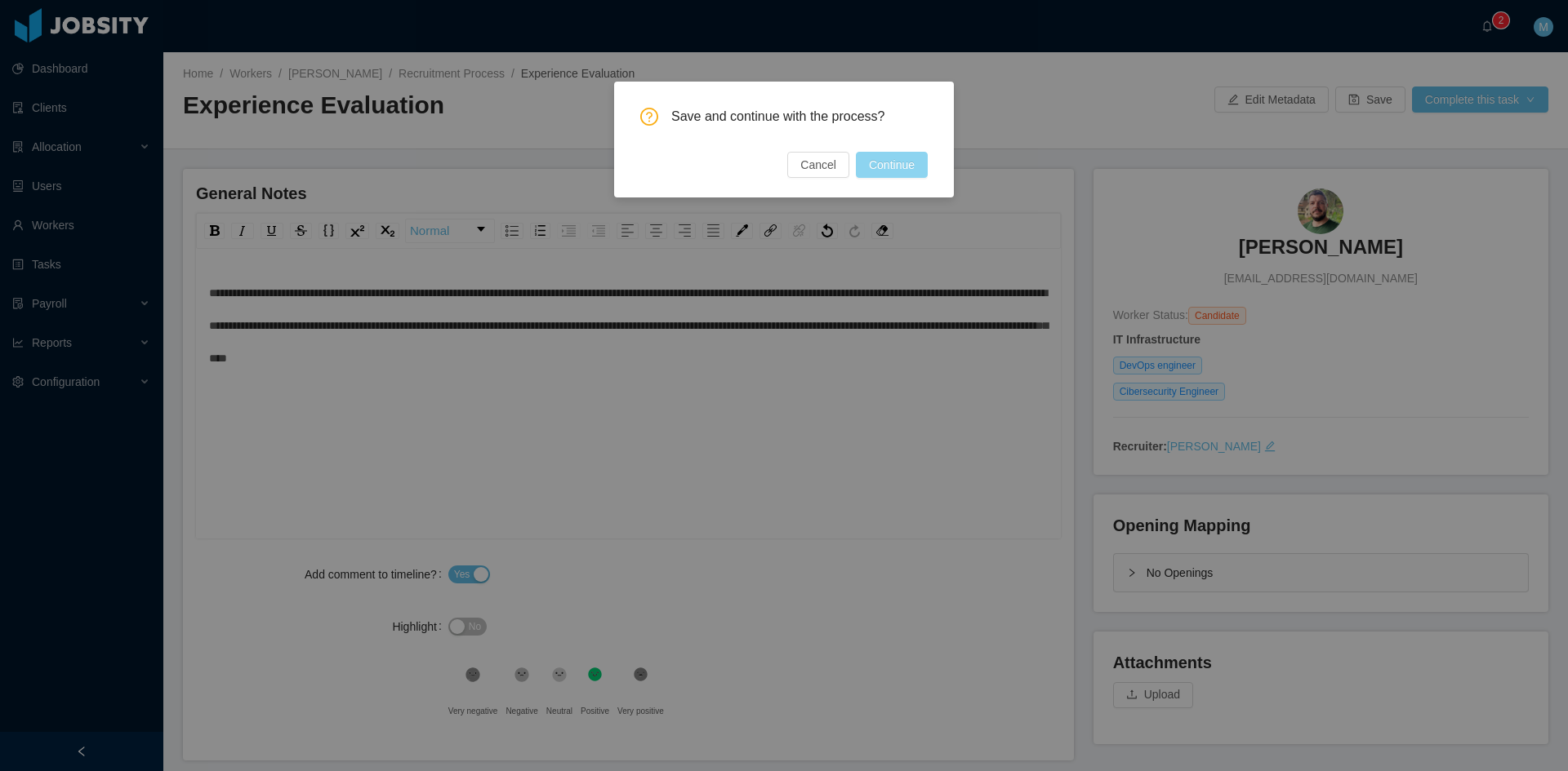
click at [897, 169] on button "Continue" at bounding box center [892, 165] width 72 height 26
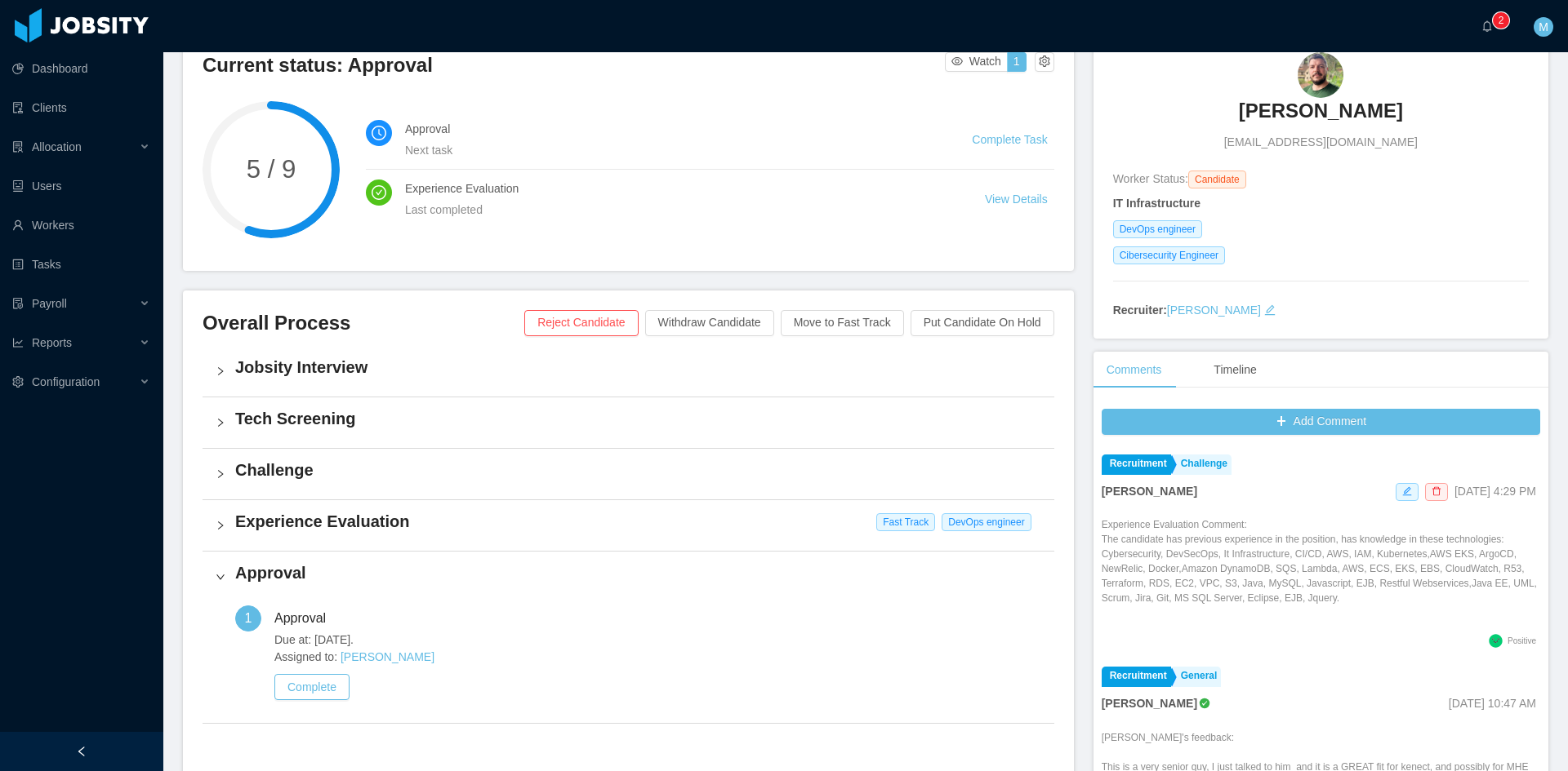
scroll to position [408, 0]
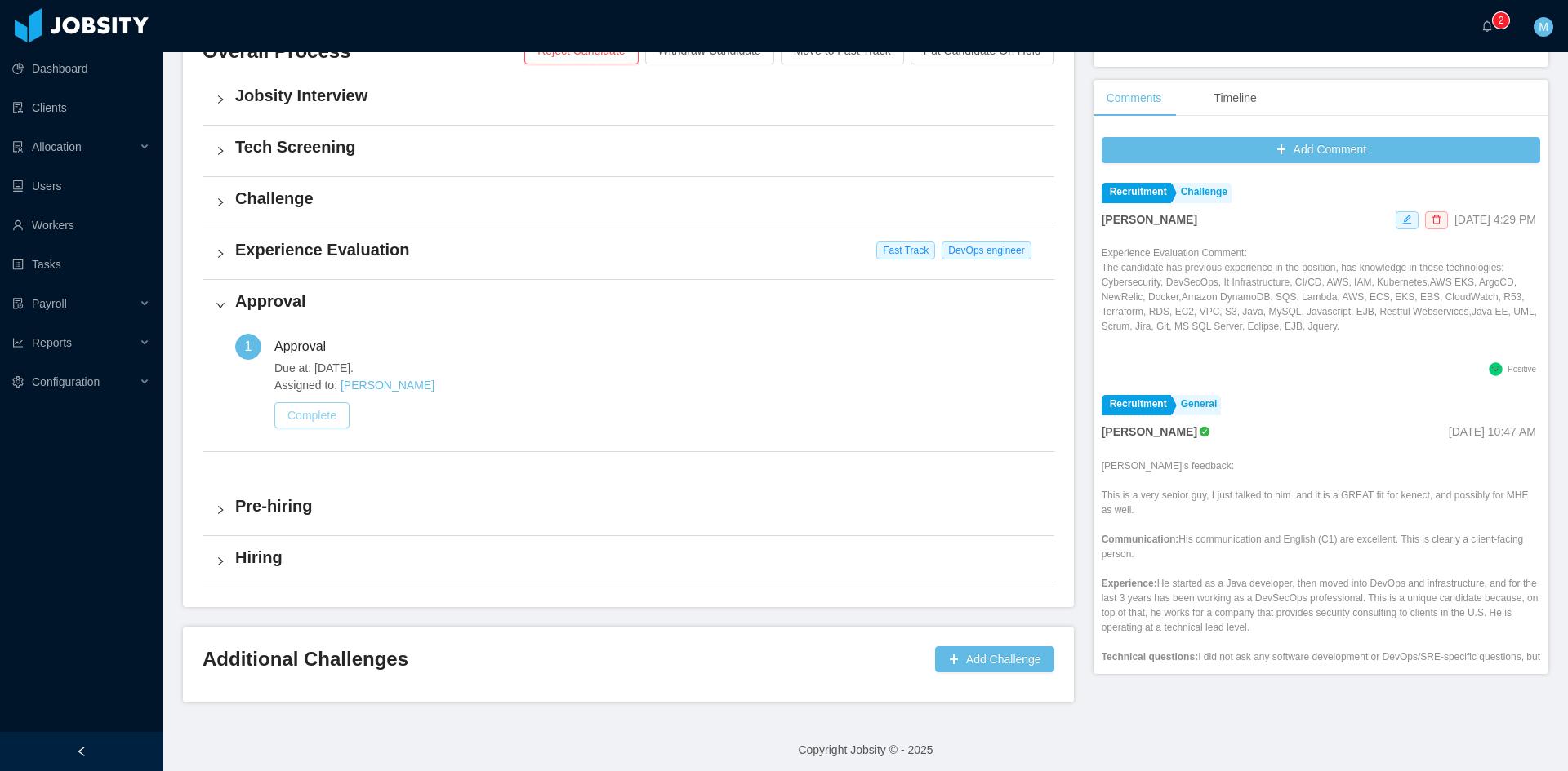
click at [329, 420] on button "Complete" at bounding box center [312, 415] width 75 height 26
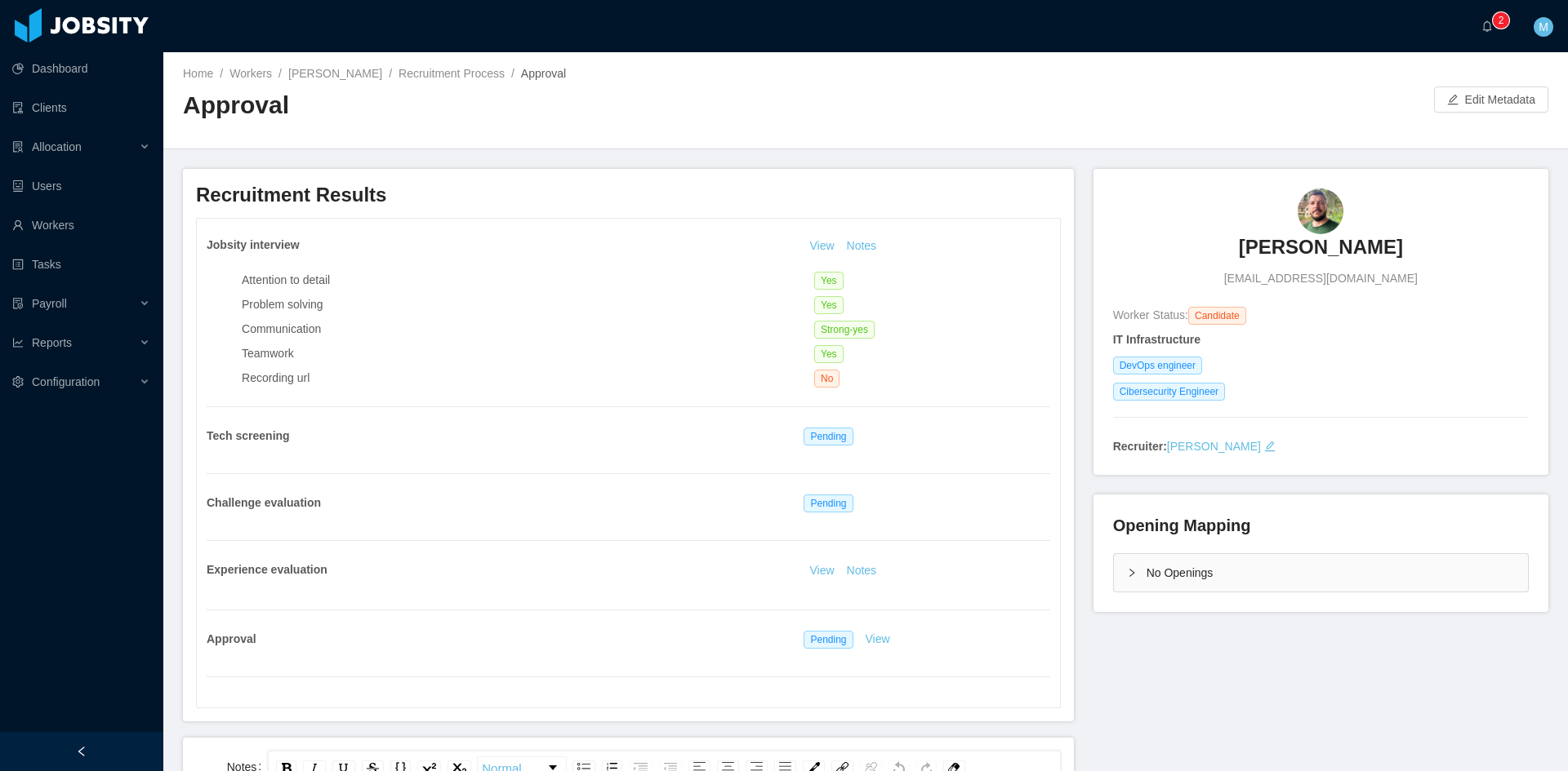
click at [1127, 571] on icon "icon: right" at bounding box center [1132, 572] width 10 height 10
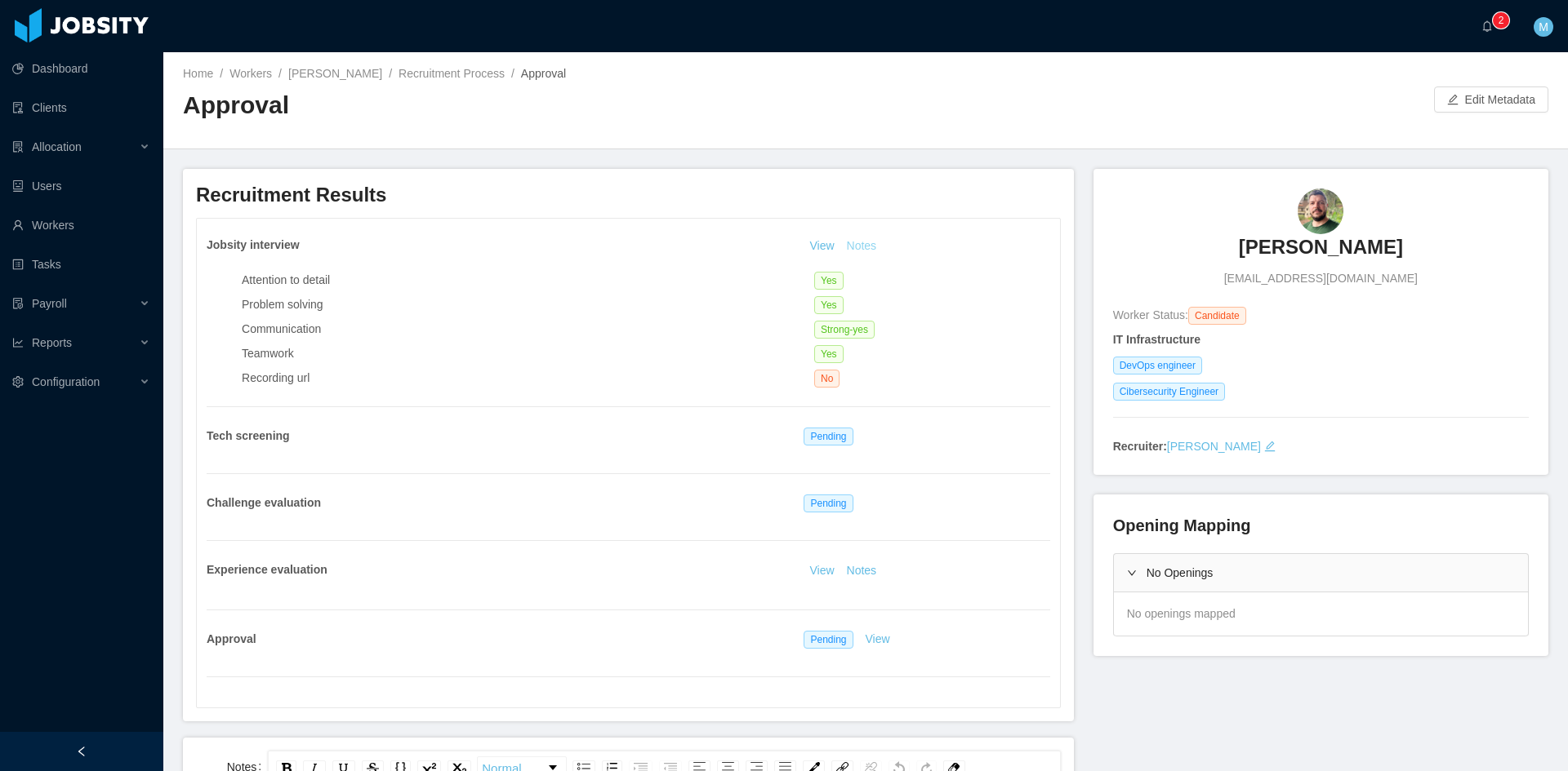
click at [875, 246] on button "Notes" at bounding box center [862, 246] width 43 height 19
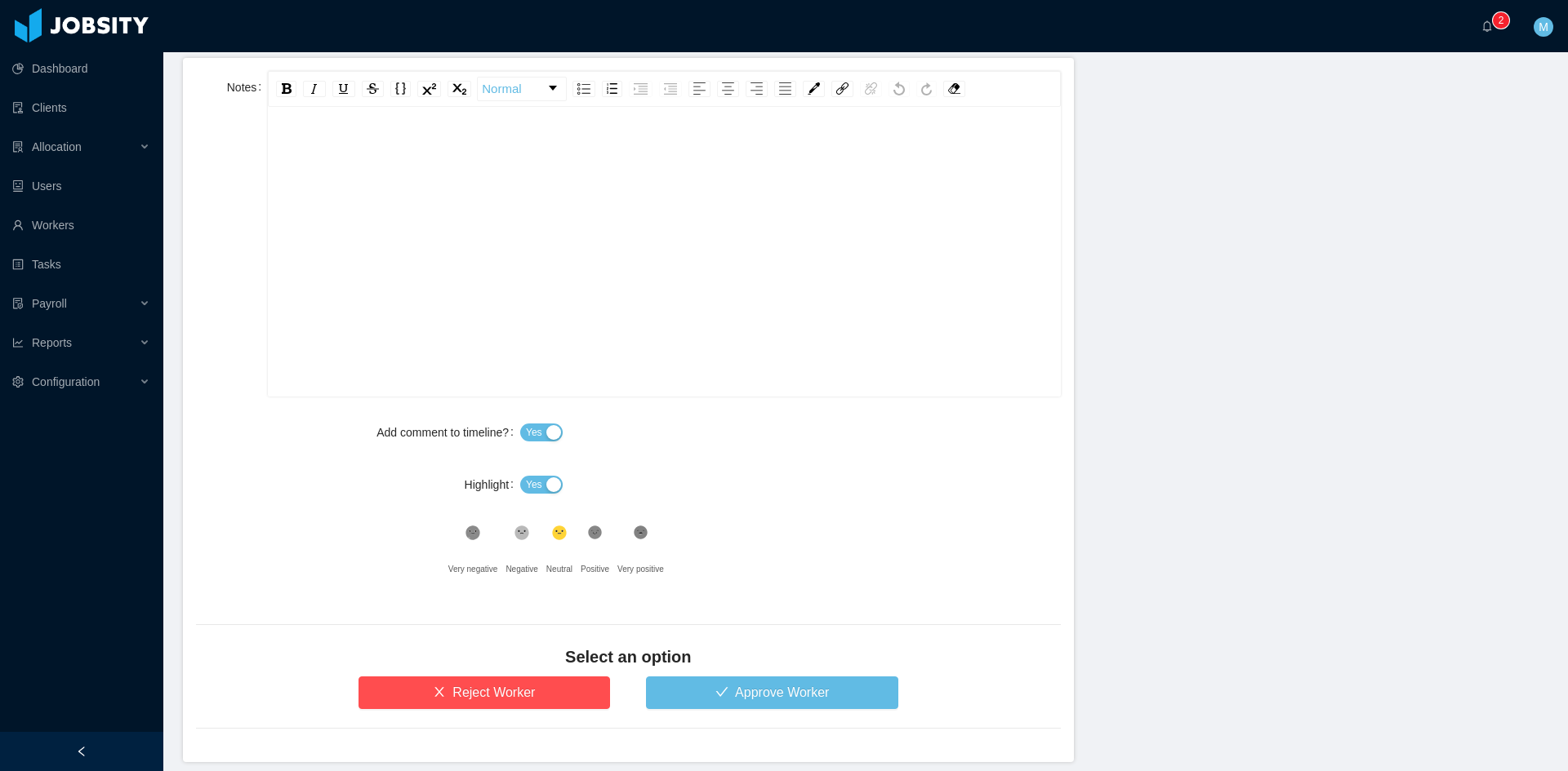
click at [480, 321] on div "rdw-editor" at bounding box center [663, 276] width 766 height 285
click at [535, 484] on span "Yes" at bounding box center [534, 485] width 17 height 17
click at [599, 542] on div ".st1{fill:#232323}" at bounding box center [594, 537] width 28 height 33
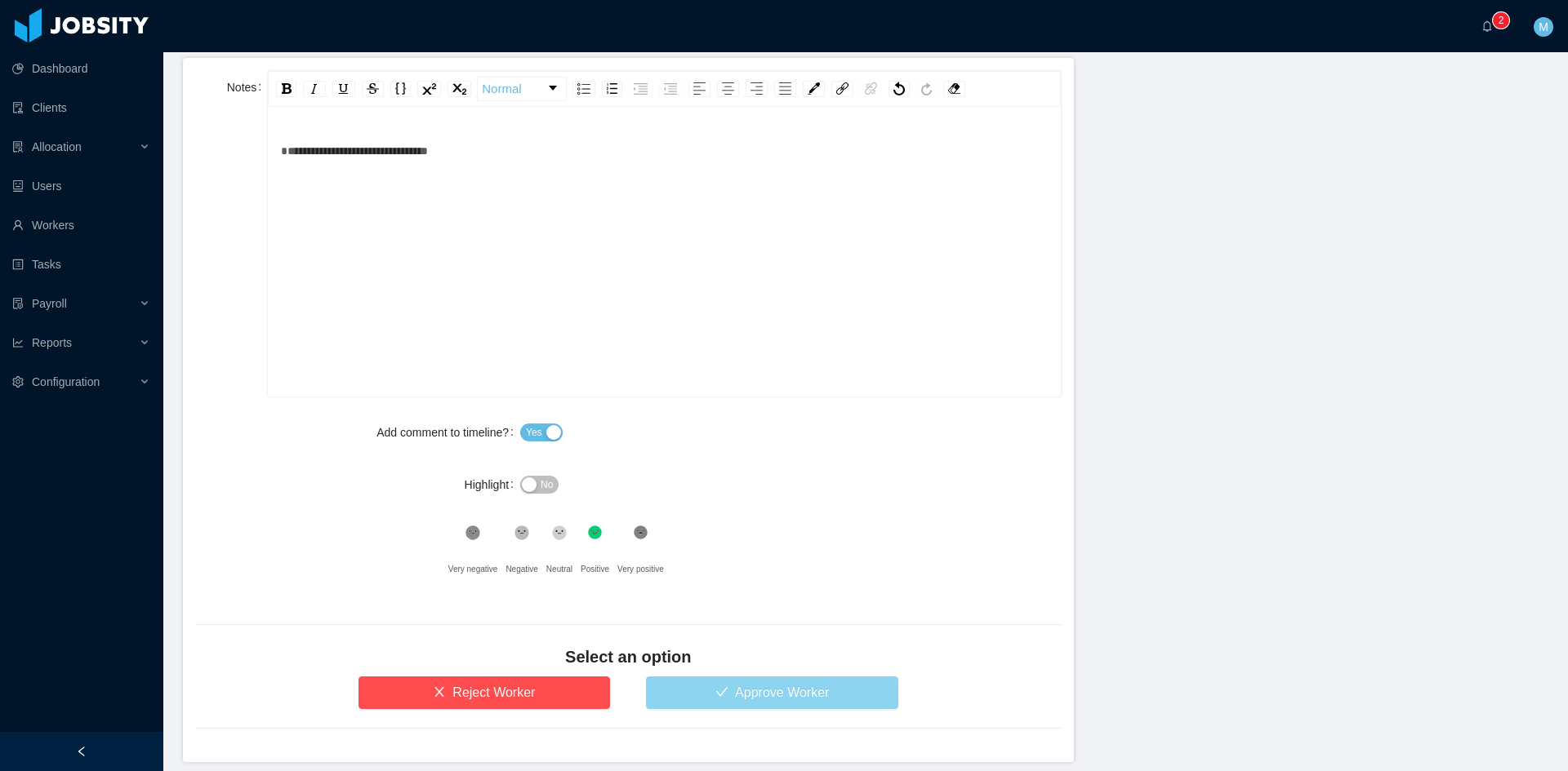
click at [709, 686] on button "Approve Worker" at bounding box center [771, 693] width 252 height 33
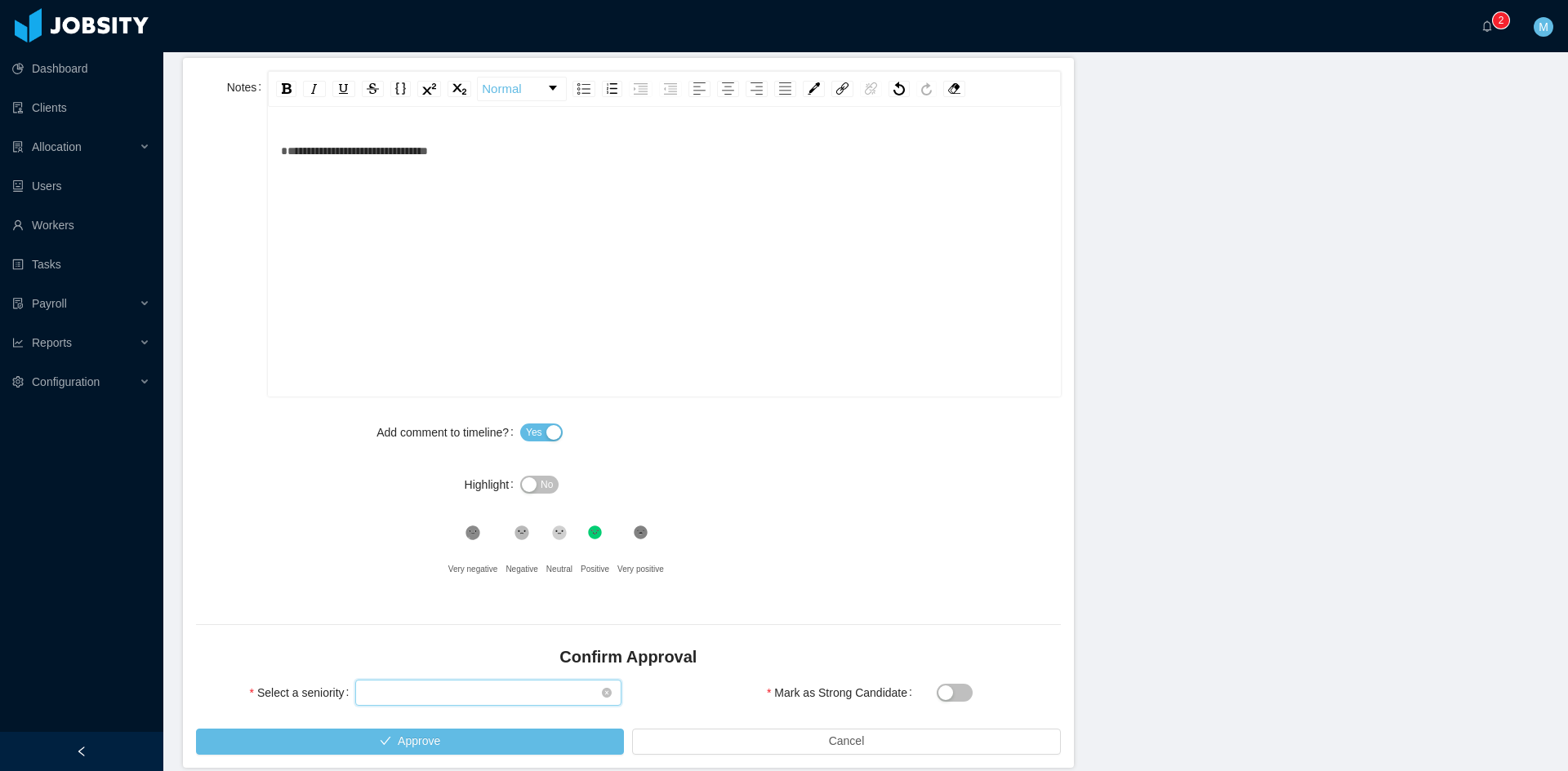
click at [495, 695] on div "Select seniority" at bounding box center [483, 692] width 236 height 24
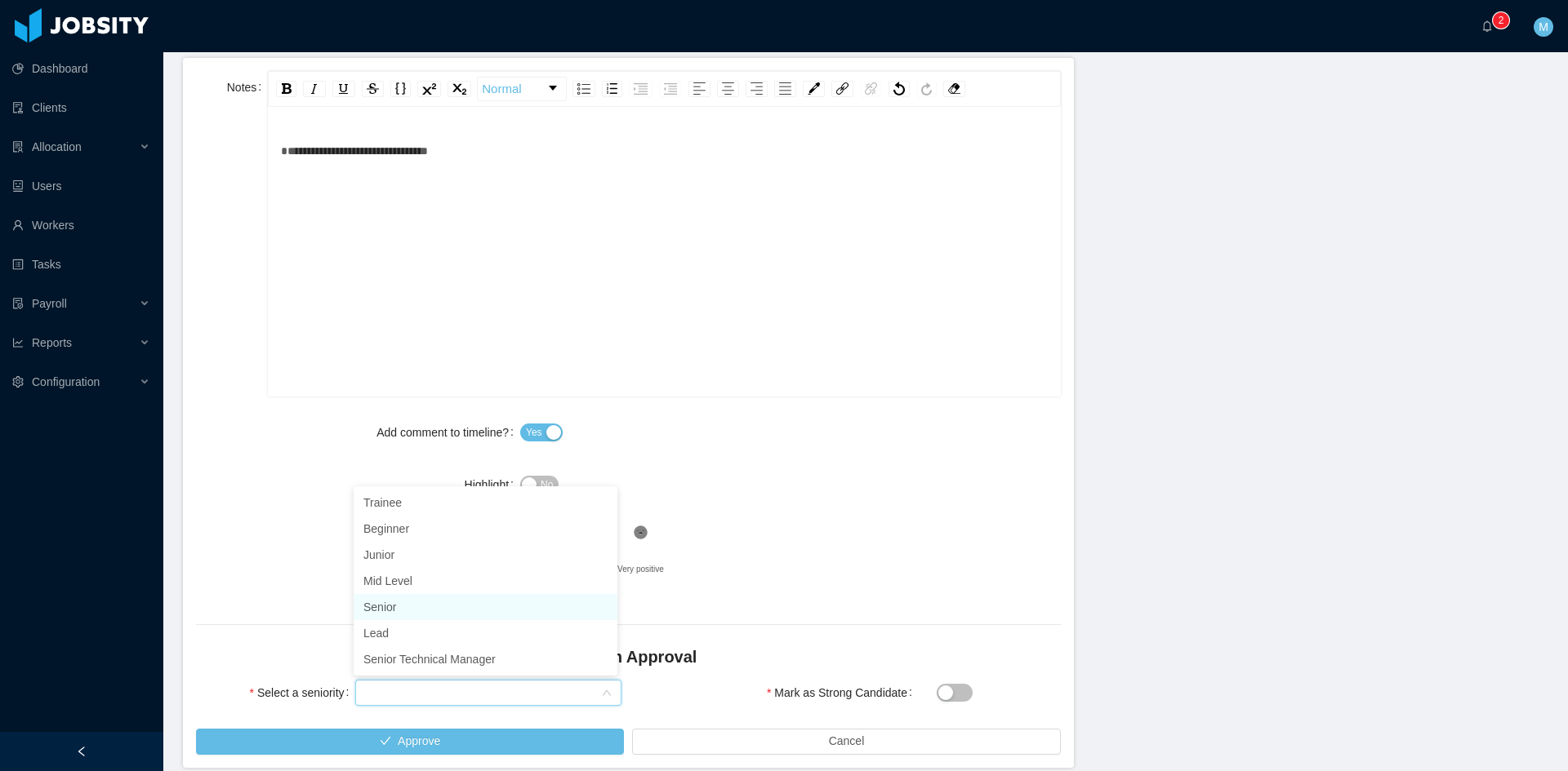
click at [401, 606] on li "Senior" at bounding box center [485, 606] width 264 height 26
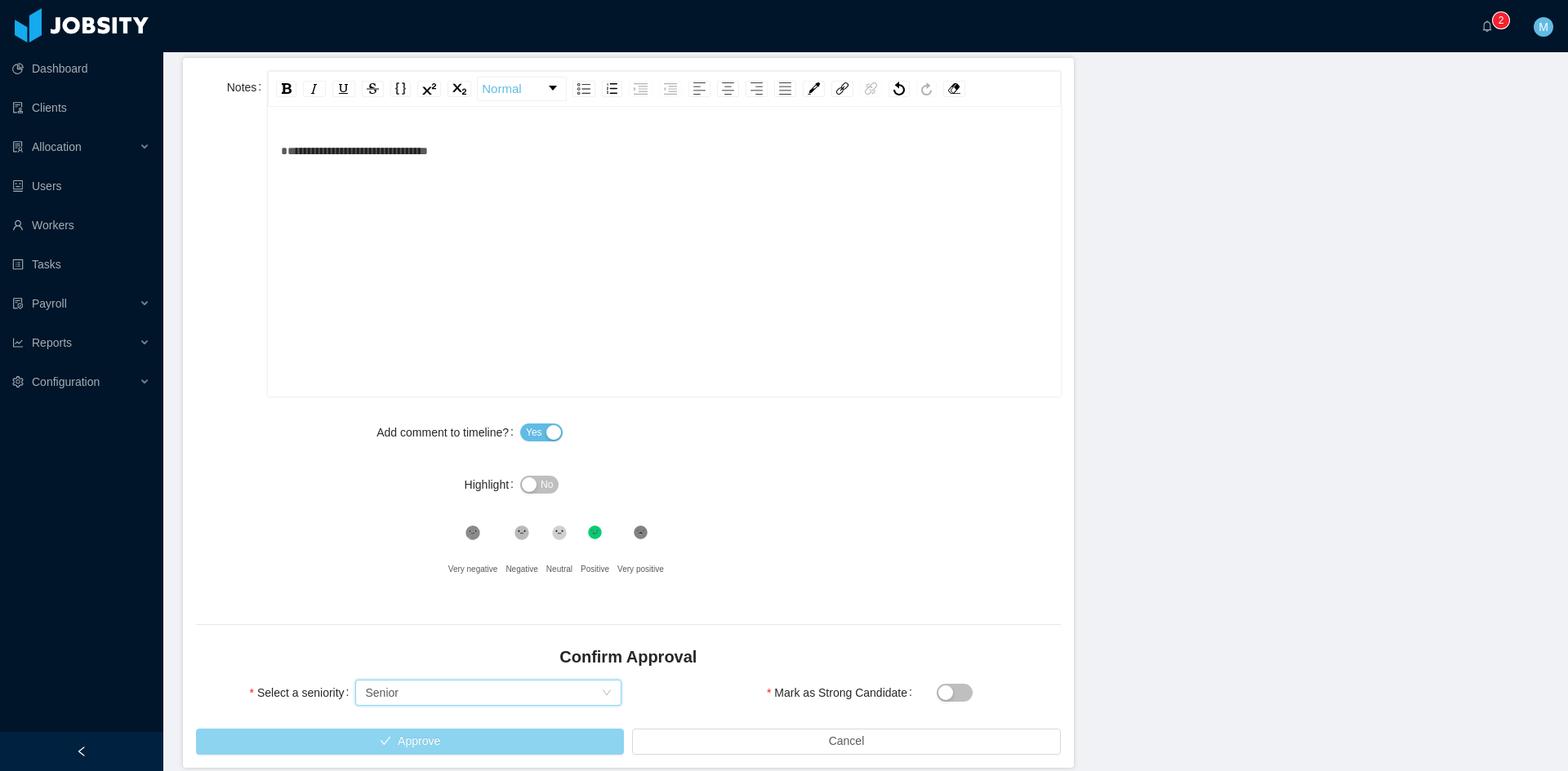
click at [429, 730] on button "Approve" at bounding box center [409, 742] width 428 height 26
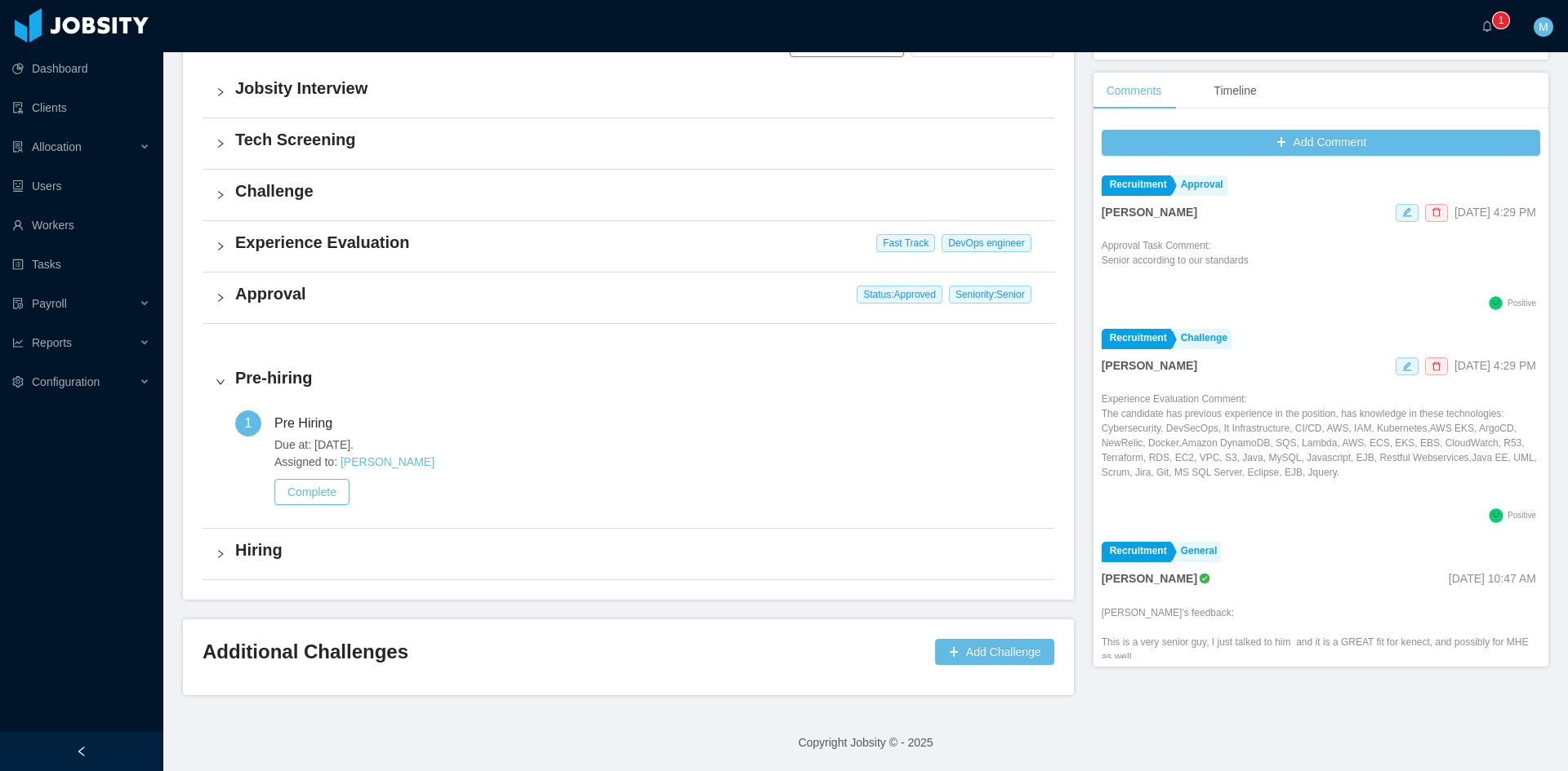
scroll to position [416, 0]
click at [1481, 17] on a=83ded146-cd66-4514-80a8-9a7b1e1b5eb6/Matias%20Marin"] "0 1 2 3 4 5 6 7 8 9 0 1 2 3 4 5 6 7 8 9 0 1 2 3 4 5 6 7 8 9" at bounding box center [1491, 26] width 19 height 53
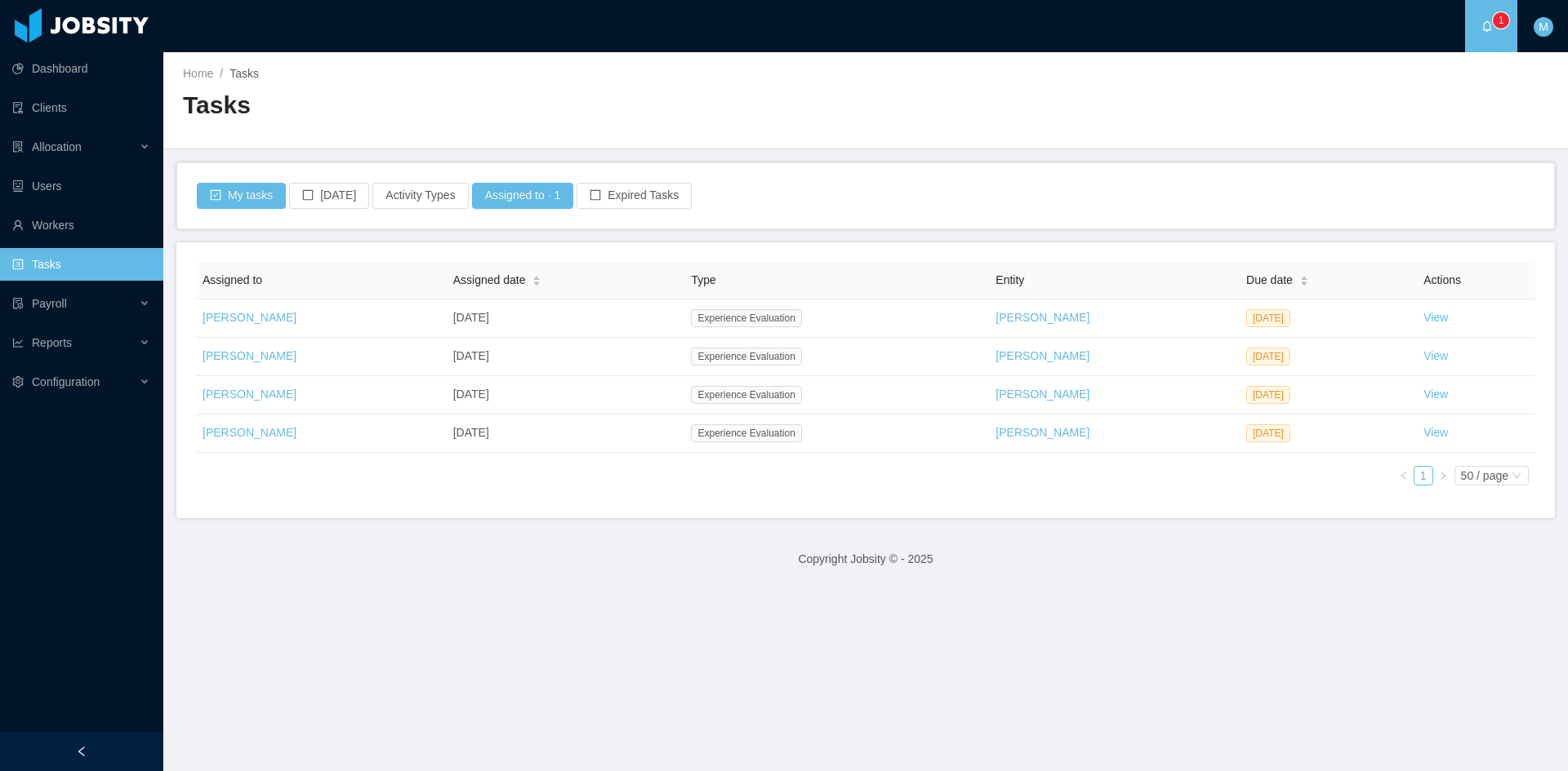
click at [831, 632] on main "Home / Tasks / Tasks My tasks Today Activity Types Assigned to · 1 Expired Task…" at bounding box center [866, 412] width 1404 height 719
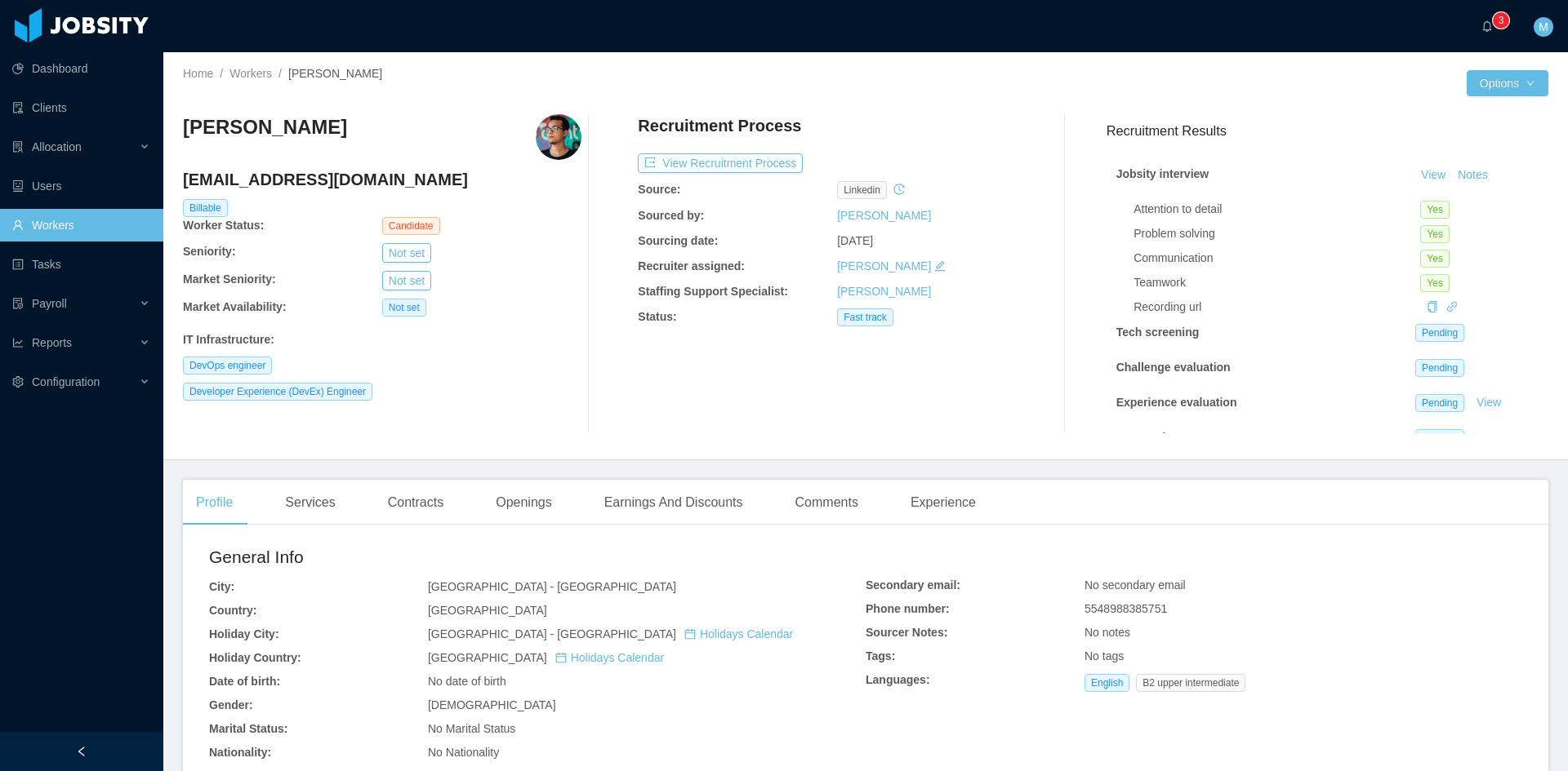
scroll to position [272, 0]
click at [1451, 166] on button "Notes" at bounding box center [1473, 175] width 43 height 19
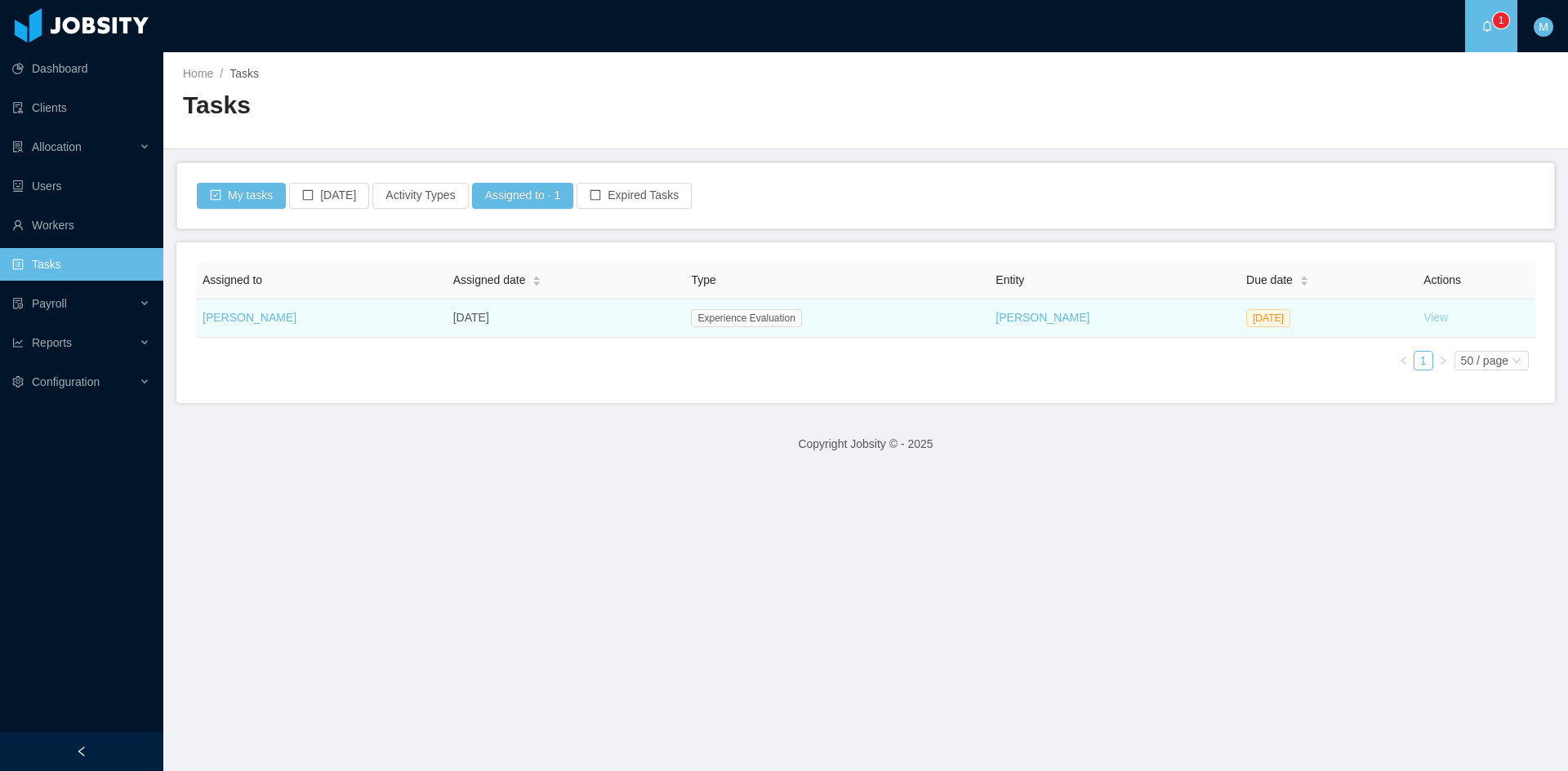
click at [1426, 321] on link "View" at bounding box center [1435, 316] width 24 height 13
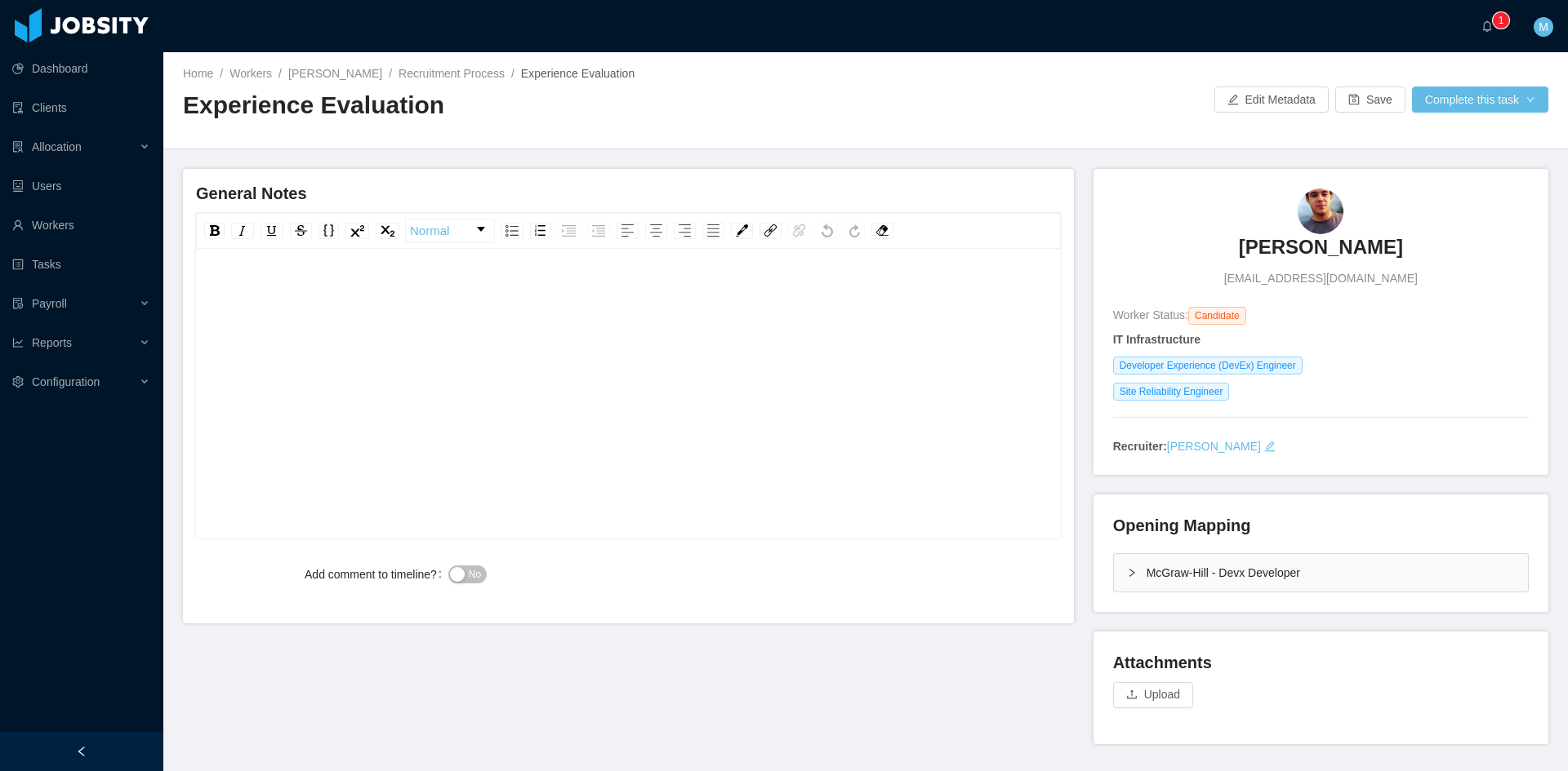
click at [381, 426] on div "rdw-editor" at bounding box center [629, 419] width 840 height 285
click at [422, 338] on div "rdw-editor" at bounding box center [629, 419] width 840 height 285
click at [755, 281] on div "**********" at bounding box center [629, 293] width 840 height 33
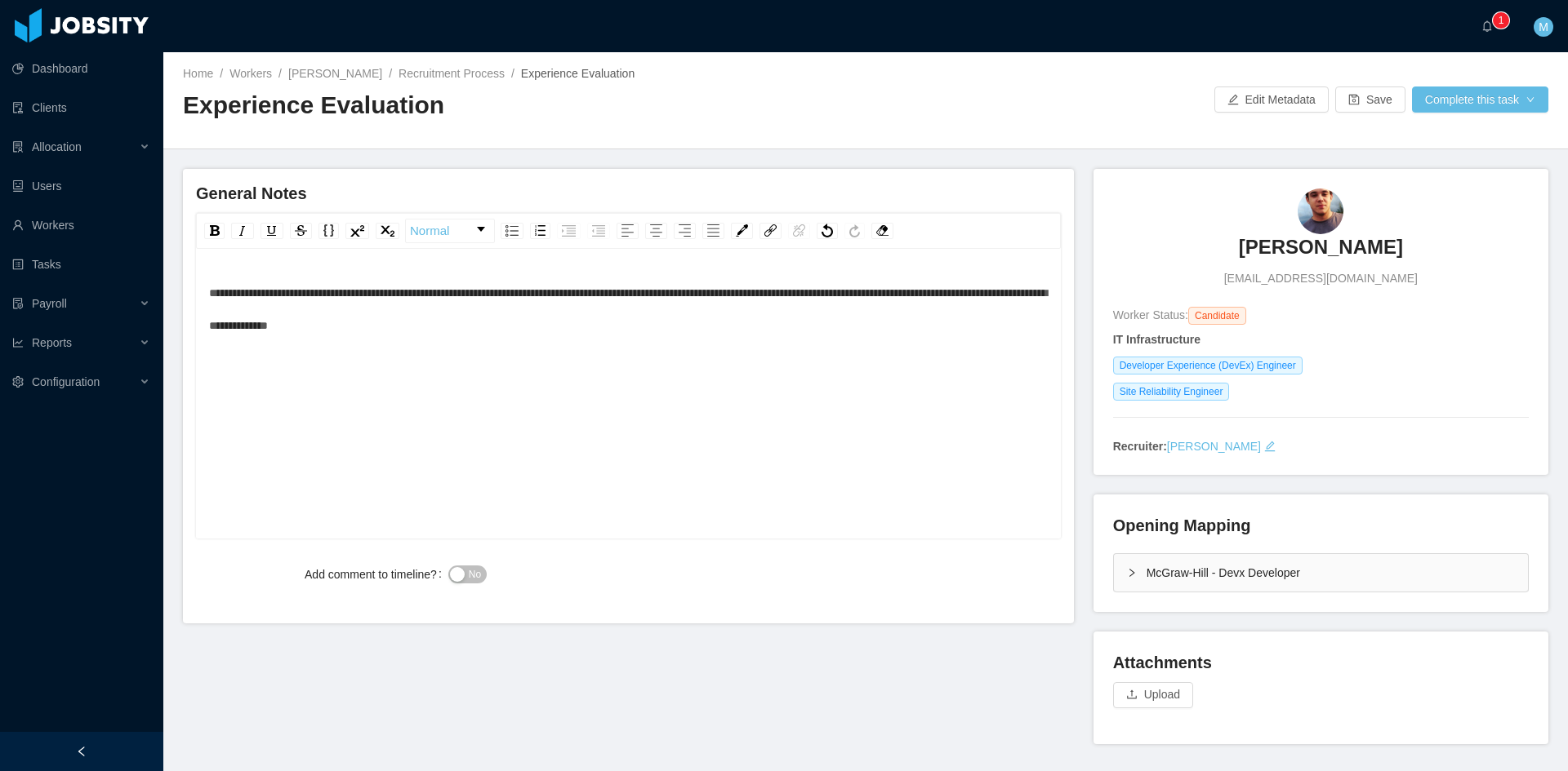
click at [1082, 549] on div "**********" at bounding box center [638, 396] width 911 height 455
click at [713, 336] on div "**********" at bounding box center [629, 309] width 840 height 65
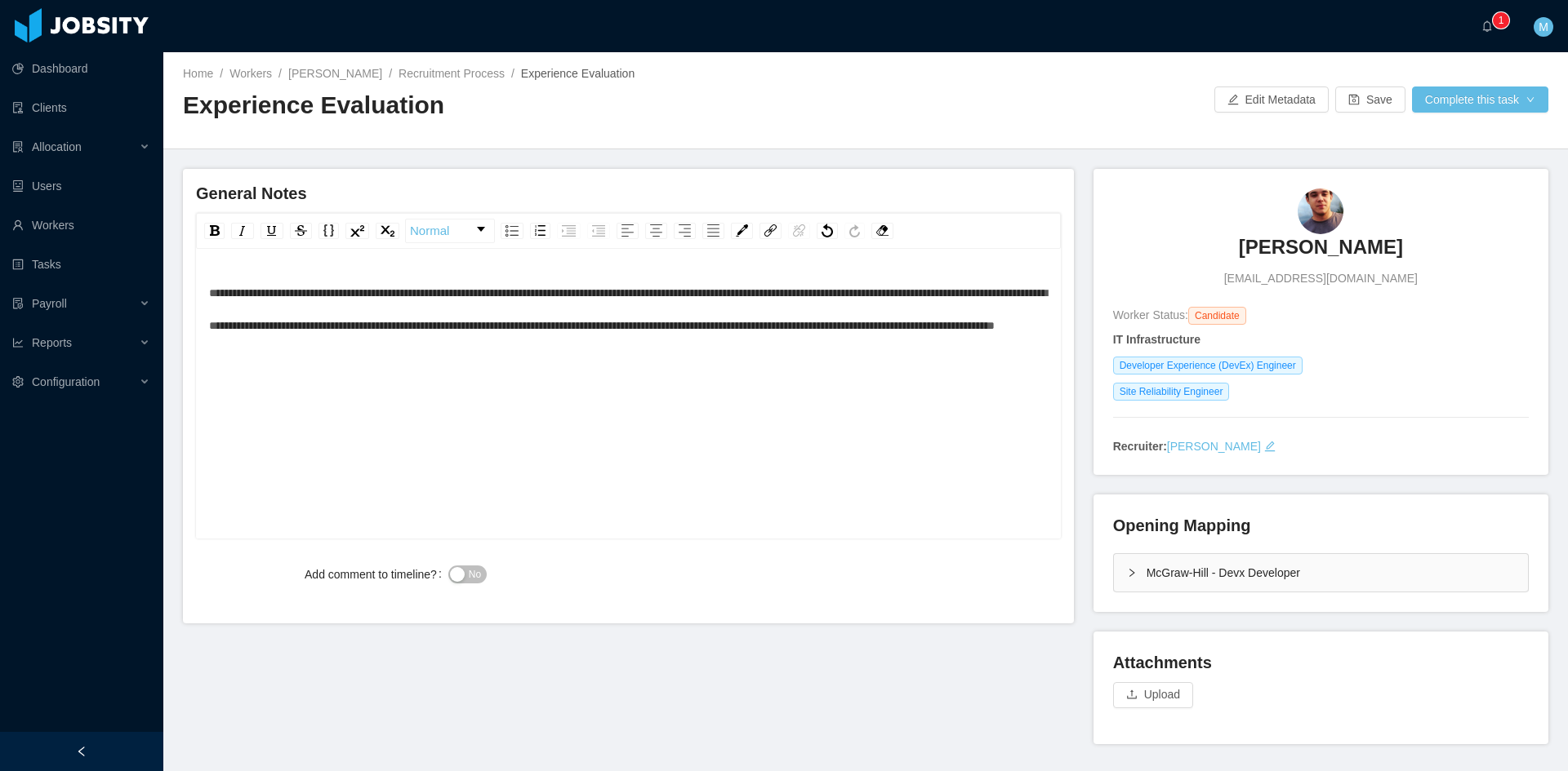
click at [464, 568] on button "No" at bounding box center [467, 574] width 38 height 18
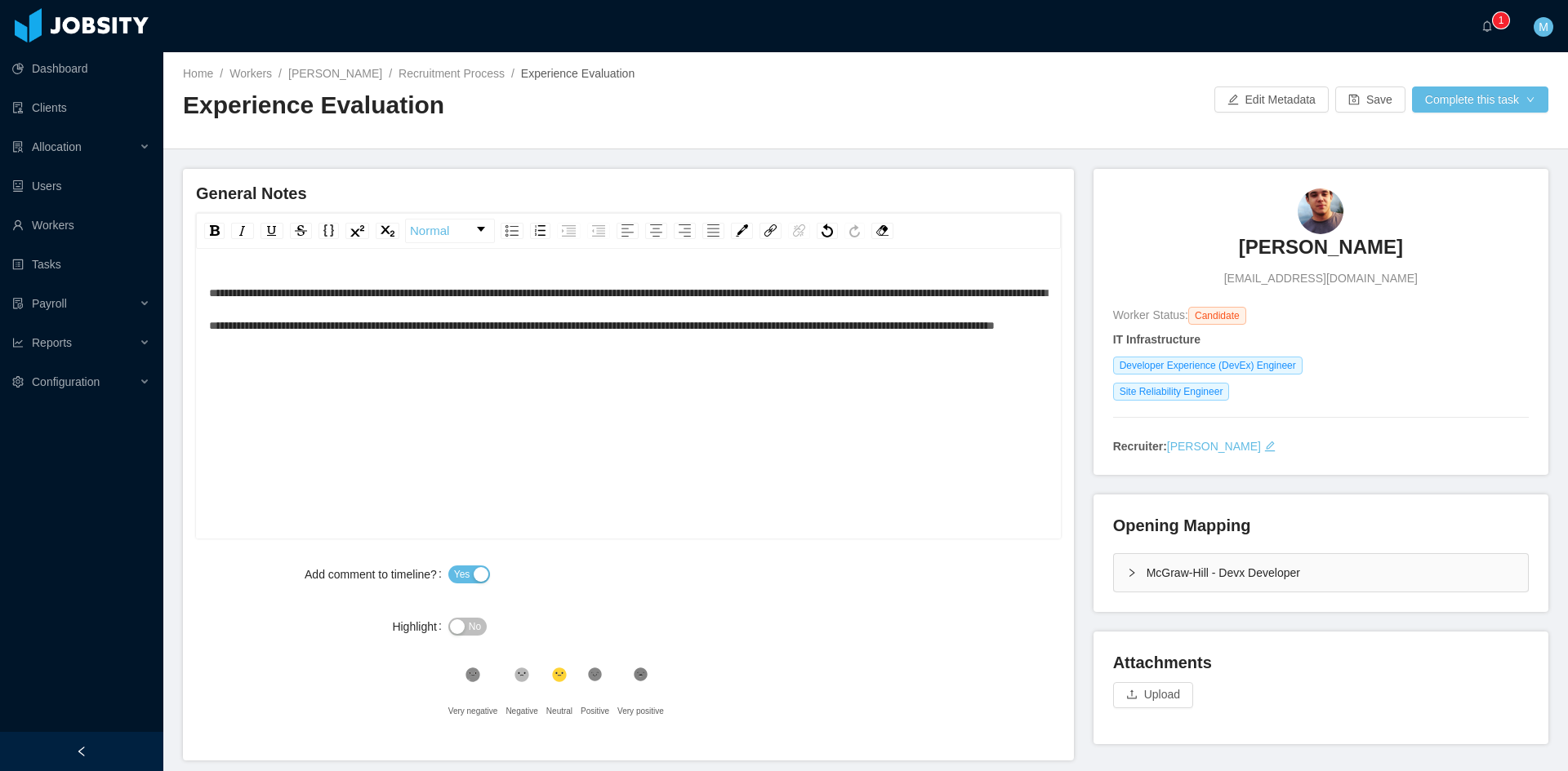
click at [1113, 580] on div "McGraw-Hill - Devx Developer" at bounding box center [1320, 572] width 414 height 38
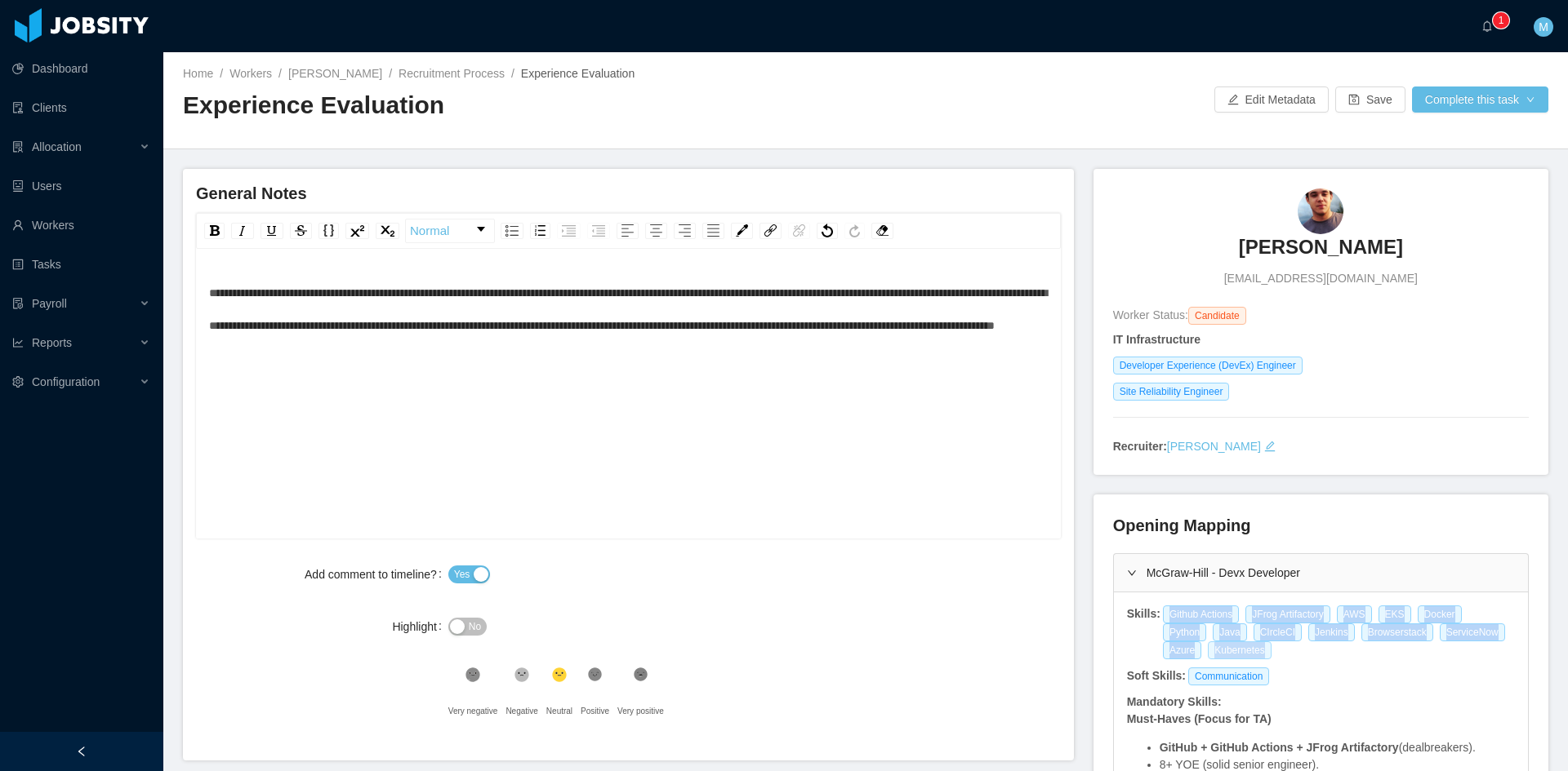
drag, startPoint x: 1154, startPoint y: 609, endPoint x: 1206, endPoint y: 659, distance: 72.1
click at [1206, 659] on div "Github Actions JFrog Artifactory AWS EKS Docker Python Java CIrcleCI Jenkins Br…" at bounding box center [1338, 632] width 355 height 54
copy div "Github Actions JFrog Artifactory AWS EKS Docker Python Java CIrcleCI Jenkins Br…"
click at [912, 618] on div "Highlight No" at bounding box center [628, 627] width 865 height 33
click at [1464, 104] on button "Complete this task" at bounding box center [1479, 99] width 136 height 26
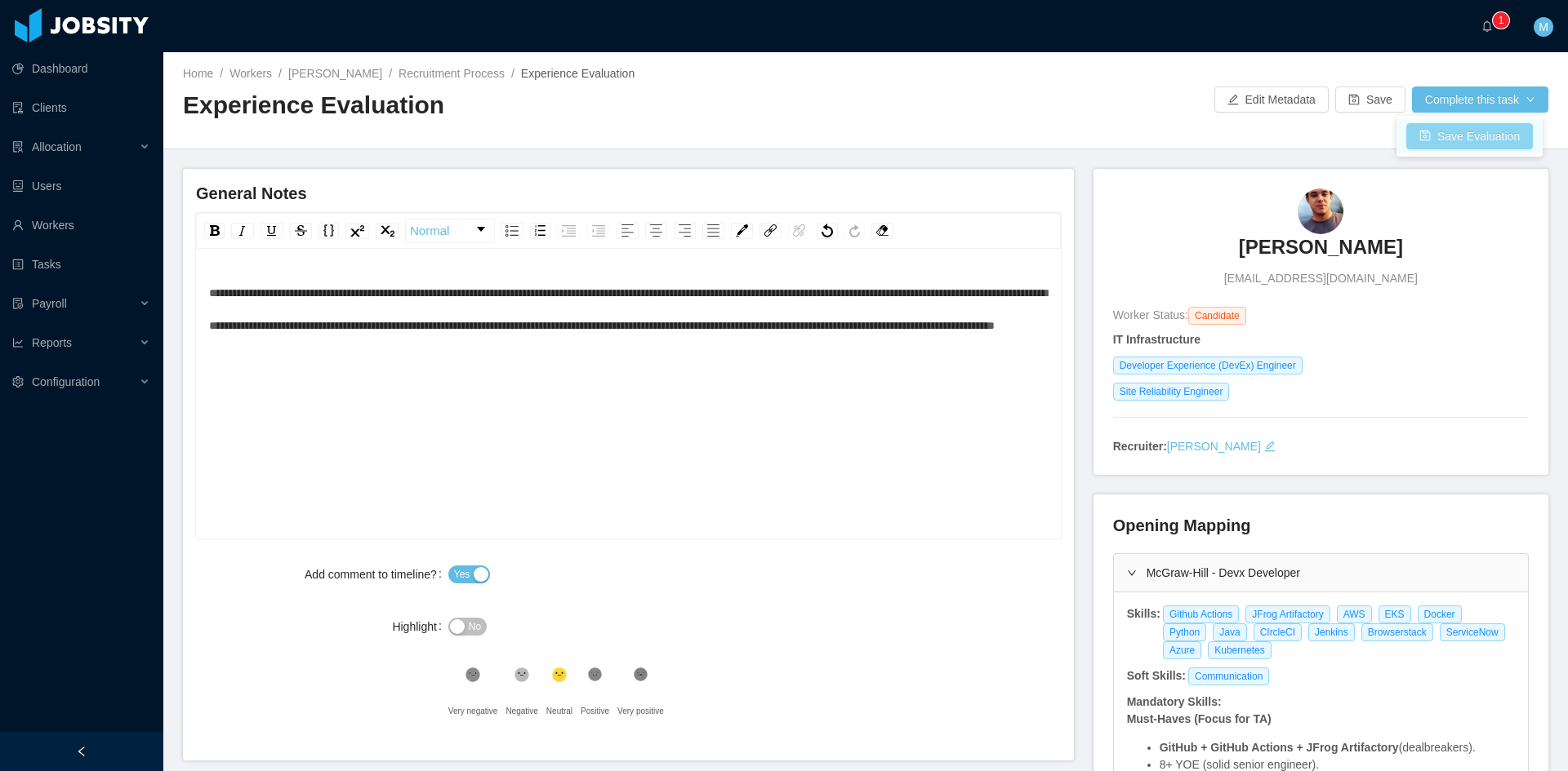
click at [1472, 147] on button "Save Evaluation" at bounding box center [1470, 136] width 127 height 26
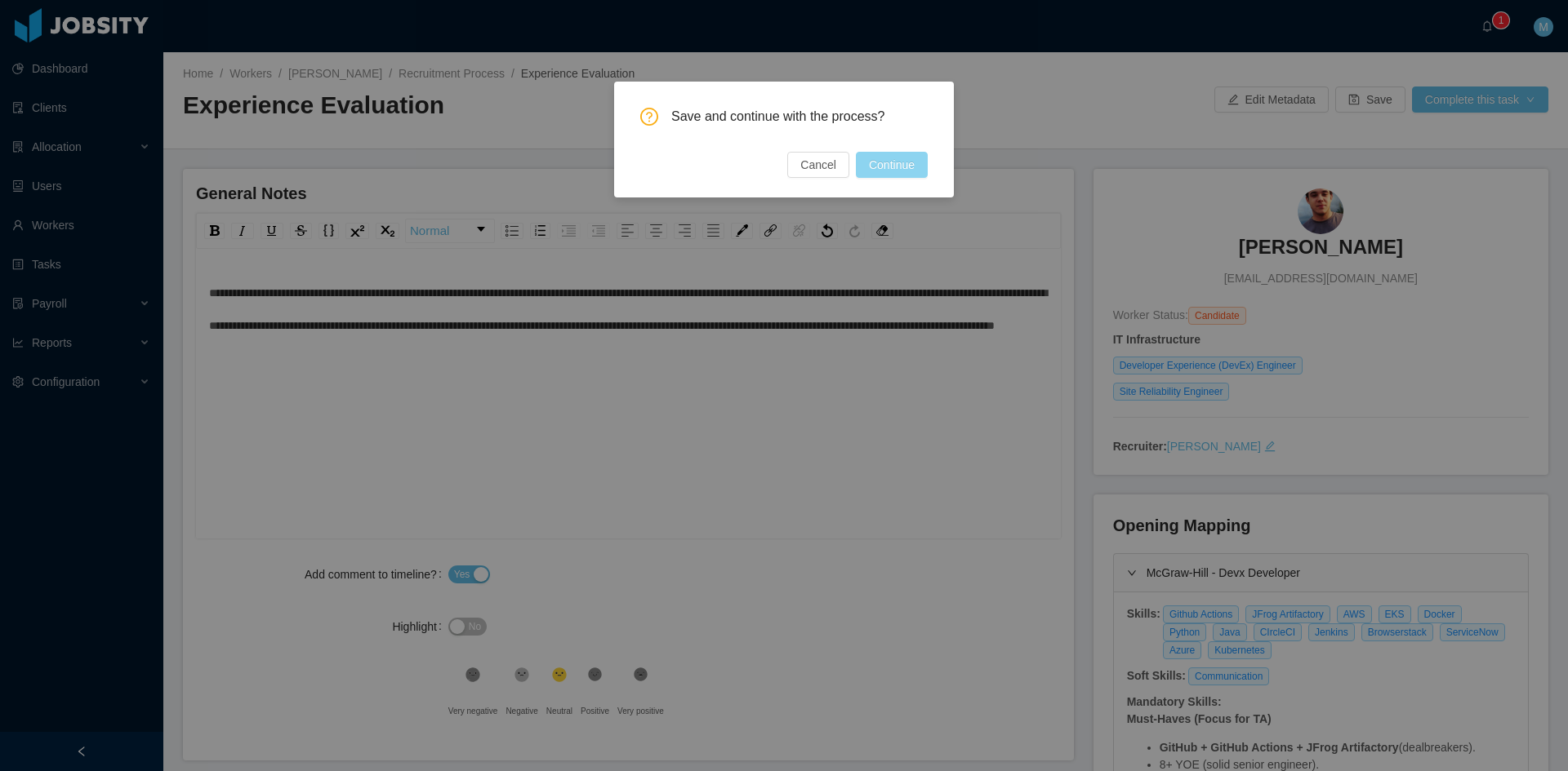
click at [926, 164] on button "Continue" at bounding box center [892, 165] width 72 height 26
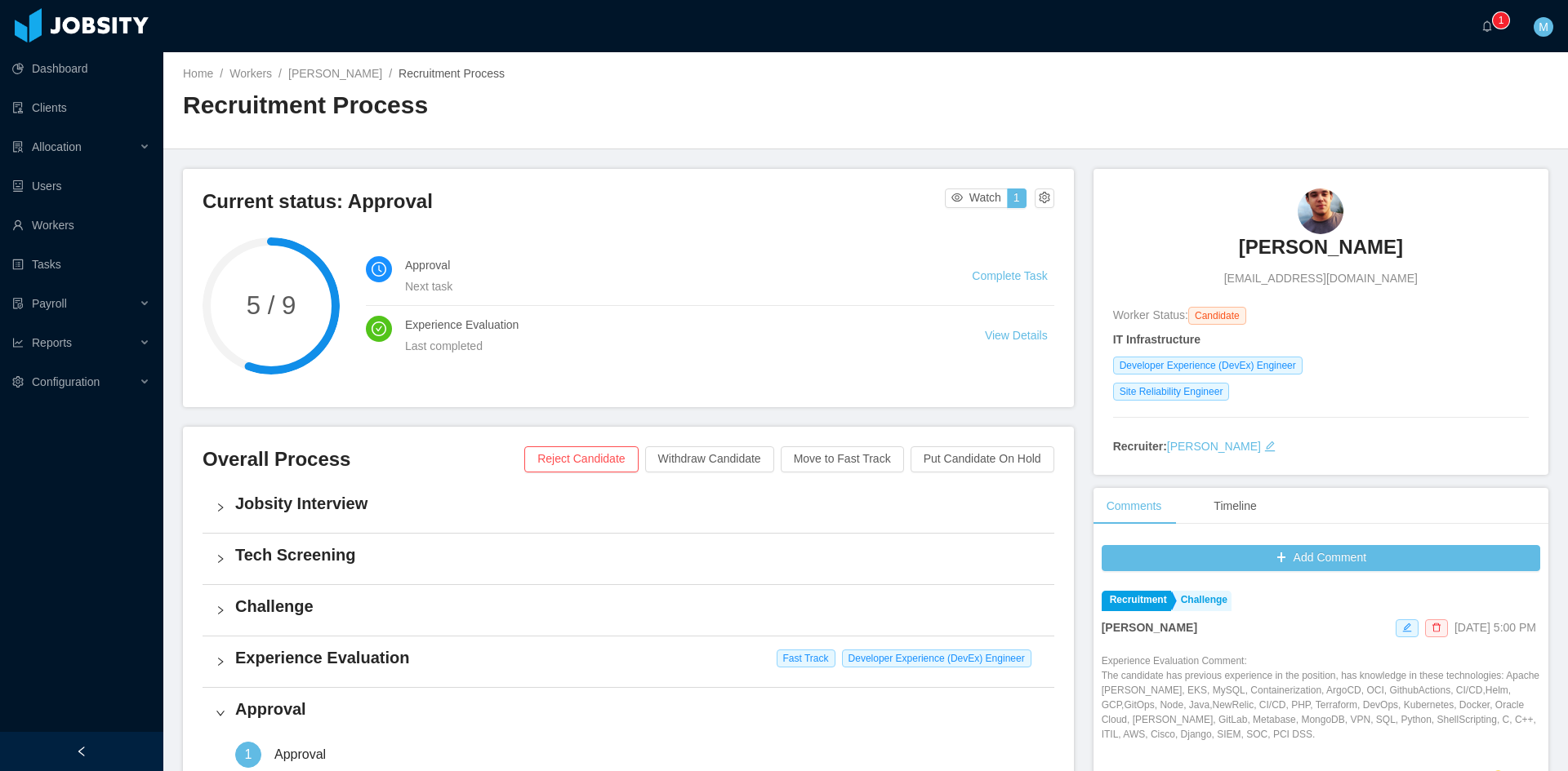
scroll to position [272, 0]
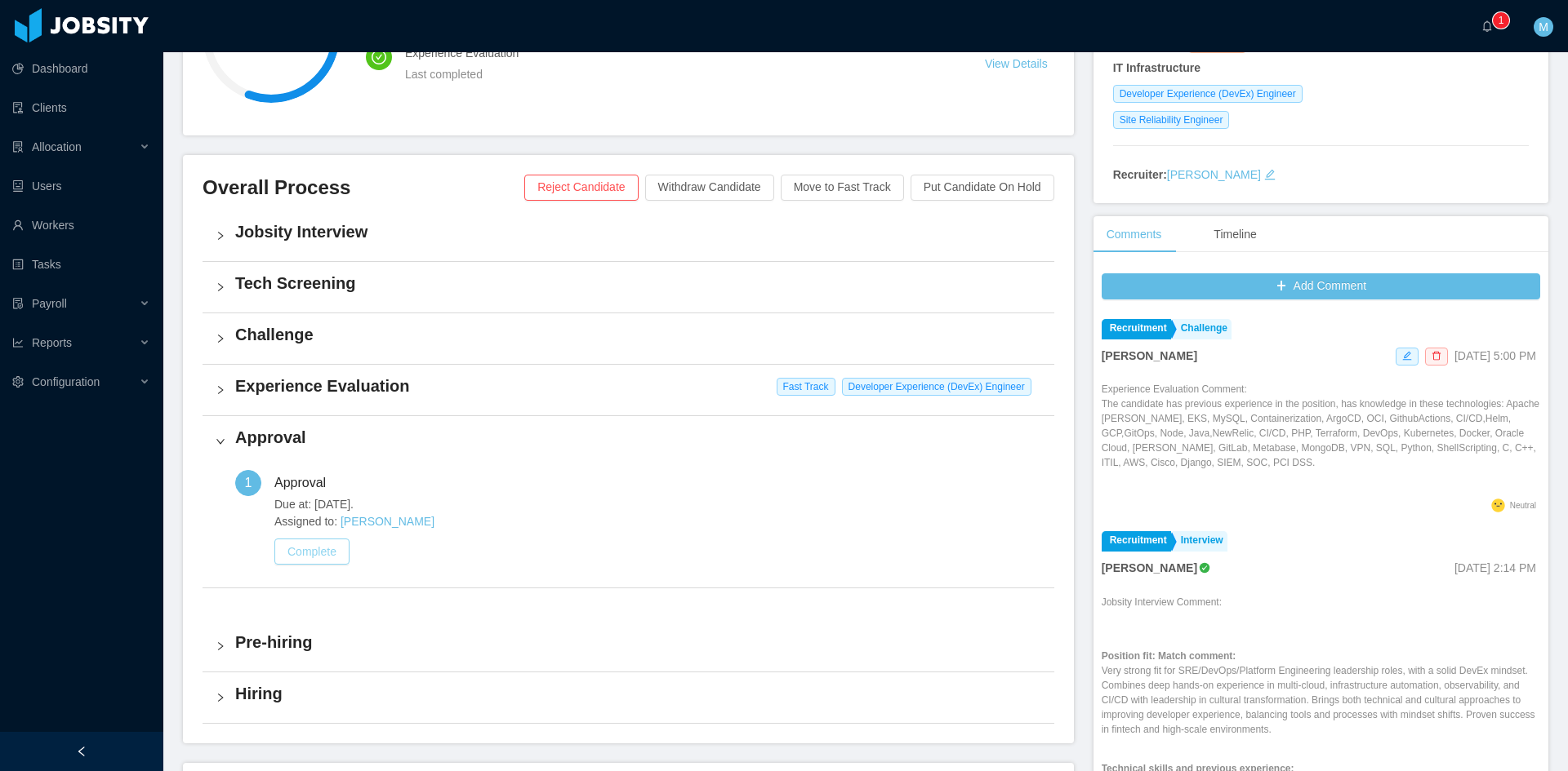
click at [342, 556] on button "Complete" at bounding box center [312, 551] width 75 height 26
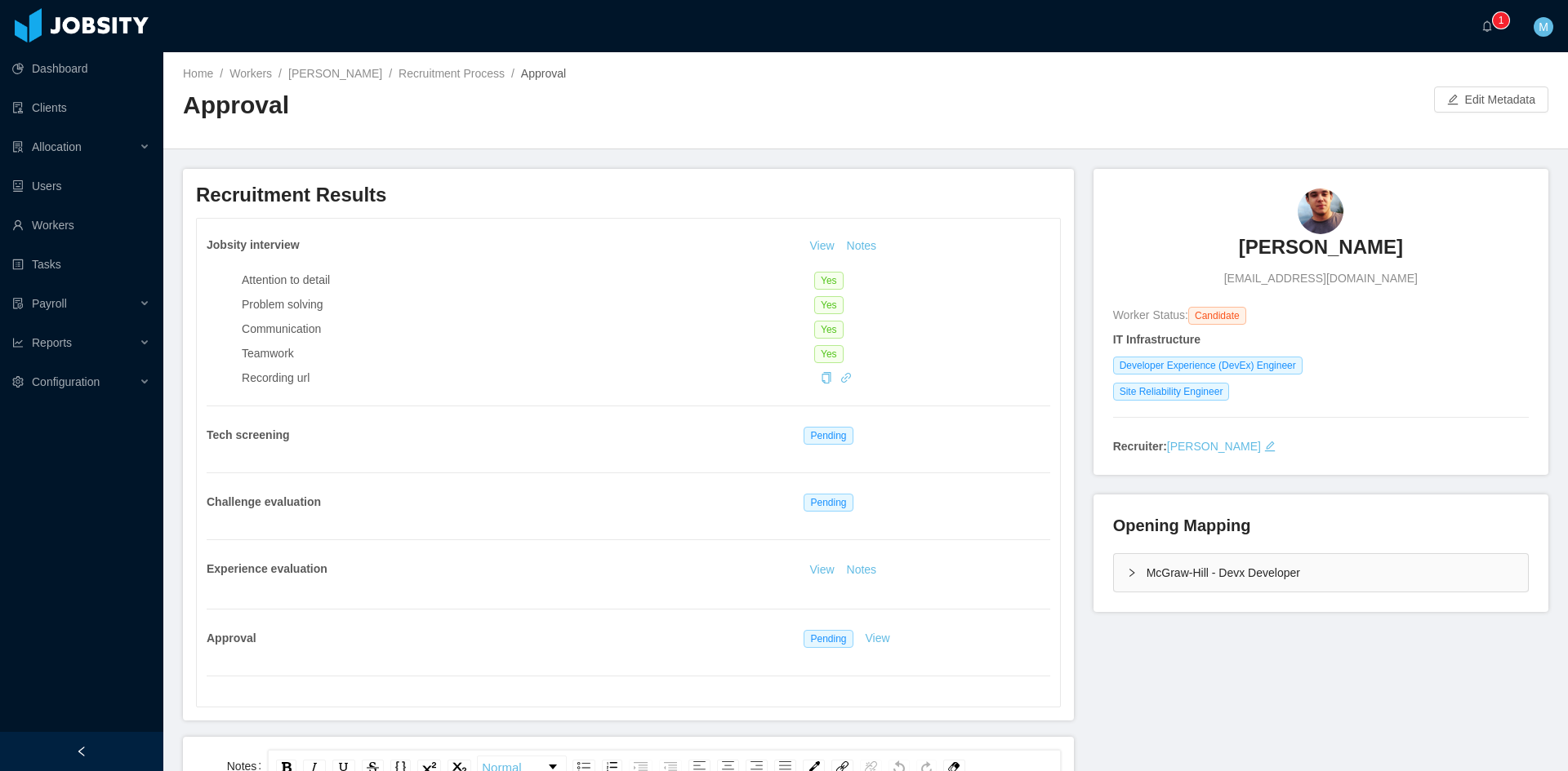
scroll to position [408, 0]
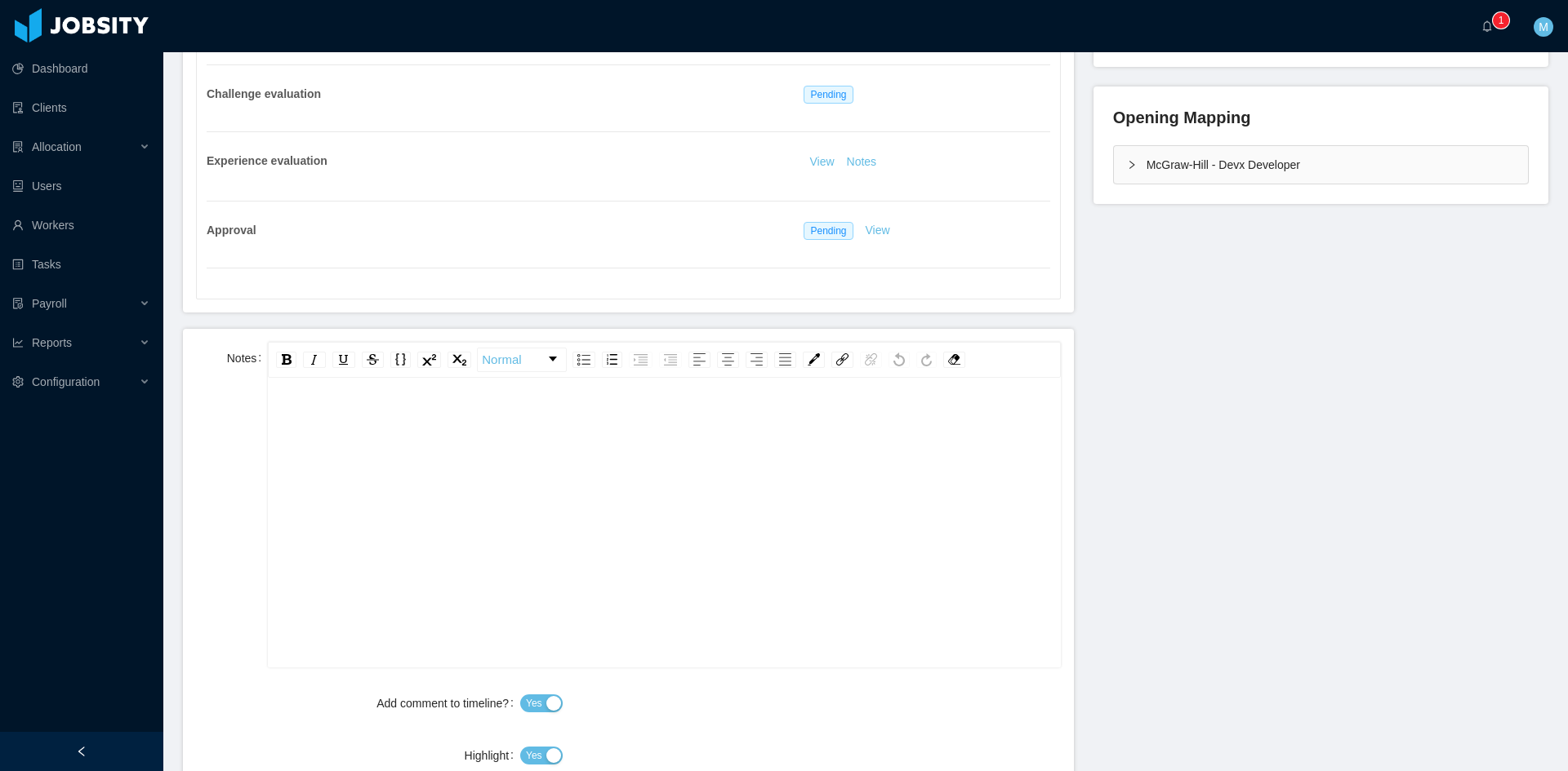
click at [517, 537] on div "rdw-editor" at bounding box center [663, 548] width 766 height 285
click at [380, 440] on div "rdw-editor" at bounding box center [663, 548] width 766 height 285
paste div "rdw-editor"
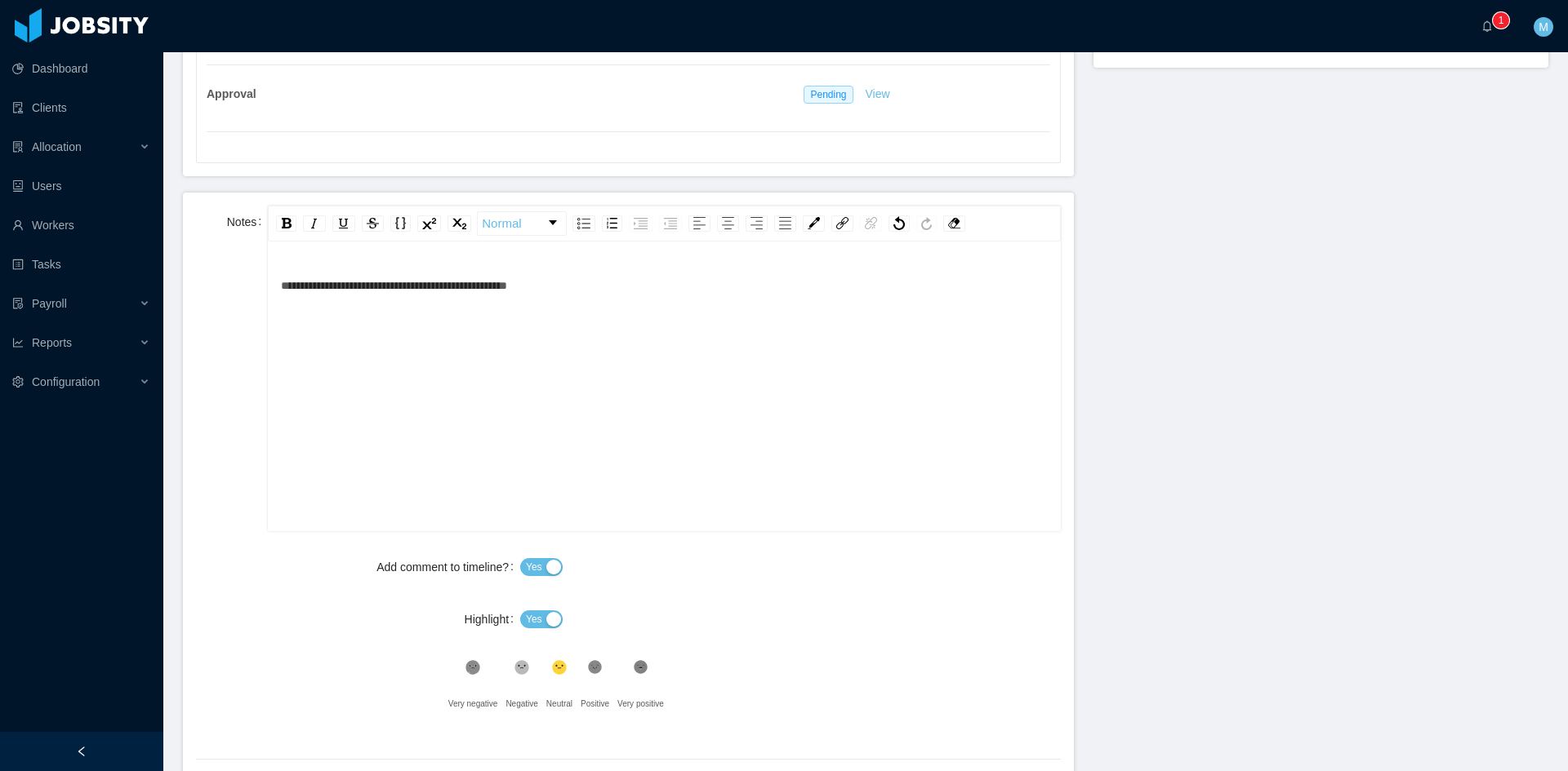
scroll to position [679, 0]
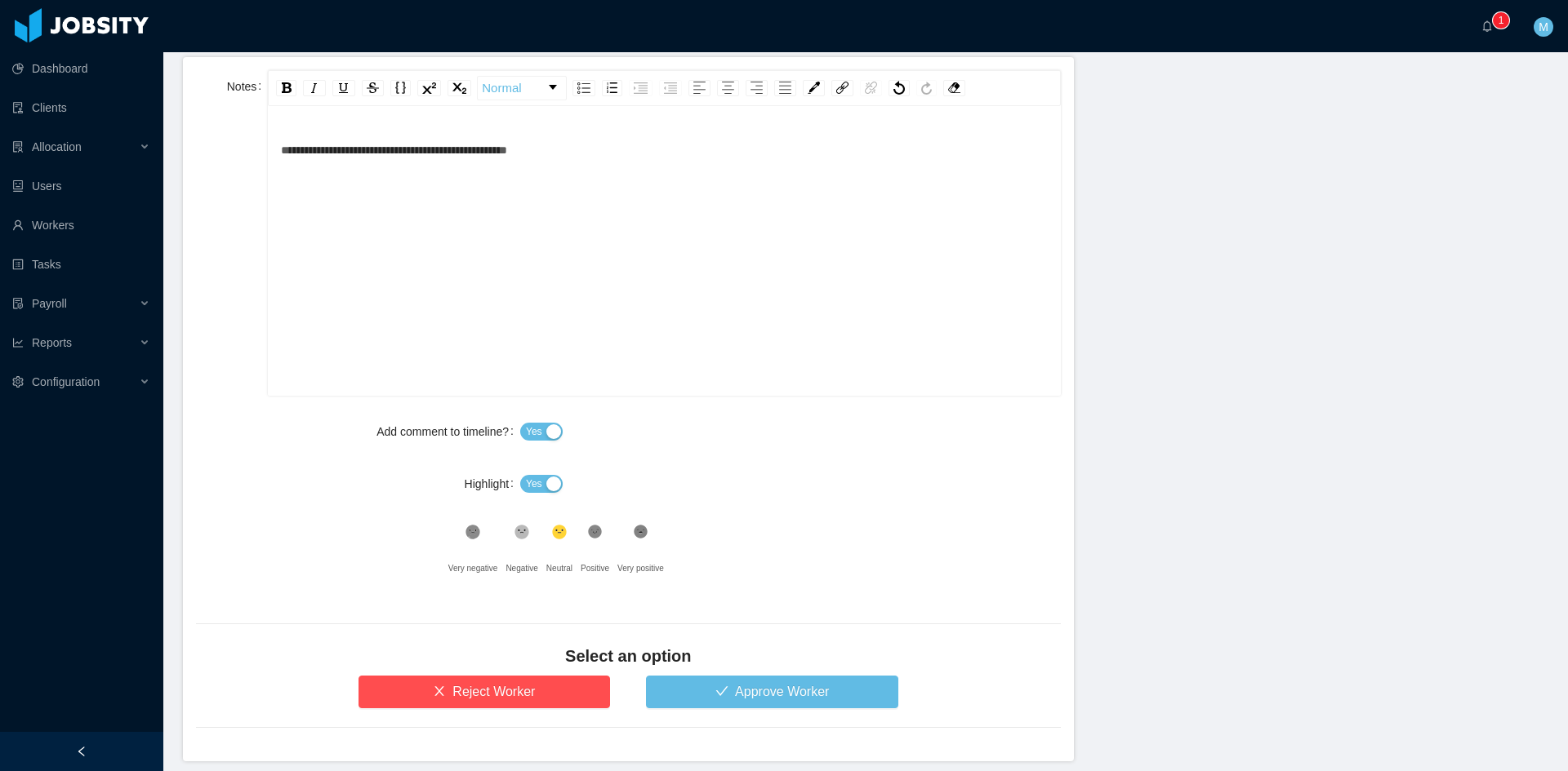
click at [520, 481] on button "Yes" at bounding box center [541, 484] width 43 height 18
click at [588, 529] on icon at bounding box center [595, 532] width 14 height 14
click at [706, 694] on button "Approve Worker" at bounding box center [771, 692] width 252 height 33
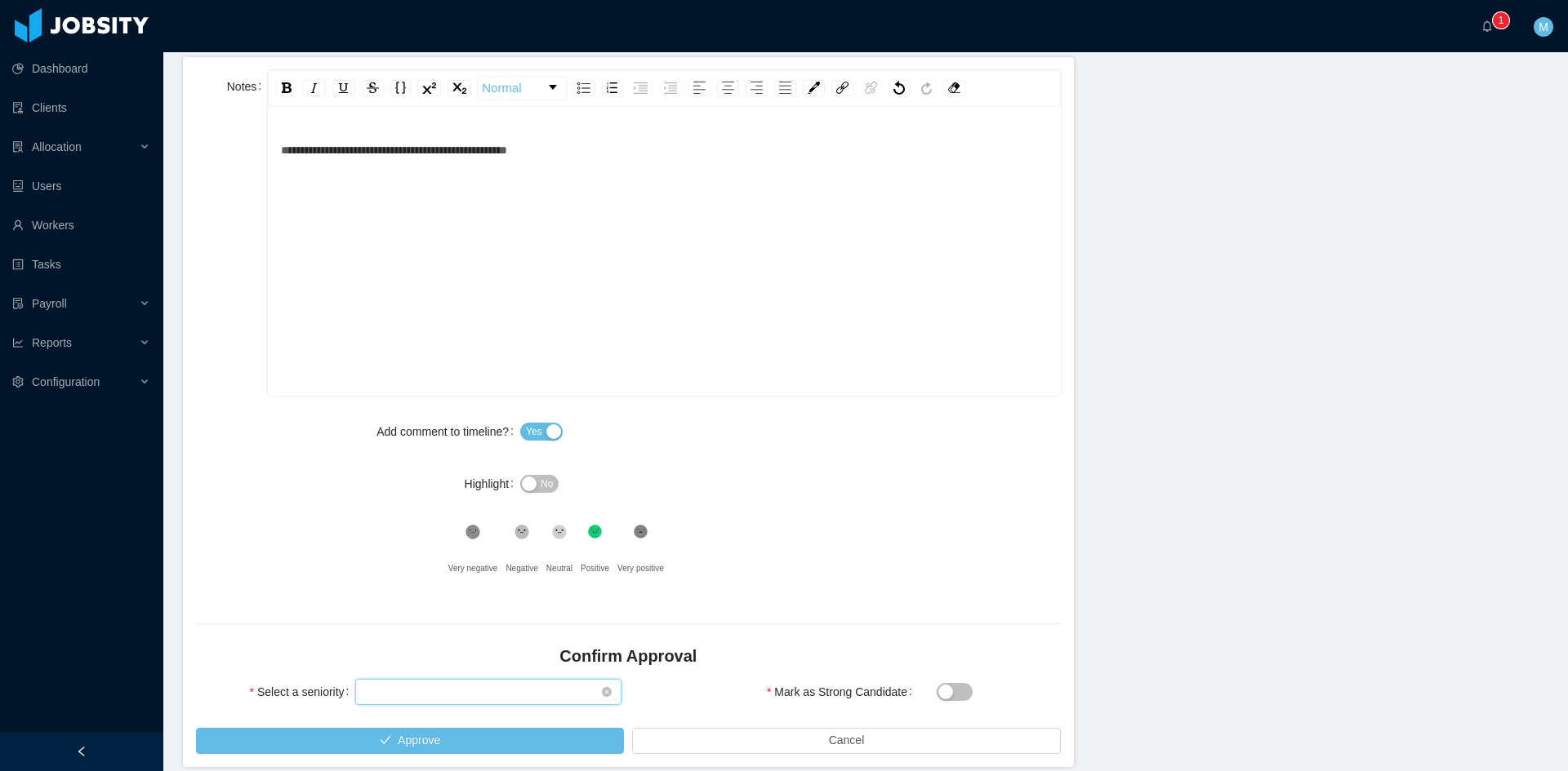
click at [544, 694] on div "Select seniority" at bounding box center [483, 691] width 236 height 24
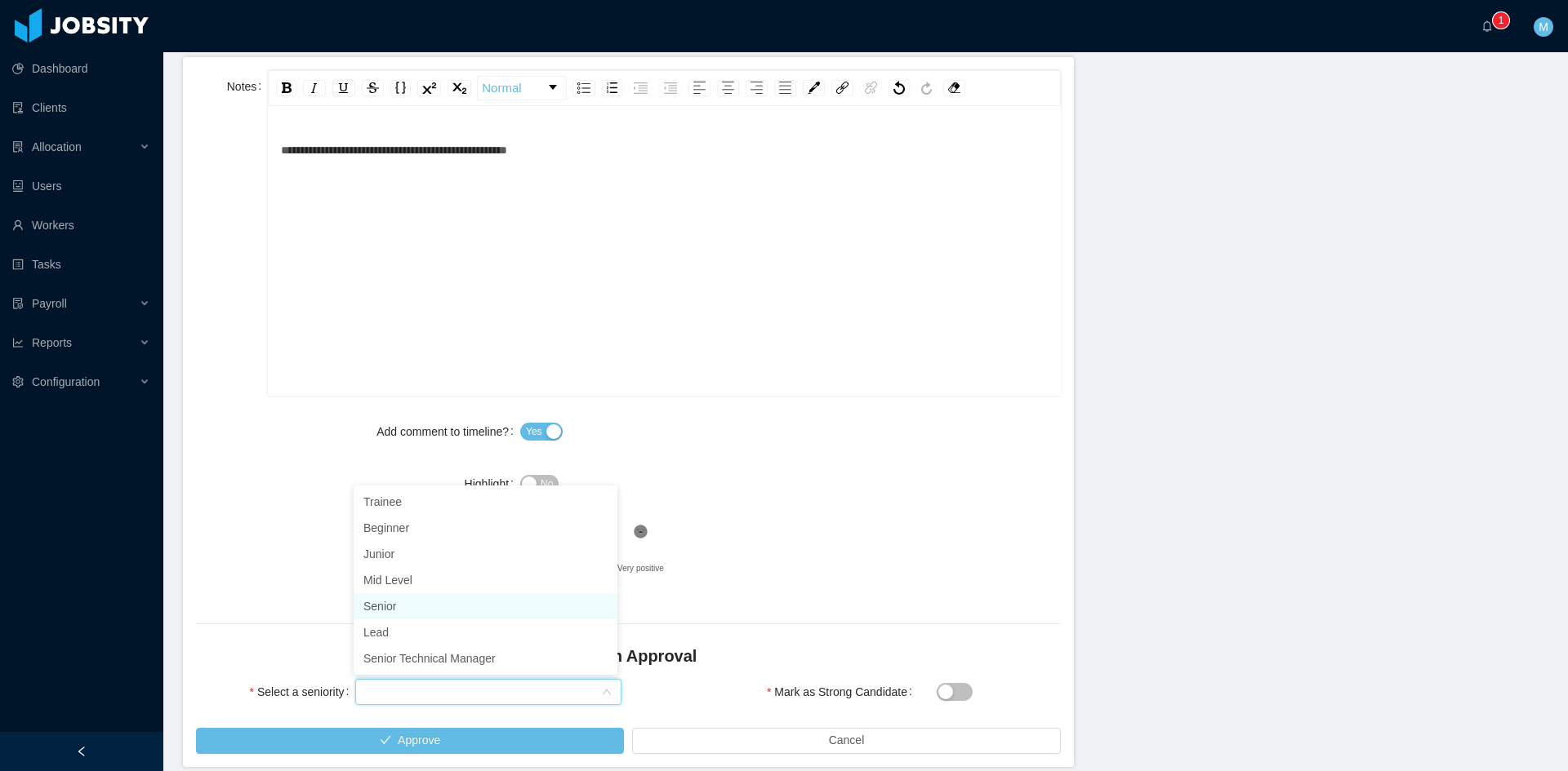
click at [427, 605] on li "Senior" at bounding box center [485, 606] width 264 height 26
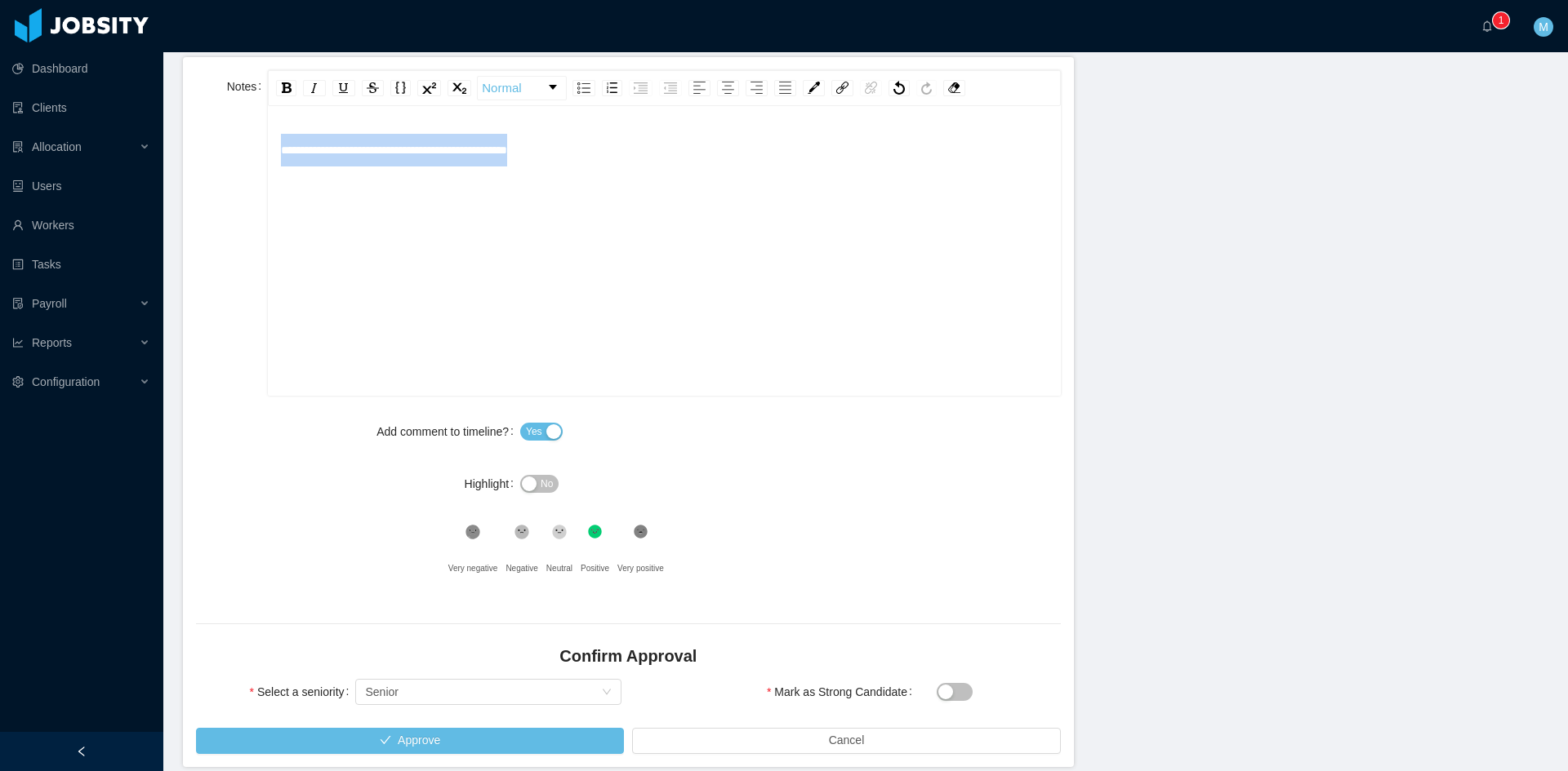
drag, startPoint x: 605, startPoint y: 141, endPoint x: 231, endPoint y: 179, distance: 375.9
click at [231, 179] on div "**********" at bounding box center [628, 233] width 865 height 325
copy span "**********"
click at [367, 307] on div "**********" at bounding box center [663, 275] width 766 height 285
click at [375, 149] on span "**********" at bounding box center [393, 150] width 226 height 12
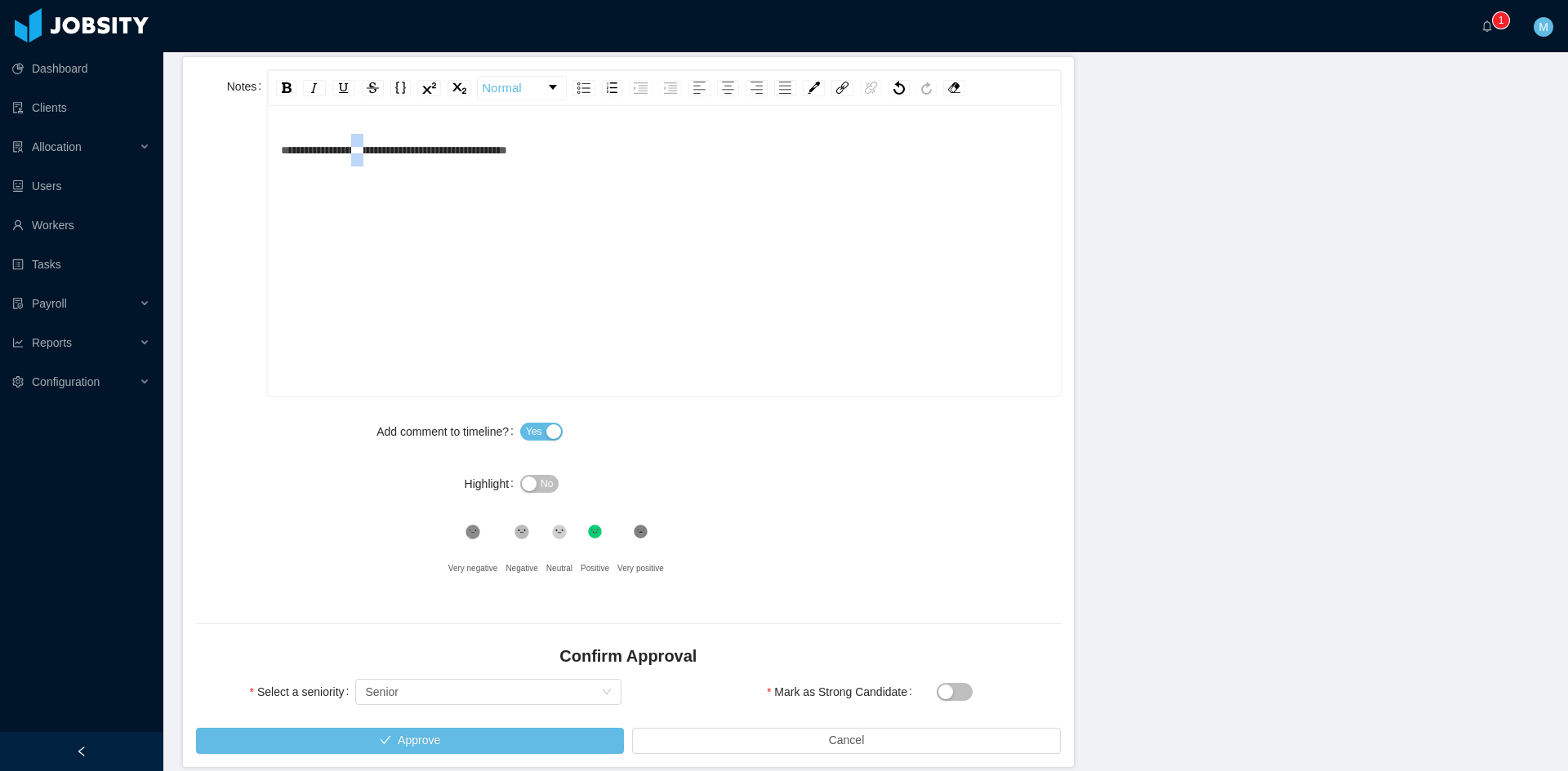
click at [375, 149] on span "**********" at bounding box center [393, 150] width 226 height 12
click at [323, 484] on div "Highlight" at bounding box center [357, 484] width 324 height 33
click at [538, 741] on button "Approve" at bounding box center [409, 741] width 428 height 26
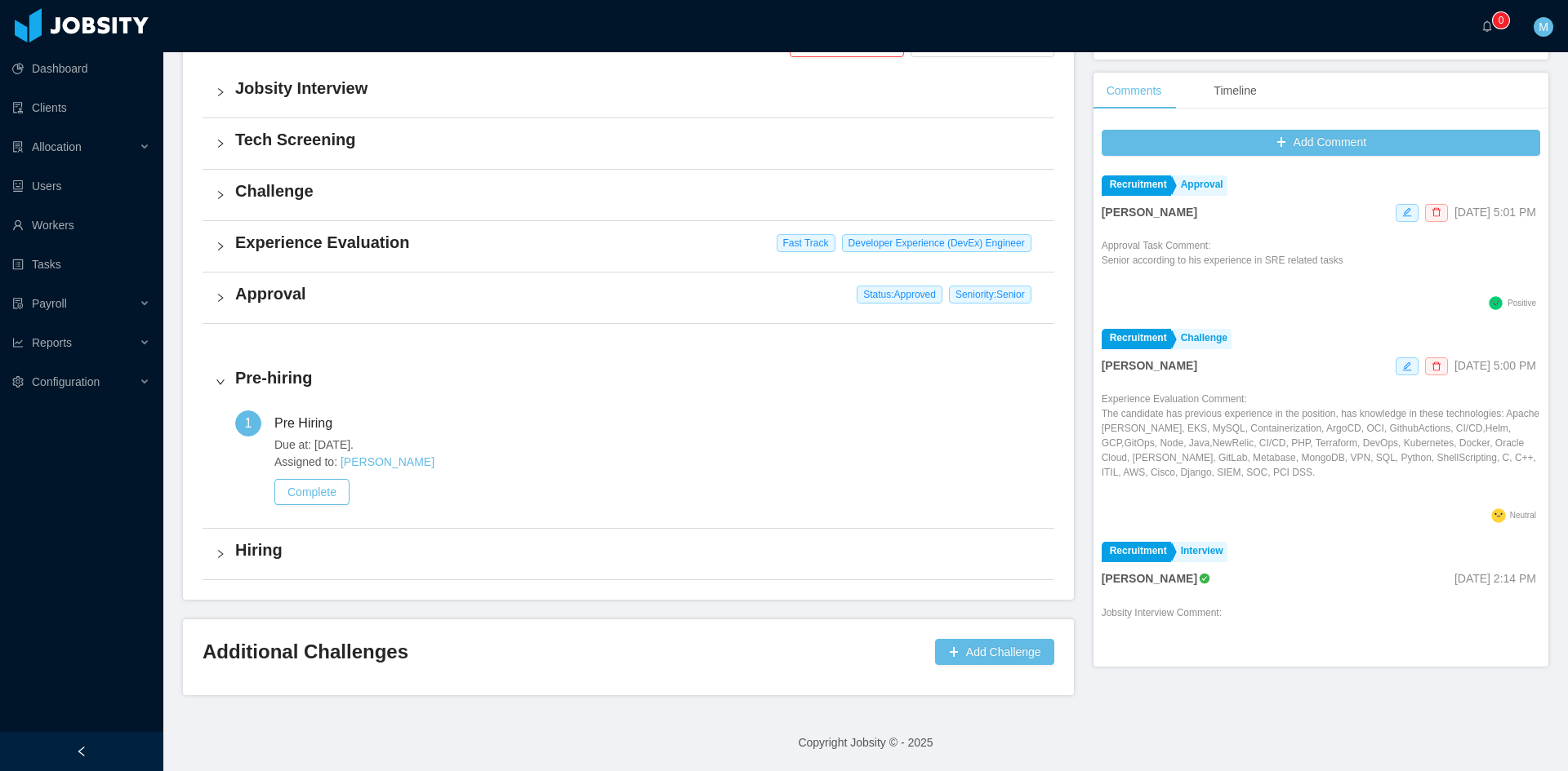
scroll to position [416, 0]
click at [1501, 34] on a=83ded146-cd66-4514-80a8-9a7b1e1b5eb6/Matias%20Marin"] "0" at bounding box center [1491, 26] width 19 height 53
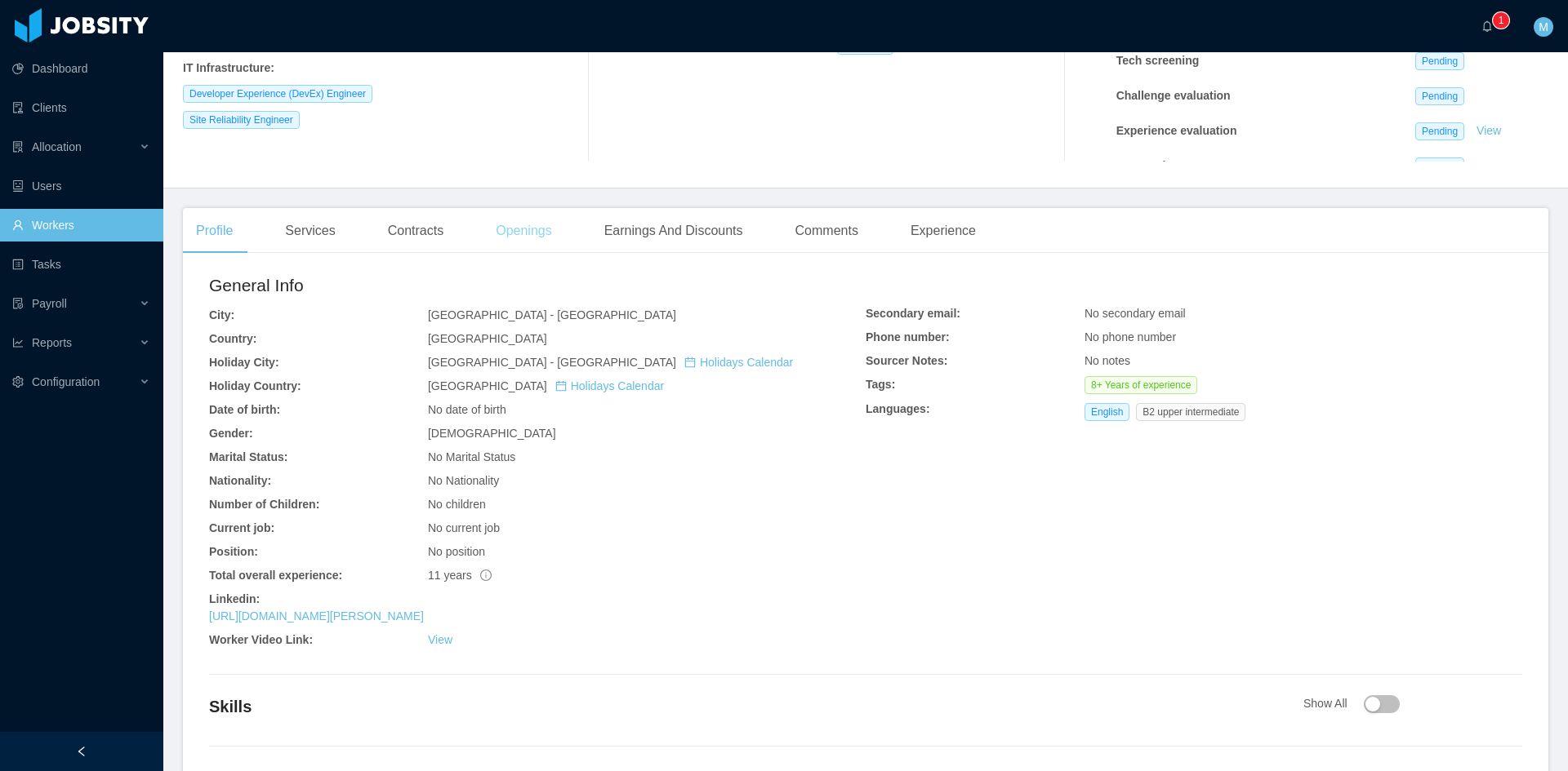
scroll to position [370, 0]
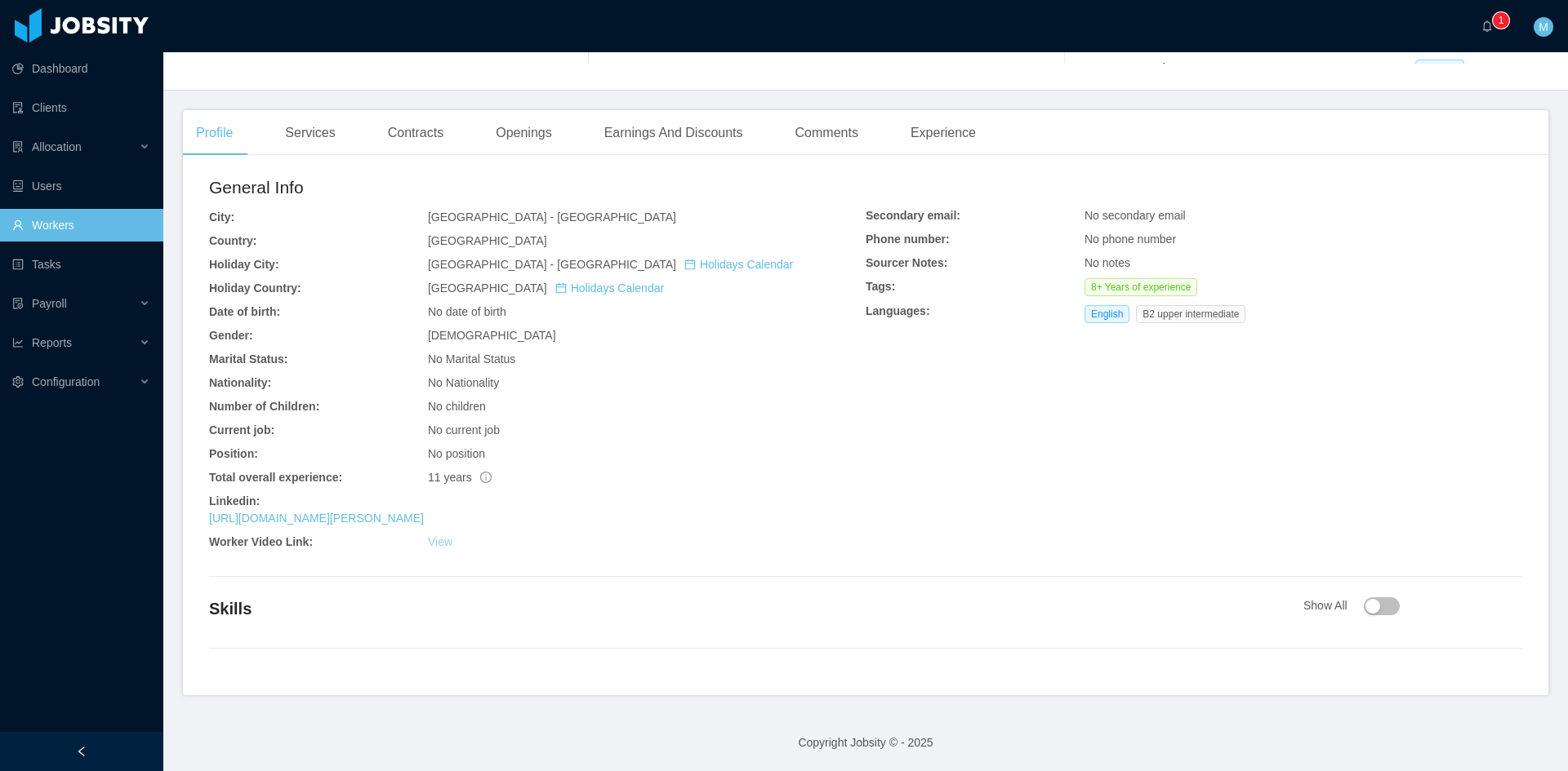
click at [446, 546] on link "View" at bounding box center [439, 541] width 24 height 13
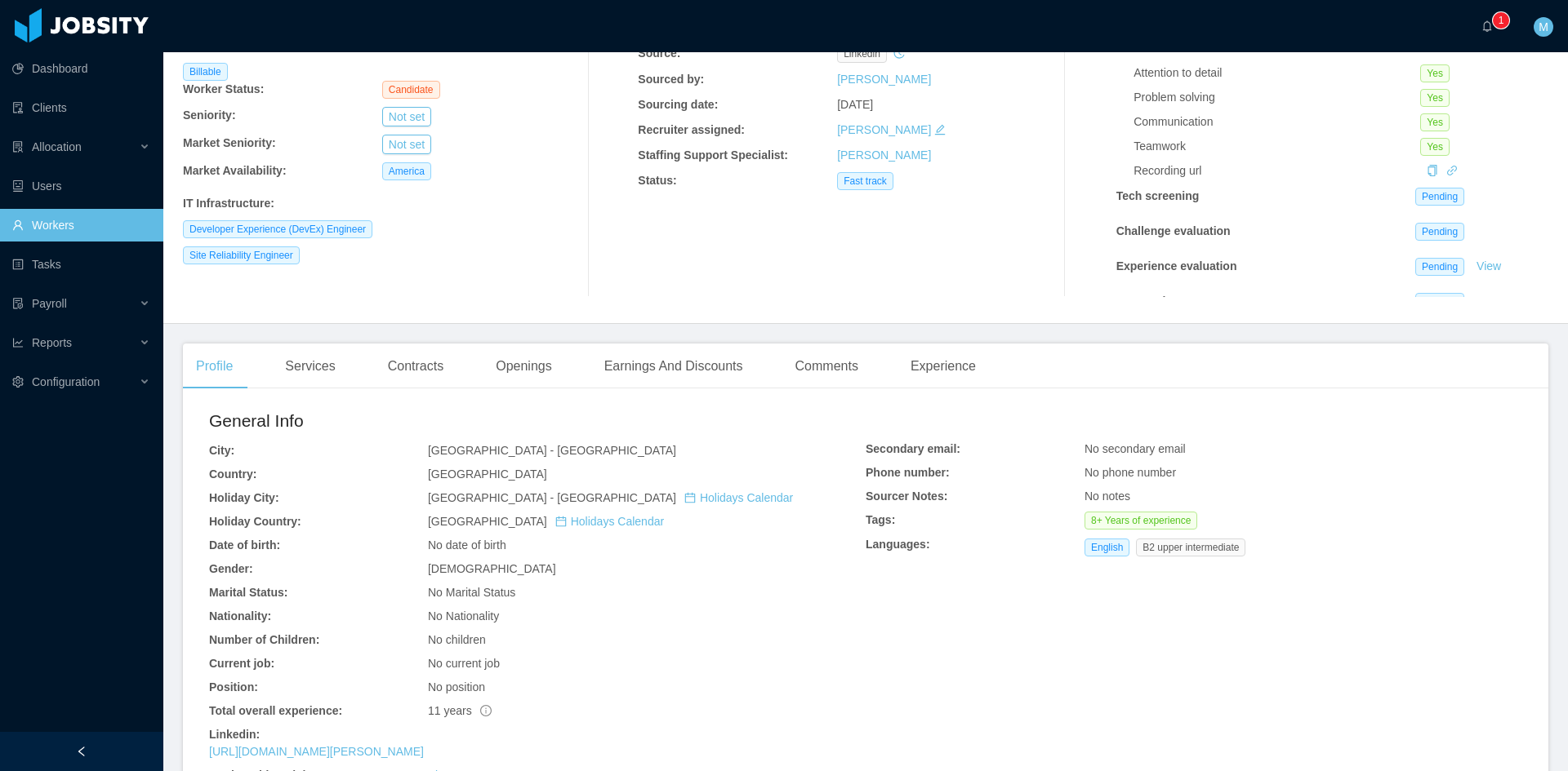
scroll to position [272, 0]
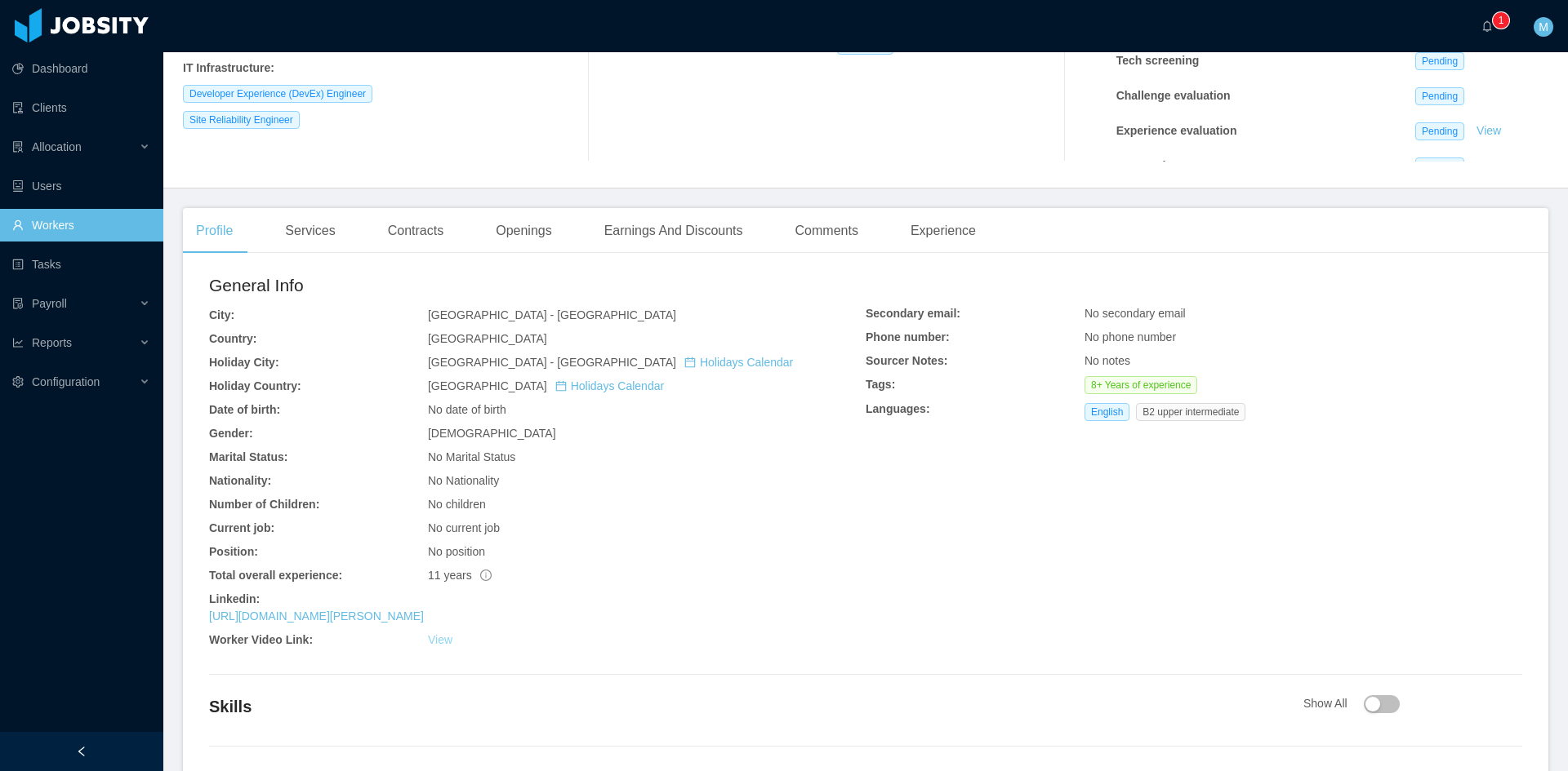
click at [430, 639] on link "View" at bounding box center [439, 640] width 24 height 13
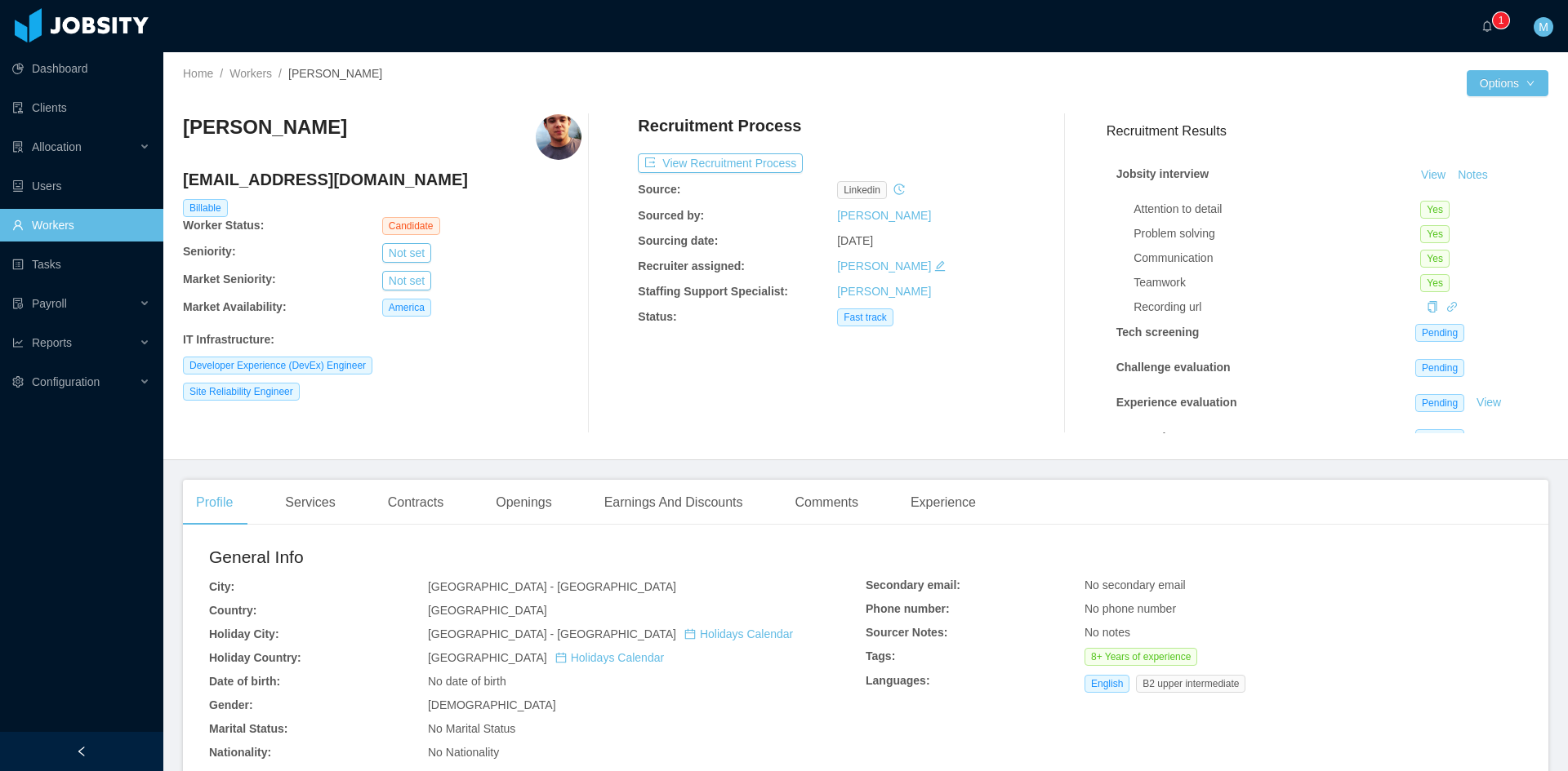
scroll to position [45, 0]
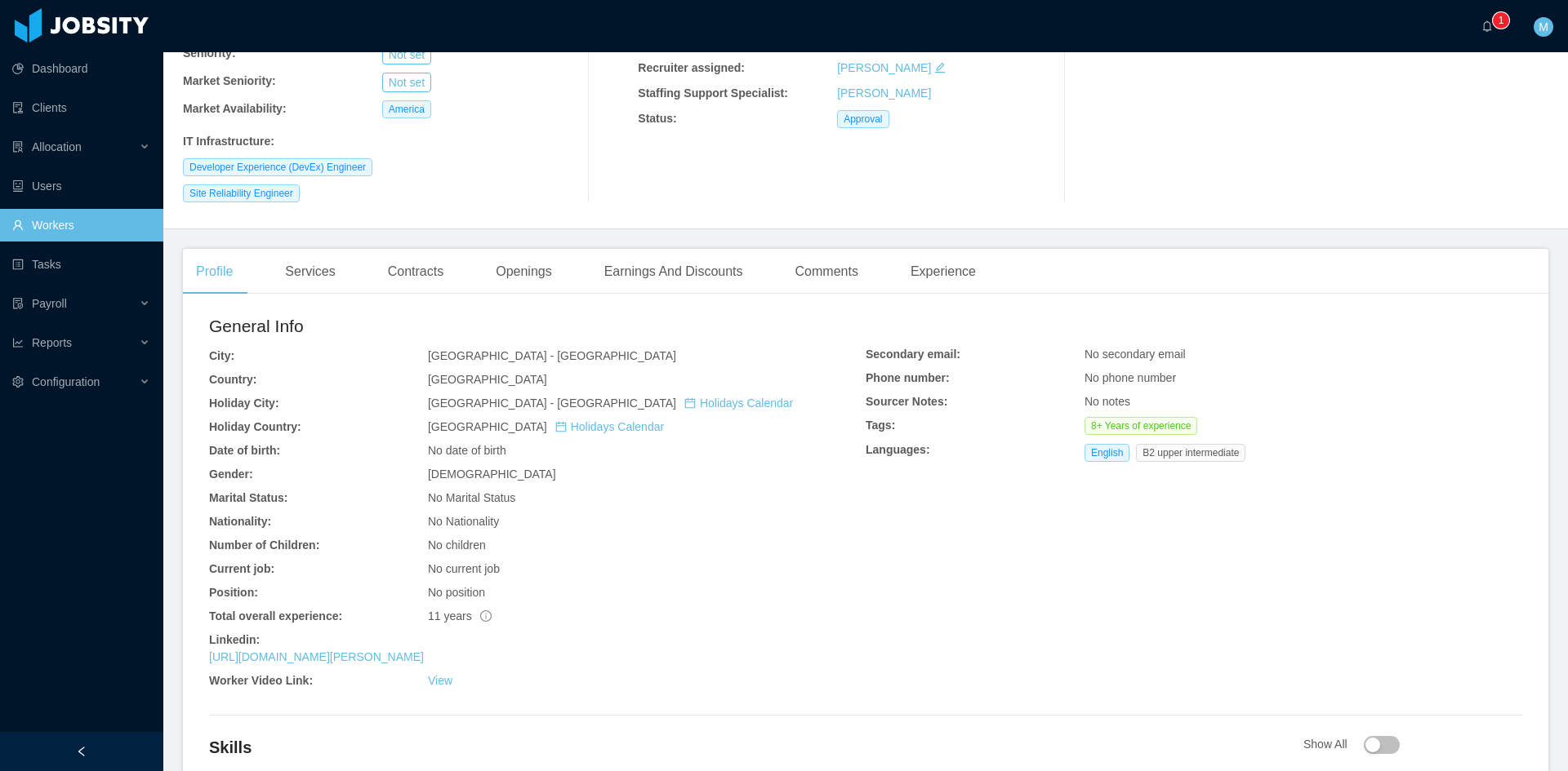
scroll to position [334, 0]
